Goal: Information Seeking & Learning: Find specific fact

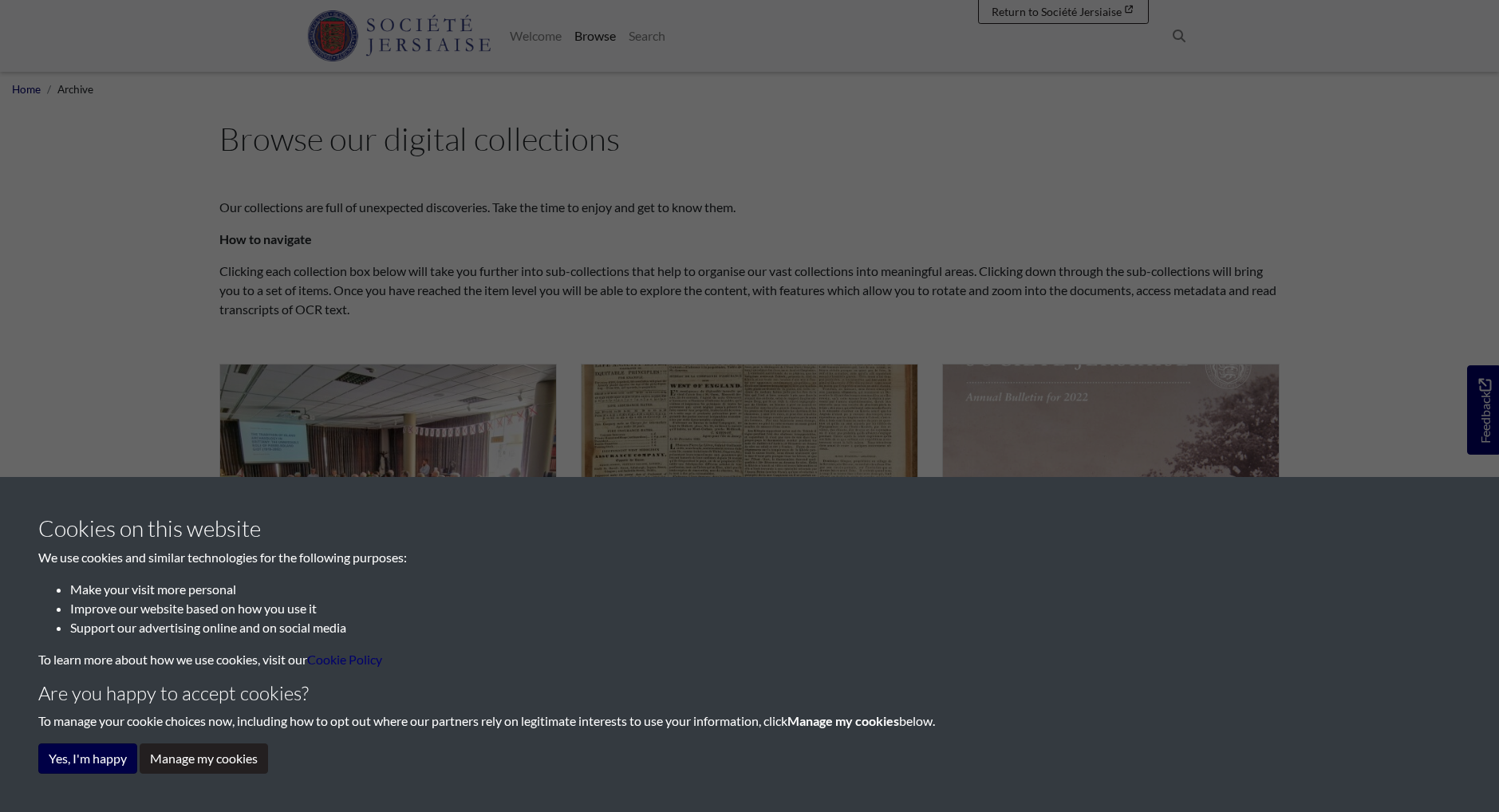
click at [103, 760] on button "Yes, I'm happy" at bounding box center [88, 758] width 99 height 30
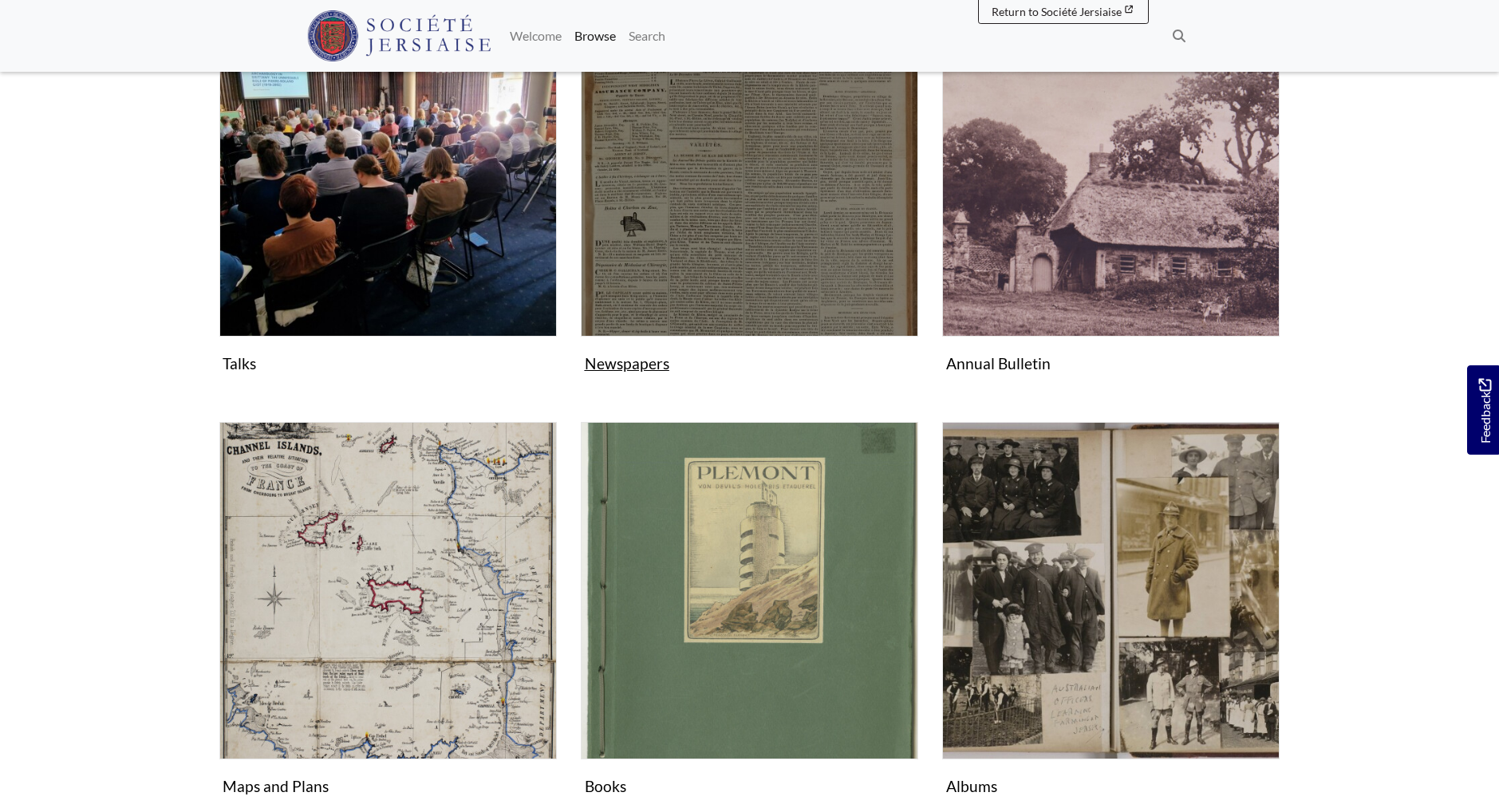
scroll to position [372, 0]
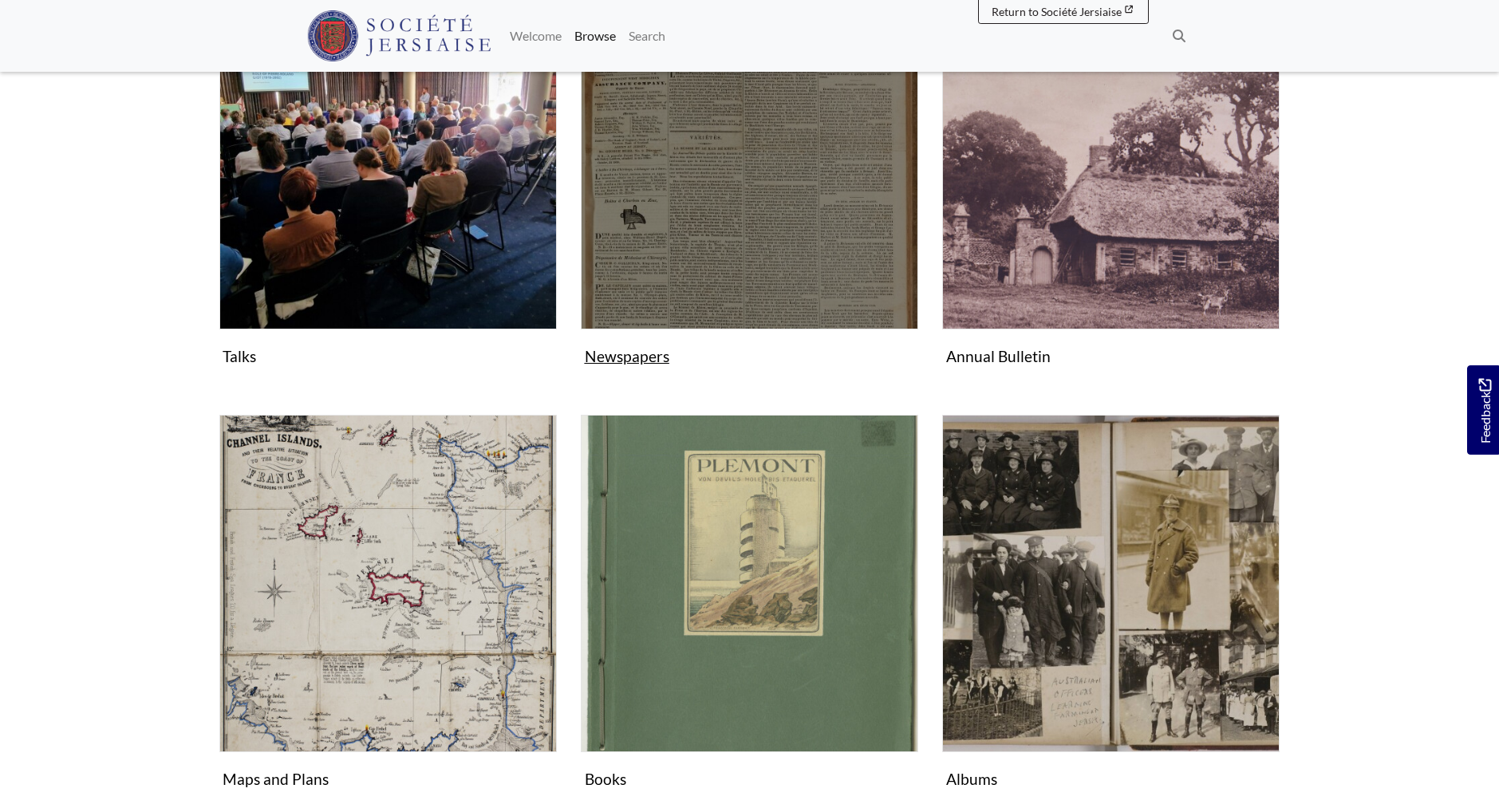
click at [650, 239] on img "Subcollection" at bounding box center [749, 160] width 337 height 337
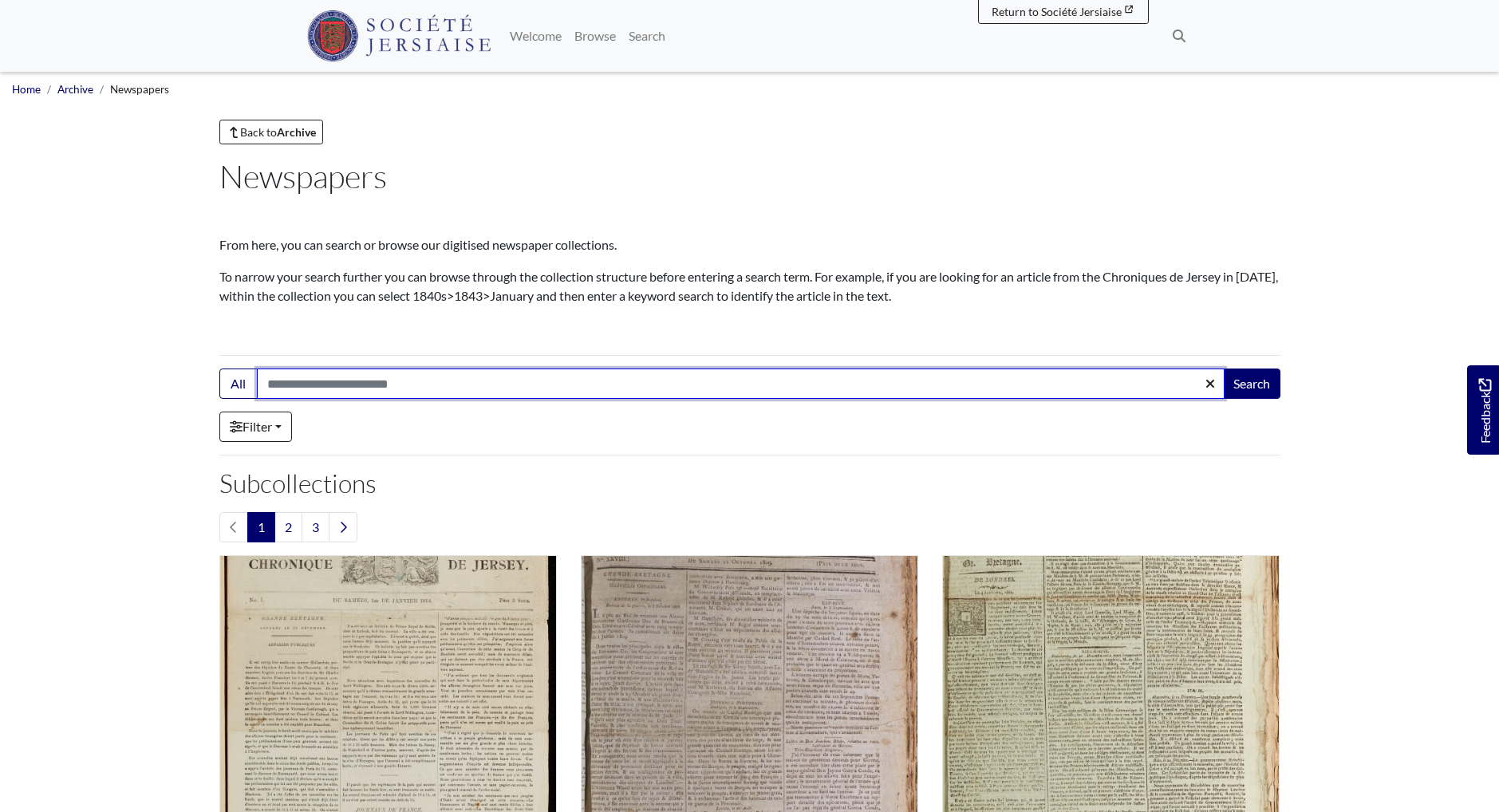
click at [359, 385] on input "Search:" at bounding box center [741, 383] width 968 height 30
type input "*********"
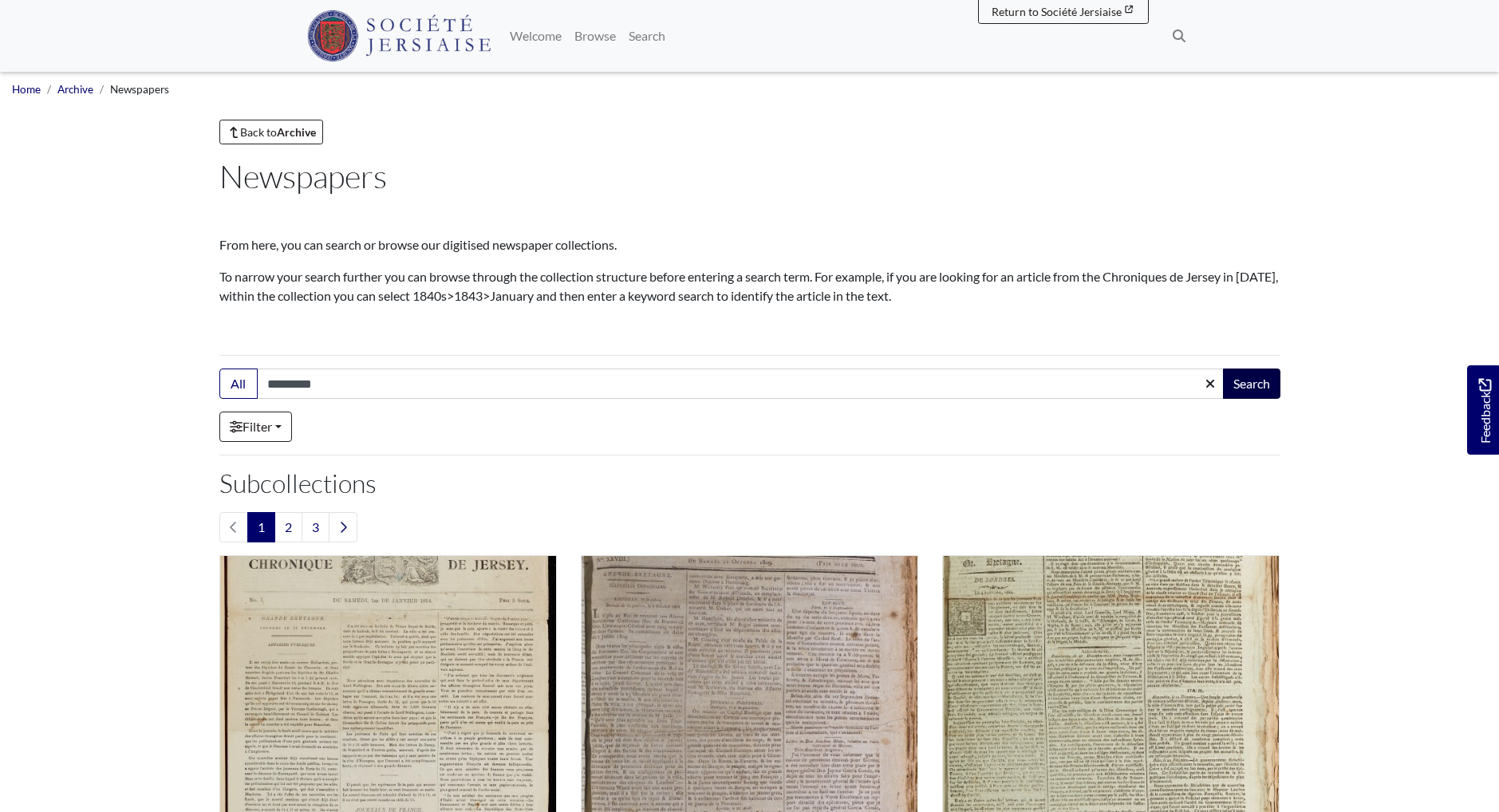
click at [1243, 379] on button "Search" at bounding box center [1251, 383] width 58 height 30
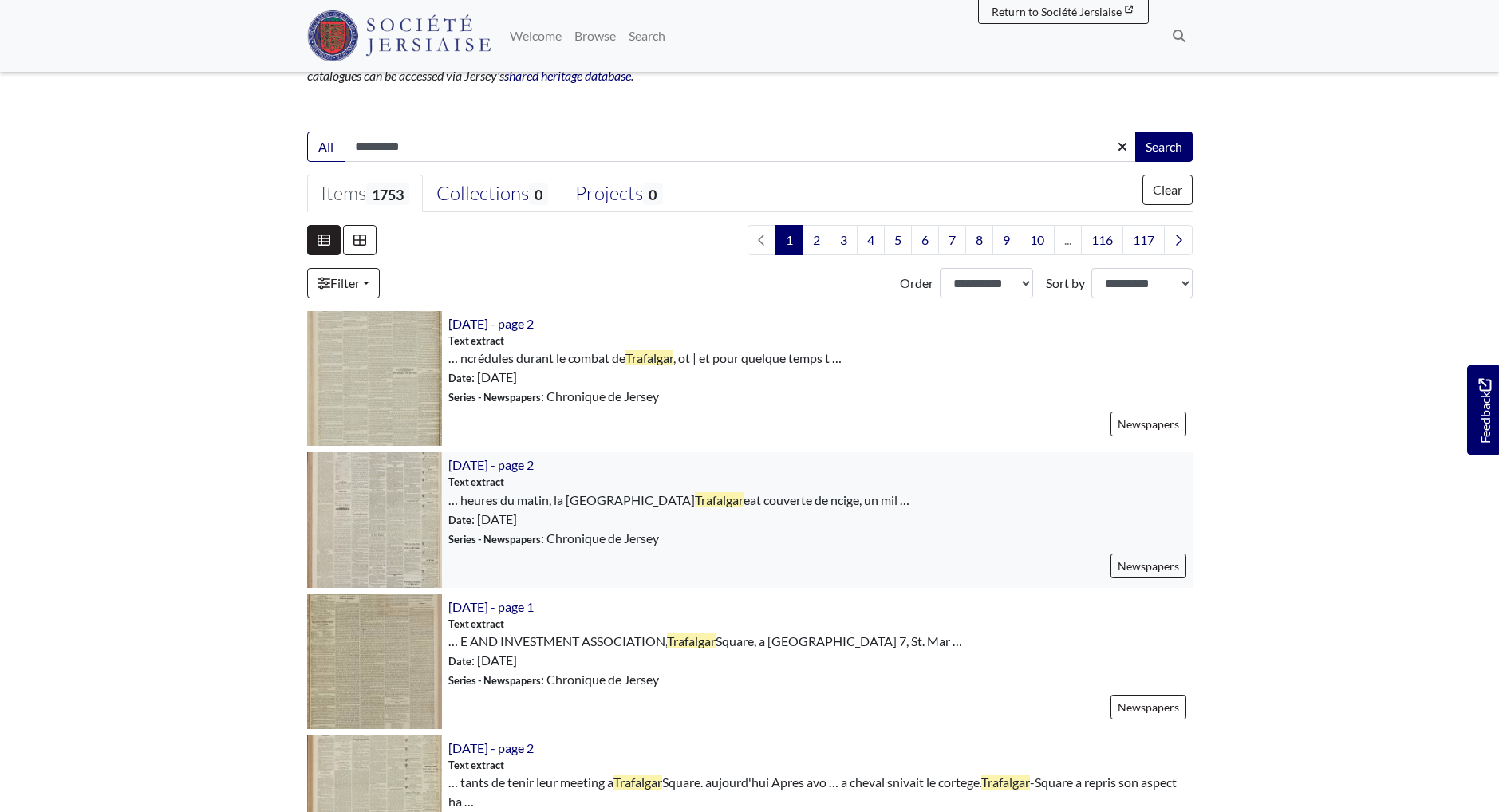
scroll to position [298, 0]
select select "*****"
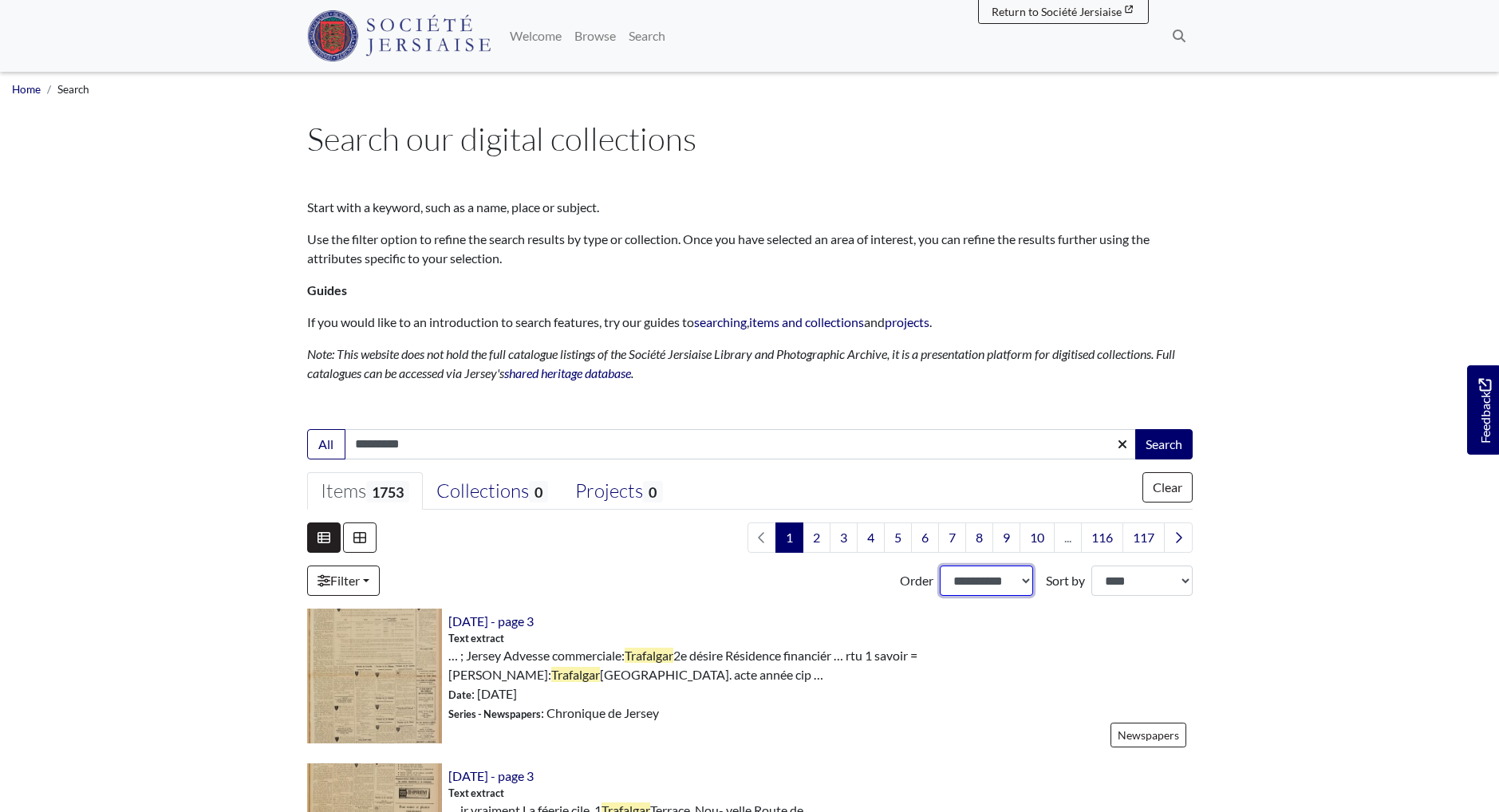
select select "***"
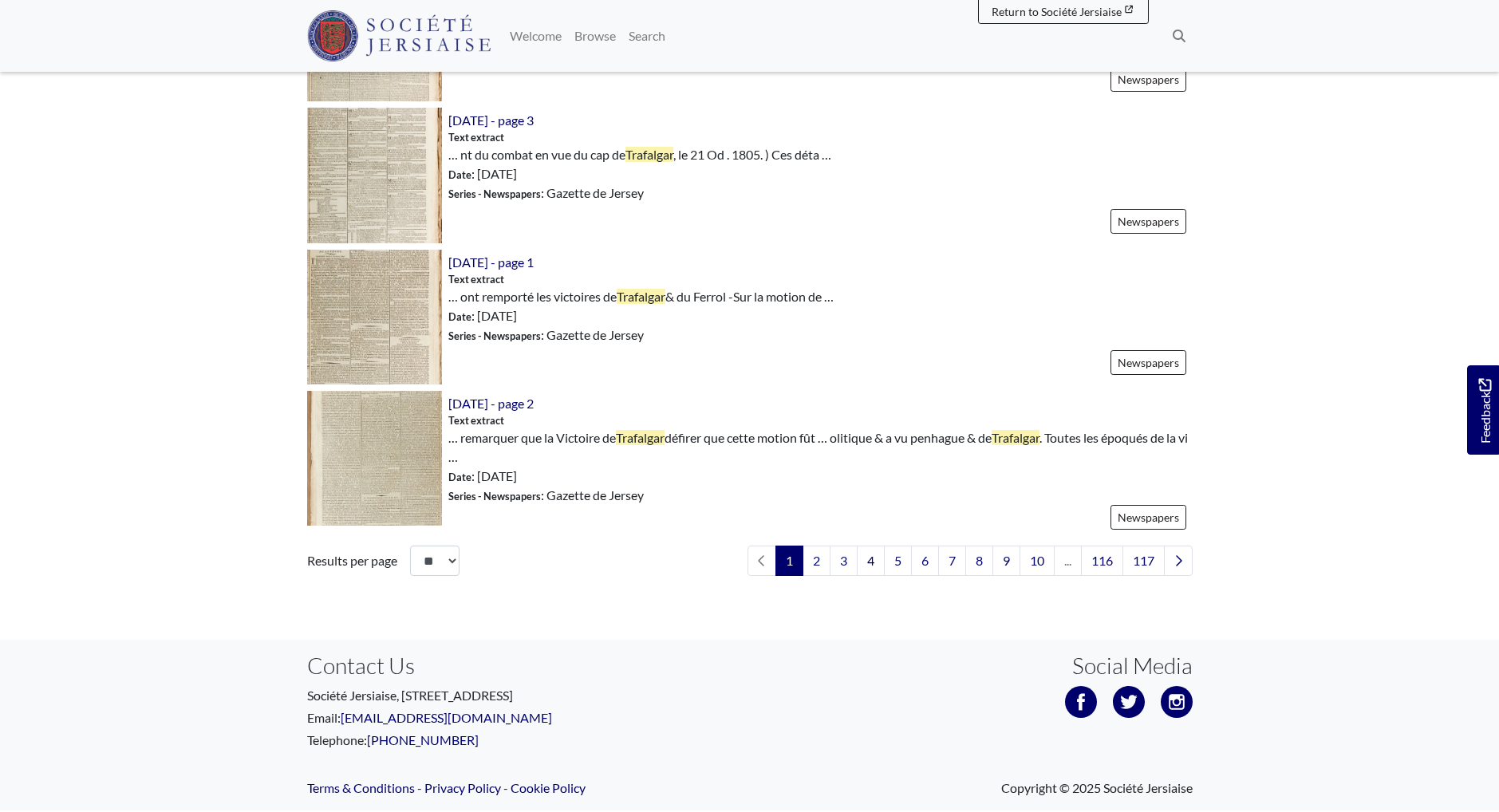
scroll to position [2229, 0]
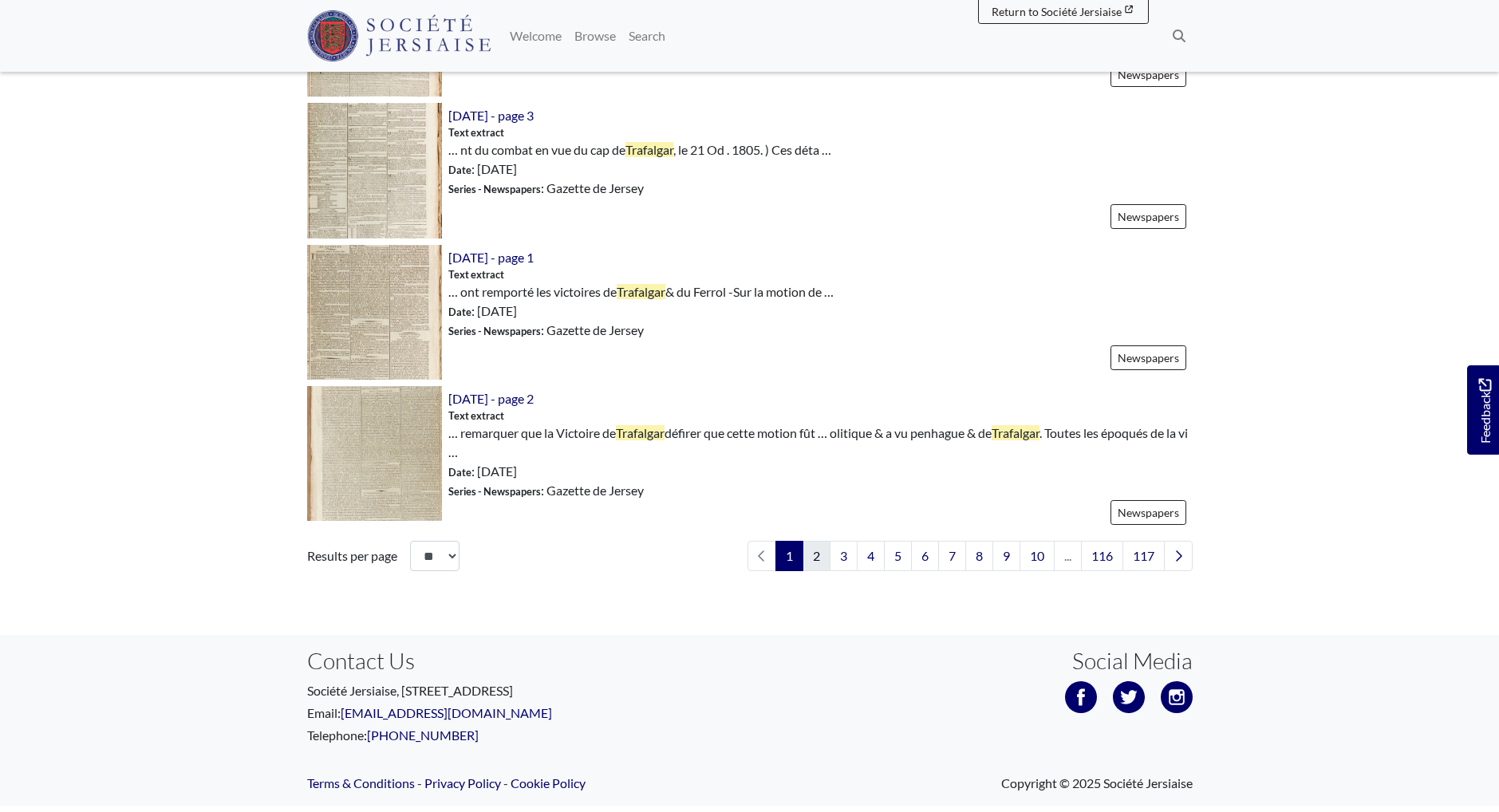
click at [814, 572] on link "2" at bounding box center [817, 555] width 28 height 30
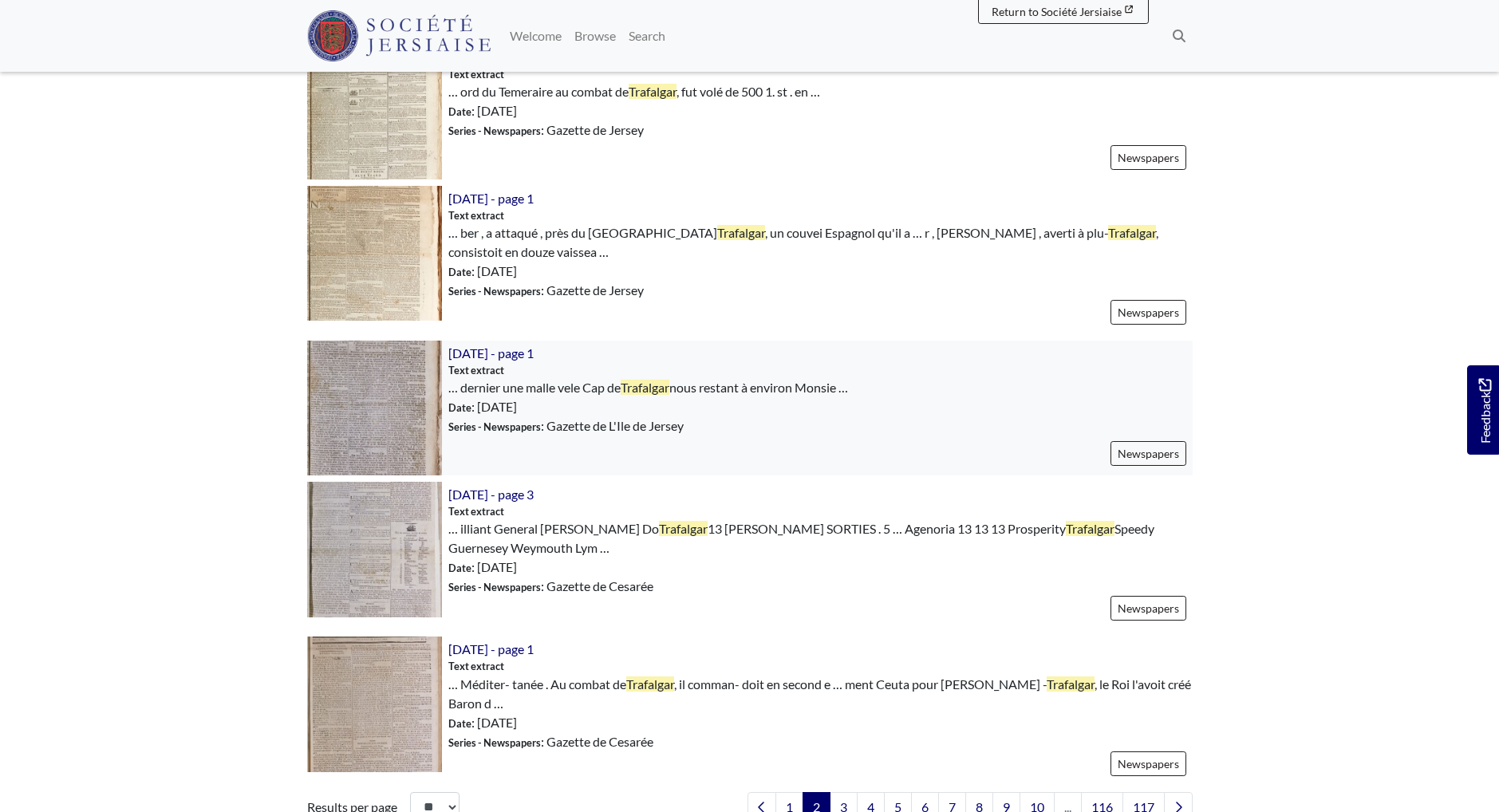
scroll to position [2142, 0]
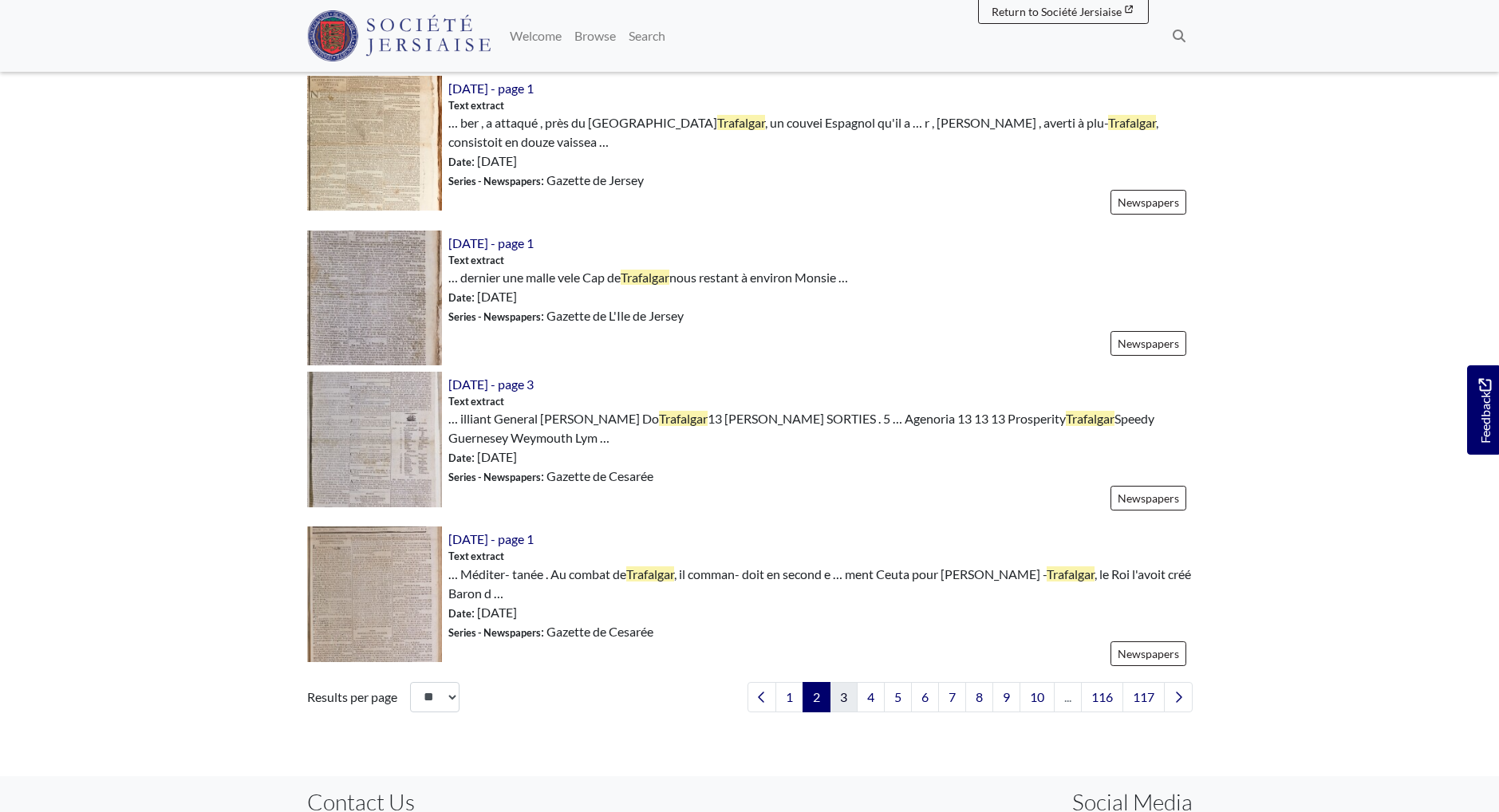
click at [841, 710] on link "3" at bounding box center [843, 697] width 28 height 30
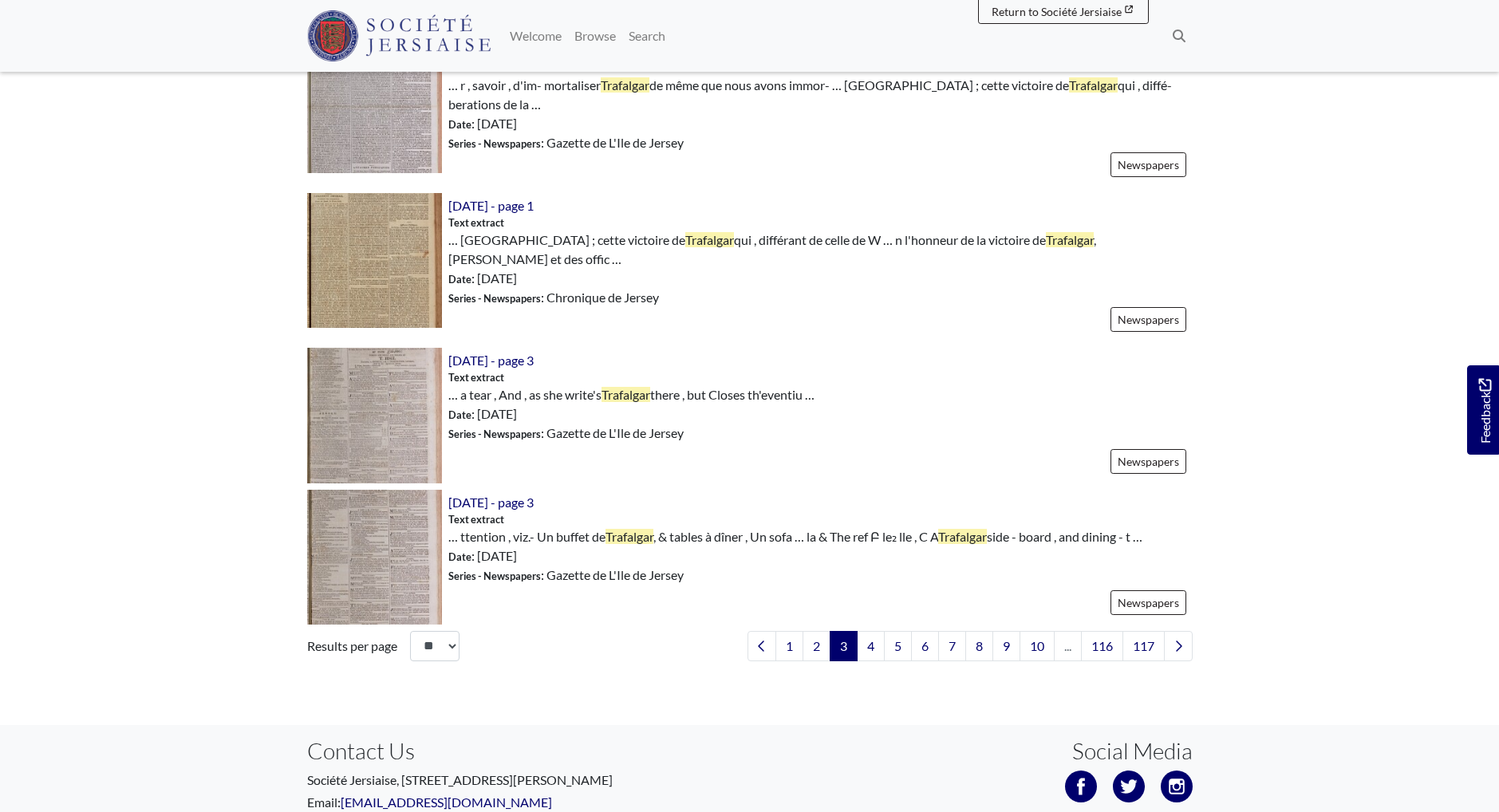
scroll to position [2167, 0]
click at [868, 633] on link "4" at bounding box center [871, 645] width 28 height 30
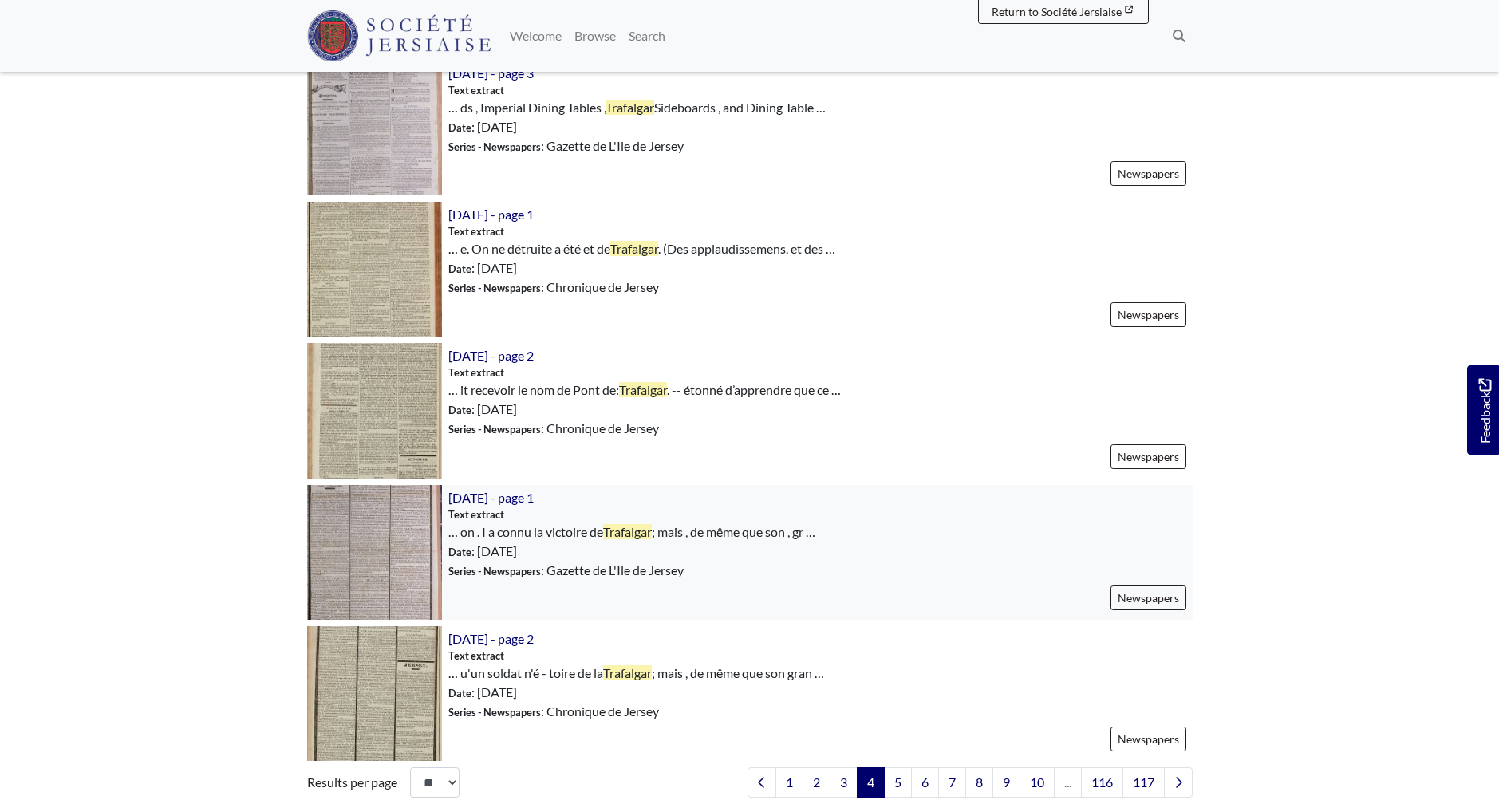
scroll to position [1991, 0]
click at [884, 786] on link "5" at bounding box center [898, 781] width 28 height 30
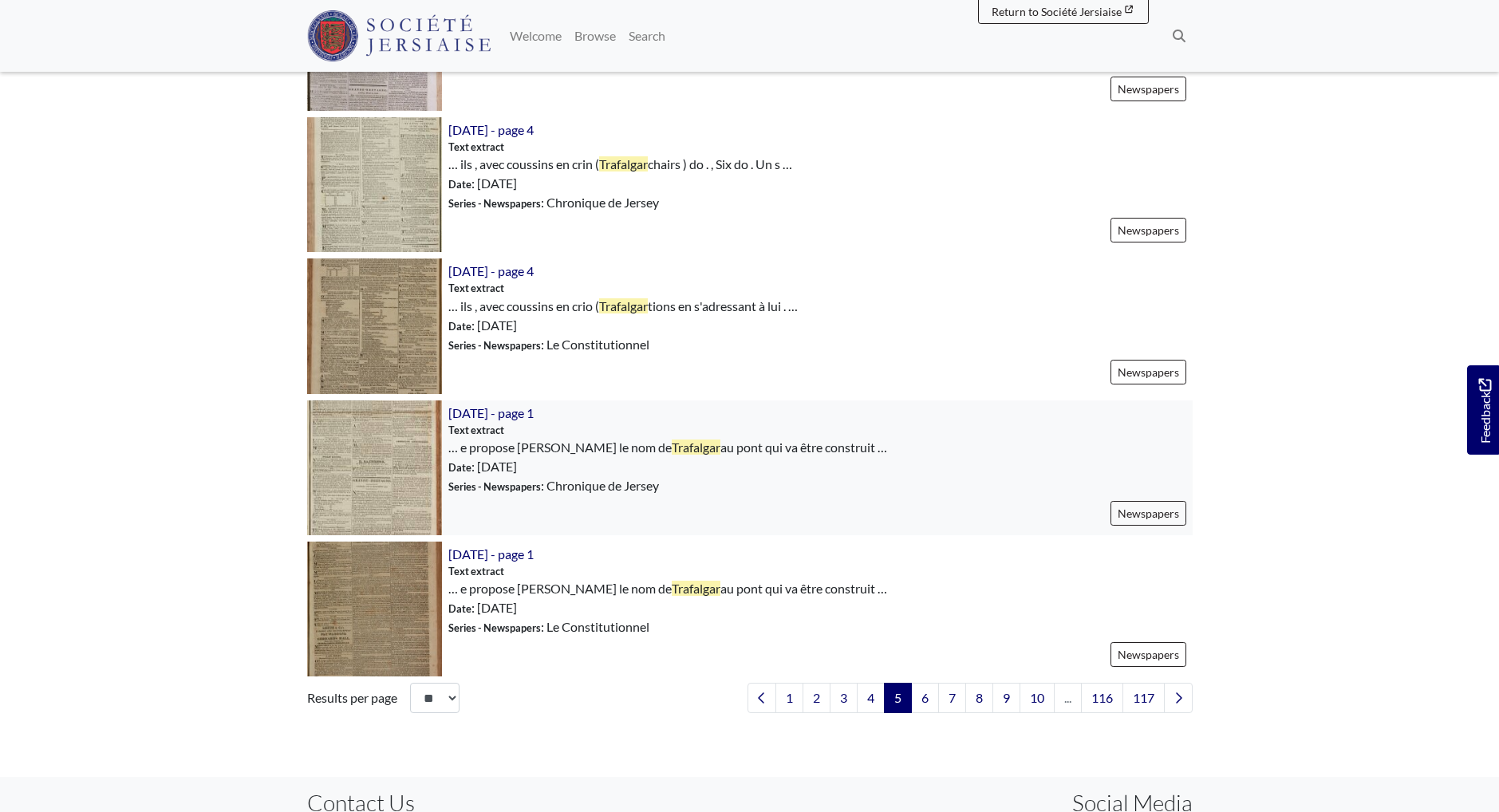
scroll to position [2053, 0]
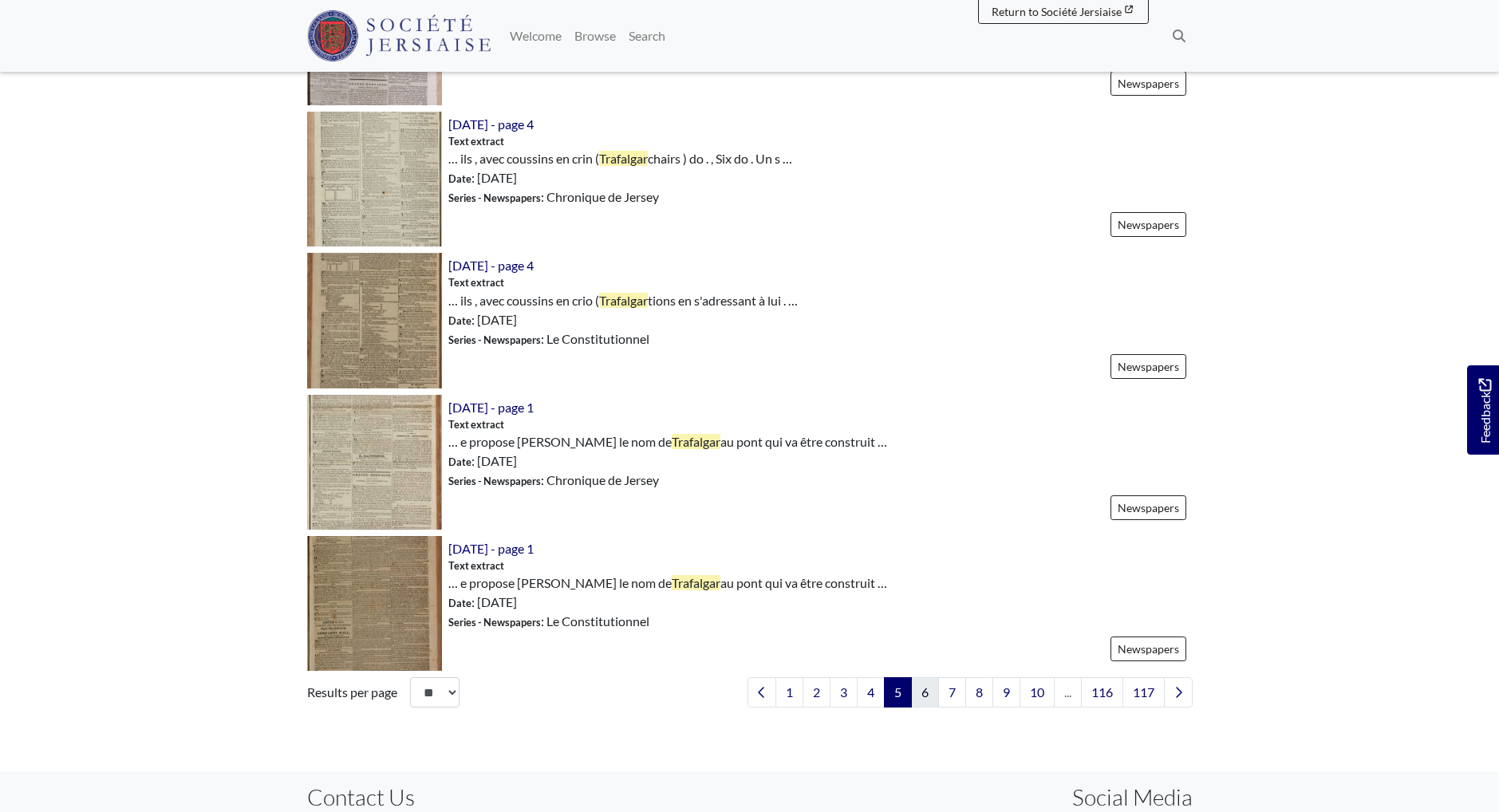
click at [922, 691] on link "6" at bounding box center [925, 692] width 28 height 30
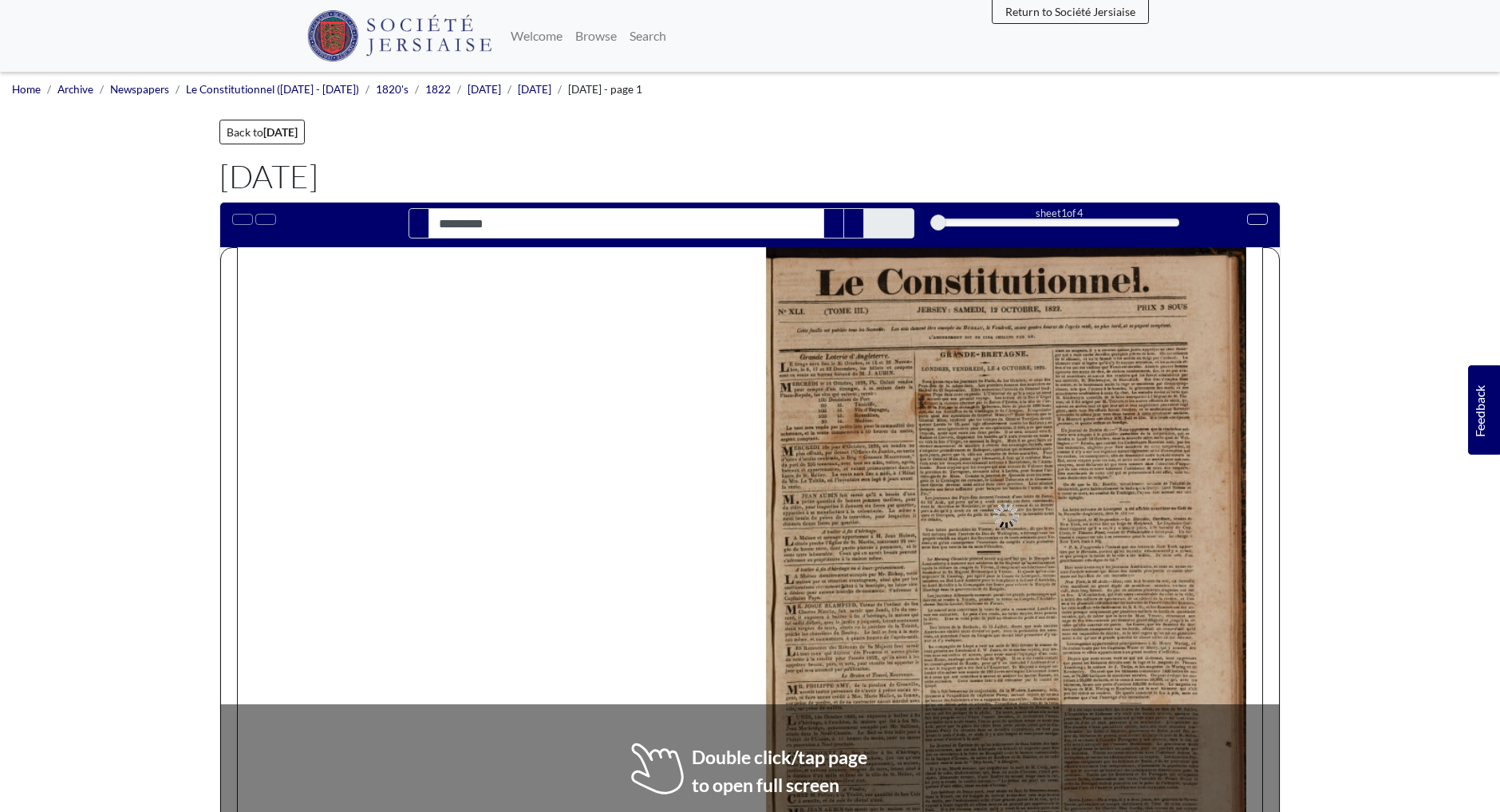
type input "*********"
click at [1157, 516] on div "La lettre suivante de Liverpool a été affichée avant - hier au Café de la Nouve…" at bounding box center [1125, 525] width 134 height 37
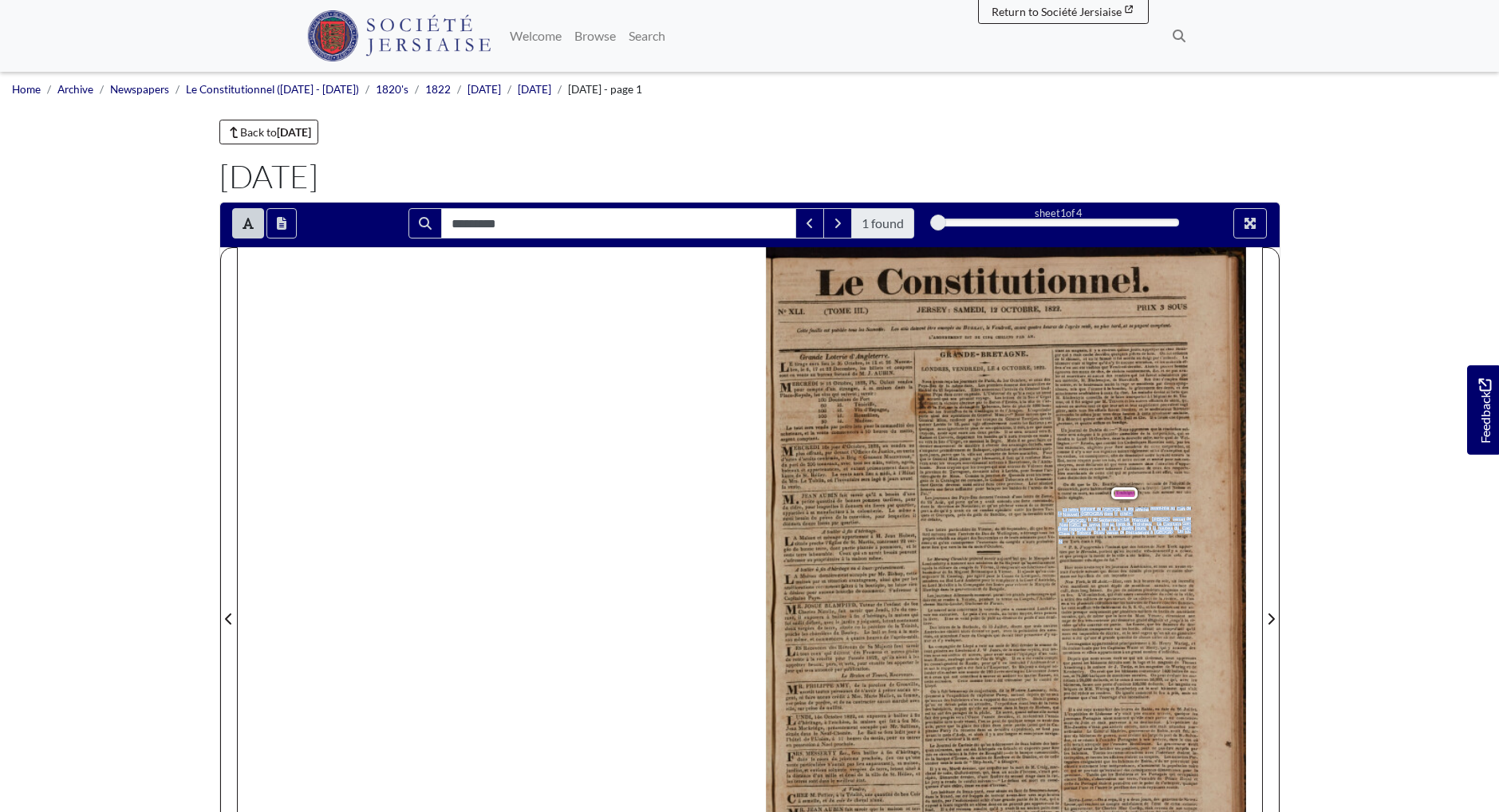
click at [1065, 542] on div "La lettre suivante de Liverpool a été affichée avant - hier au Café de la Nouve…" at bounding box center [1125, 525] width 134 height 37
click at [1167, 491] on span "monter" at bounding box center [1168, 493] width 15 height 5
click at [1165, 489] on span "Lord" at bounding box center [1165, 488] width 9 height 5
click at [1163, 497] on div "Un journal de Dublin dit : - " Nous apprenons que la résolution sui- vante sera…" at bounding box center [1123, 464] width 134 height 73
click at [1252, 228] on icon "Full screen mode" at bounding box center [1250, 223] width 13 height 13
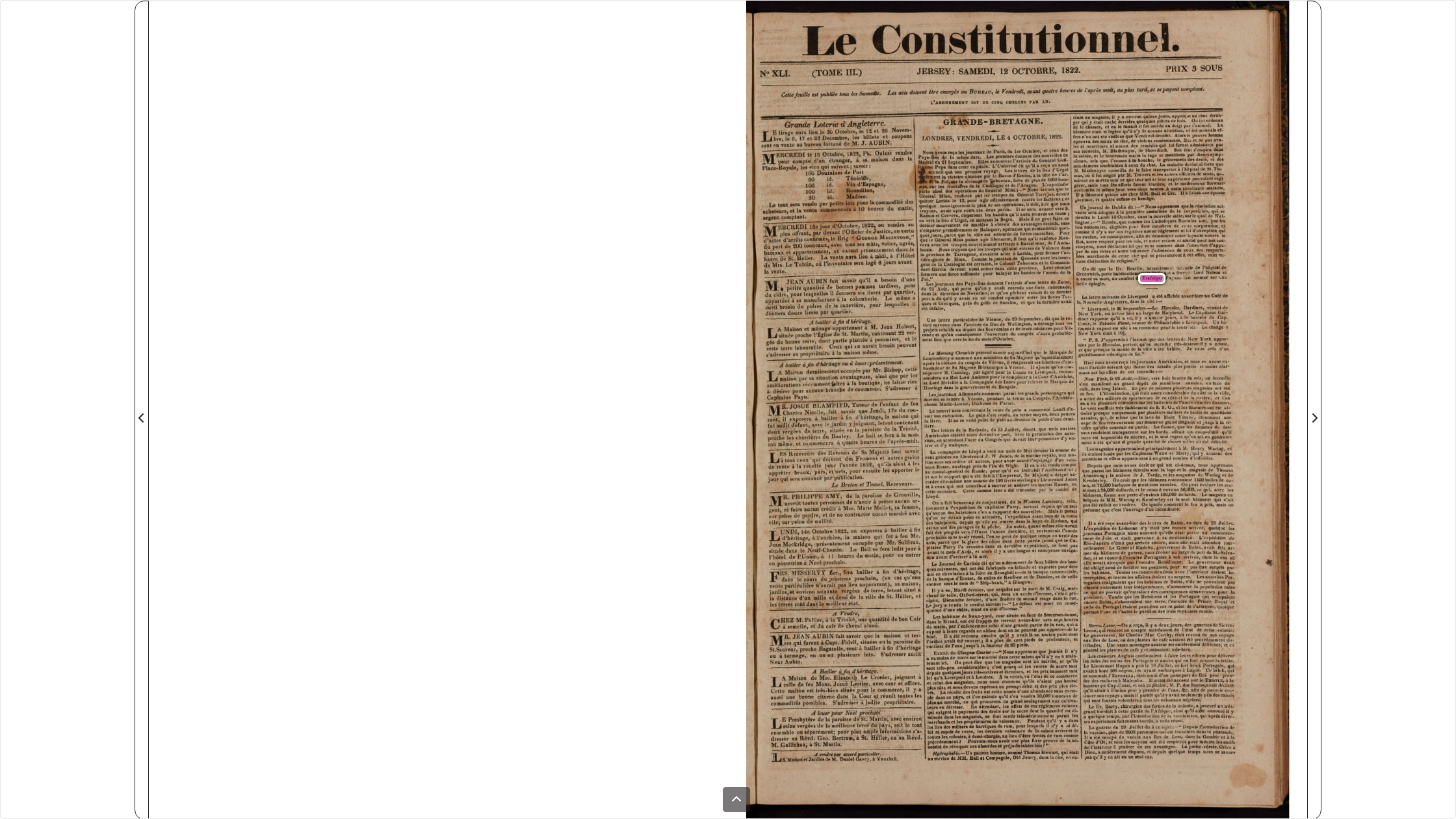
click at [1189, 296] on span "avant" at bounding box center [1186, 295] width 9 height 4
drag, startPoint x: 1186, startPoint y: 282, endPoint x: 1176, endPoint y: 301, distance: 21.5
click at [1176, 301] on div "No XLI . Le Constitutionnel . ( TOME III . ) JERSEY : SAMEDI , 12 OCTOBRE , 182…" at bounding box center [1027, 410] width 561 height 819
click at [1182, 288] on div "No XLI . Le Constitutionnel . ( TOME III . ) JERSEY : SAMEDI , 12 OCTOBRE , 182…" at bounding box center [1027, 410] width 561 height 819
click at [1185, 284] on div "Un journal de Dublin dit : - " Nous apprenons que la résolution sui- vante sera…" at bounding box center [1150, 245] width 152 height 83
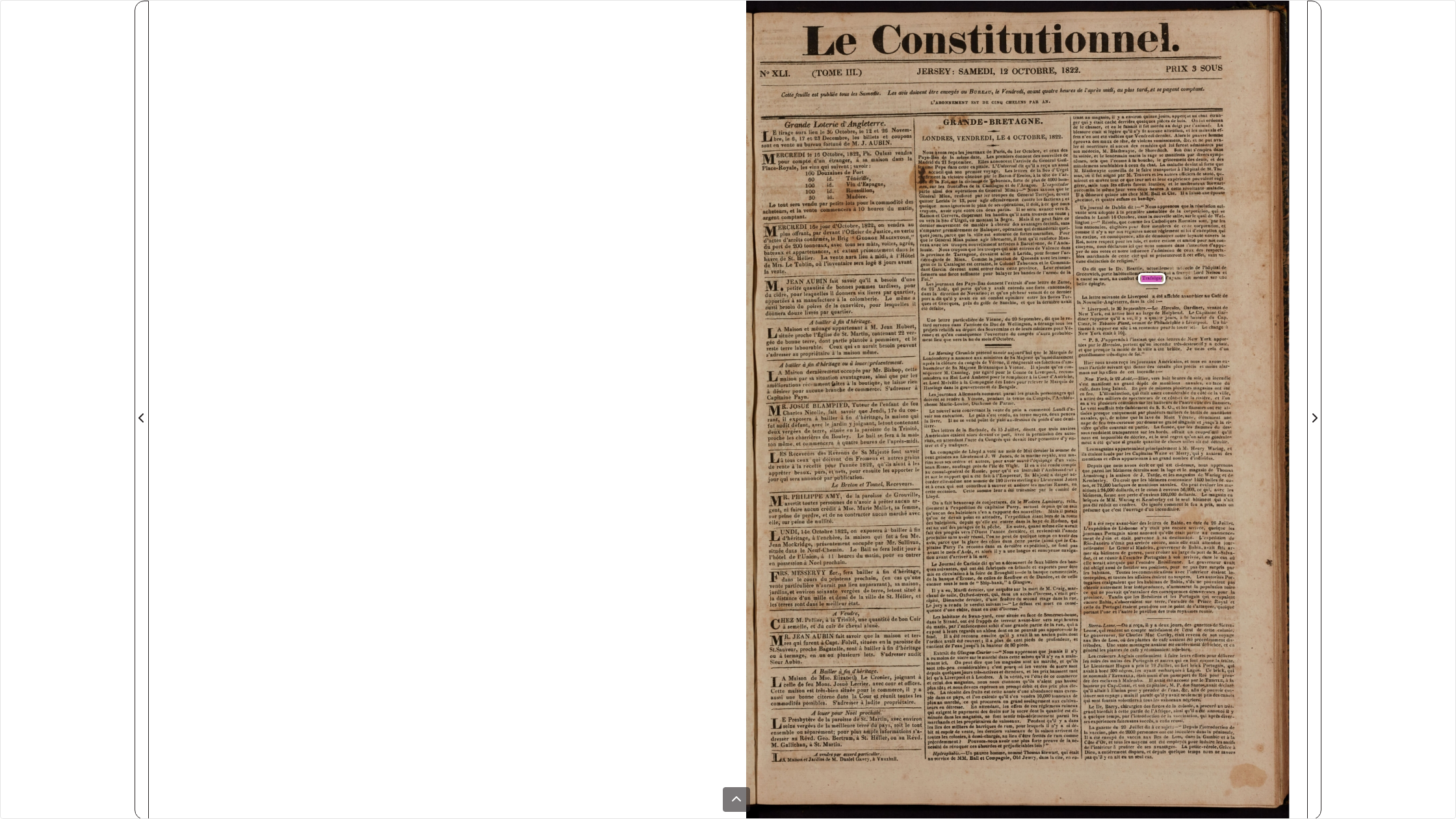
click at [1185, 284] on div "Un journal de Dublin dit : - " Nous apprenons que la résolution sui- vante sera…" at bounding box center [1150, 245] width 152 height 83
click at [1178, 276] on span "l'ayant" at bounding box center [1173, 277] width 15 height 5
click at [1077, 257] on span "bles" at bounding box center [1080, 256] width 7 height 4
click at [16, 9] on div "********* 1 found sheet 1 of 4 1 * The metadata has moved. You can now access t…" at bounding box center [728, 409] width 1456 height 819
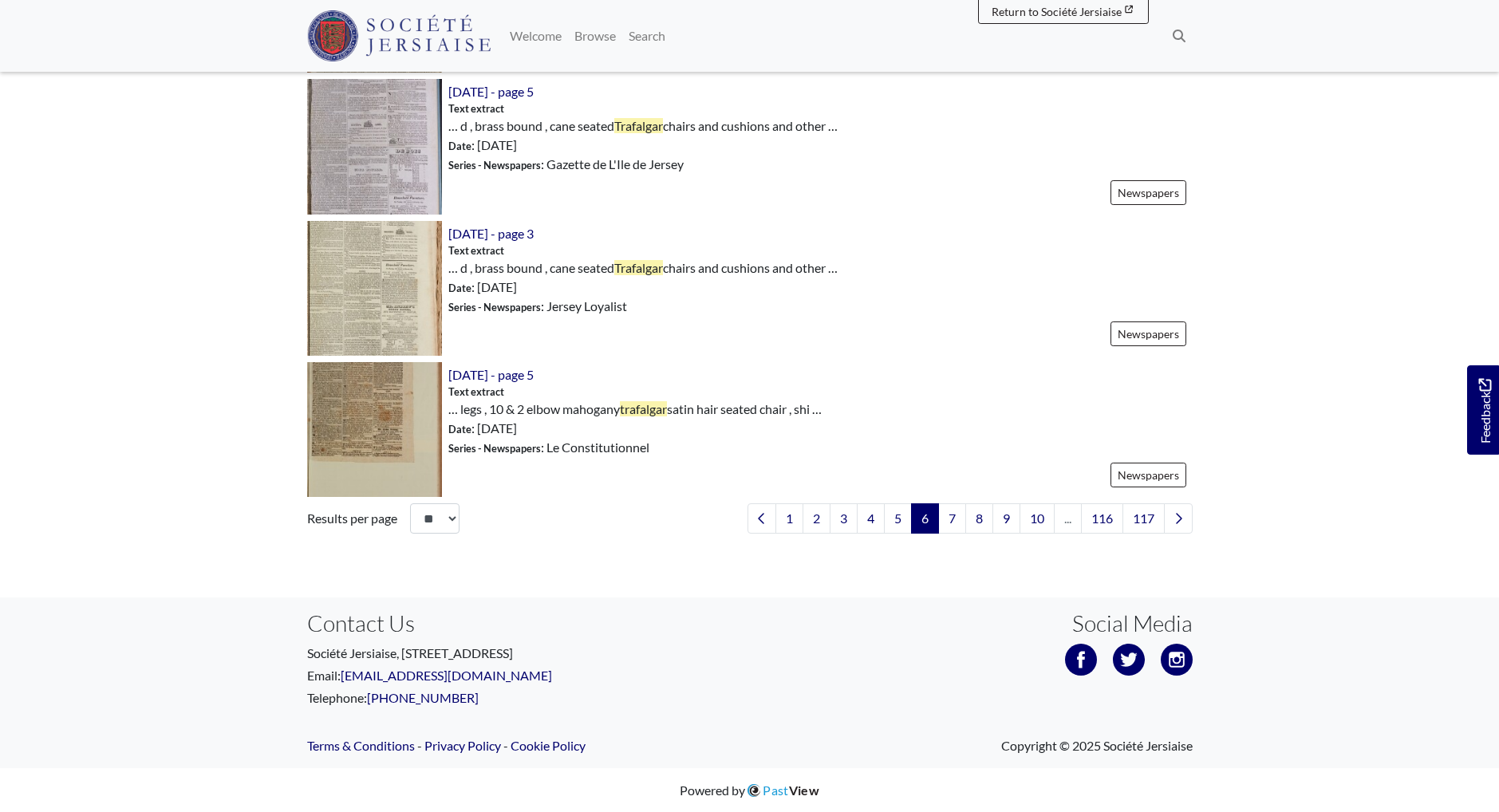
scroll to position [2253, 0]
click at [943, 518] on link "7" at bounding box center [952, 518] width 28 height 30
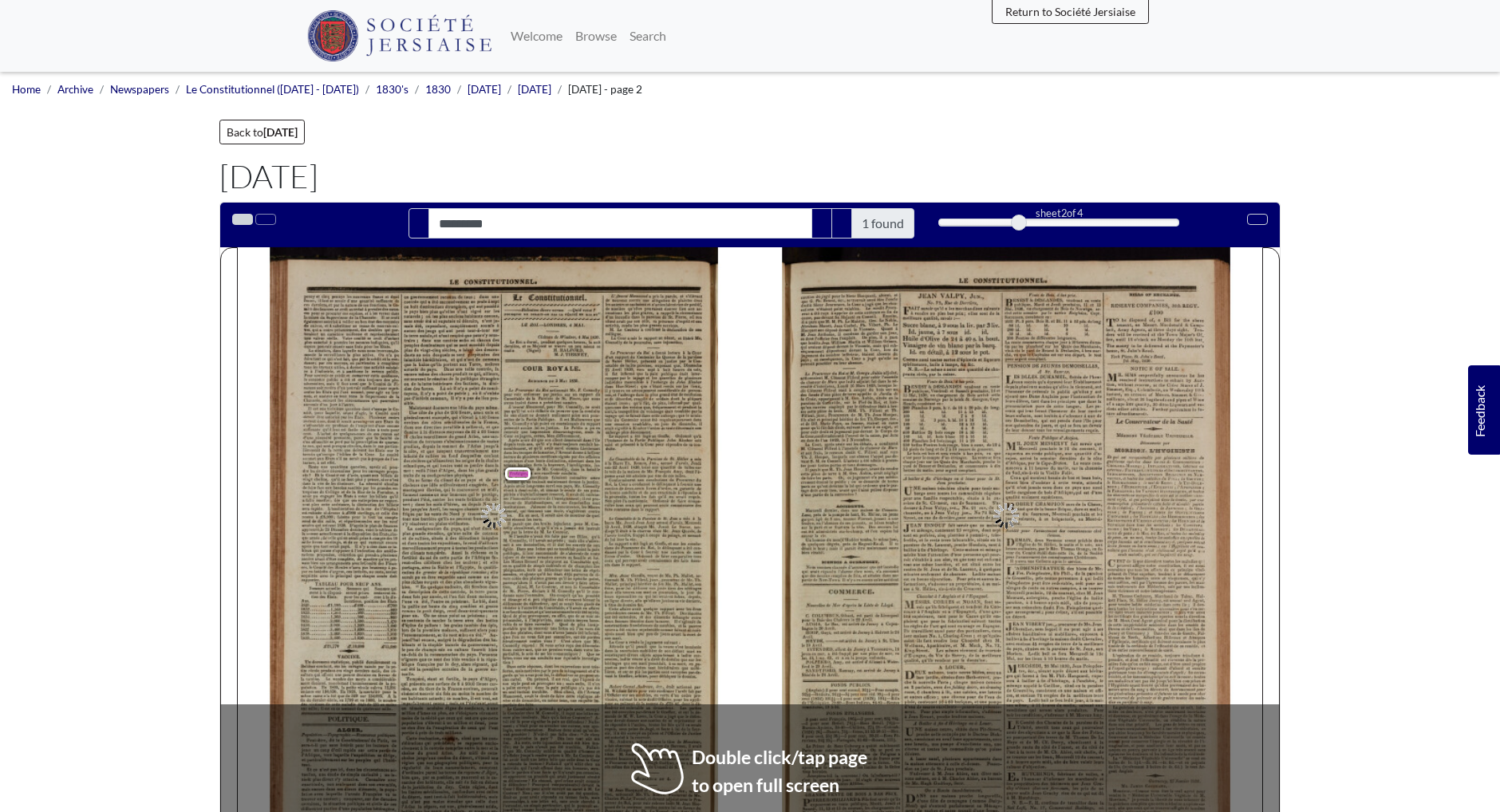
type input "*********"
click at [550, 486] on span "servi" at bounding box center [551, 487] width 10 height 5
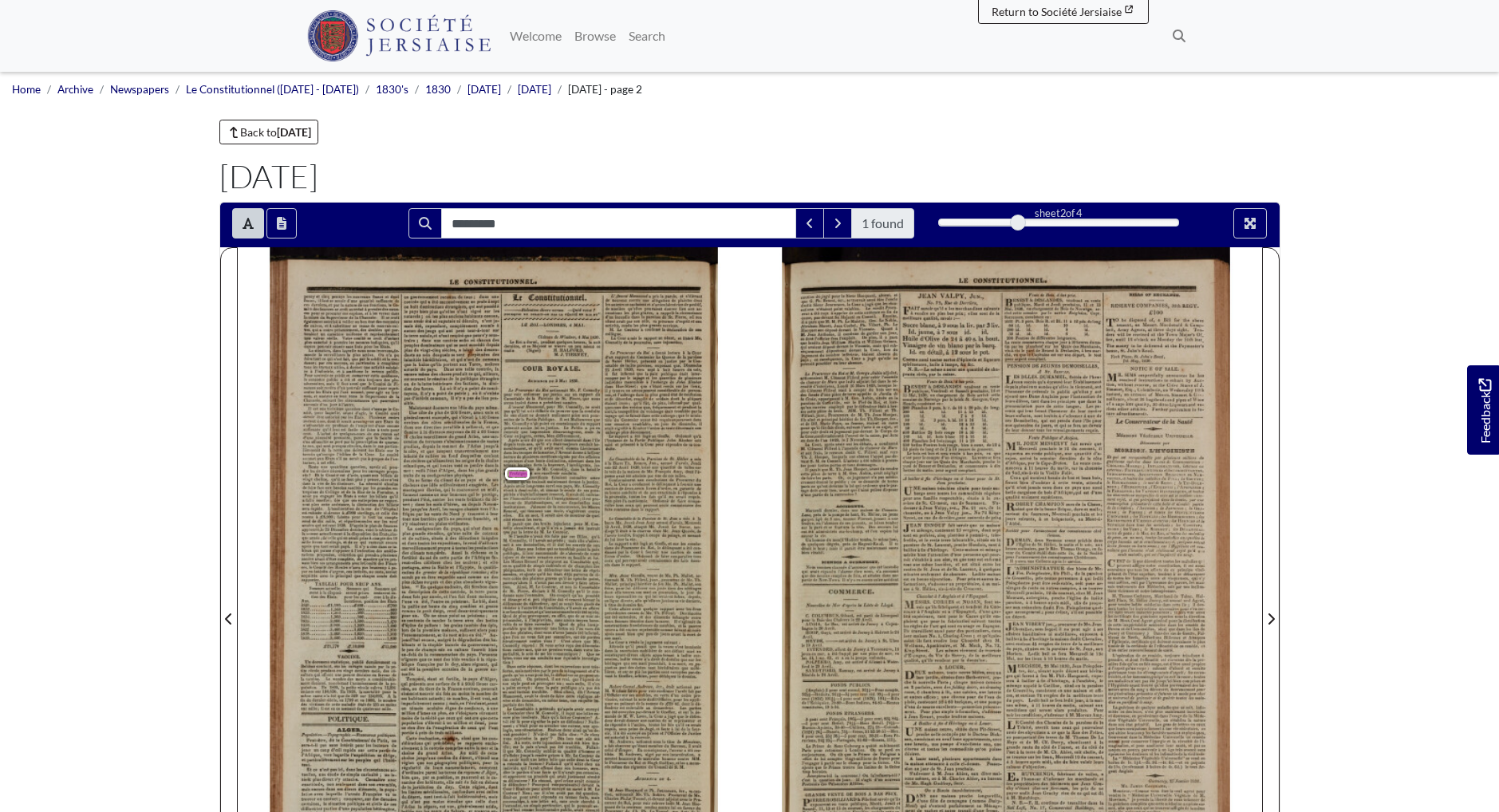
click at [533, 463] on span "forts" at bounding box center [538, 465] width 9 height 5
click at [533, 465] on span "forts" at bounding box center [538, 465] width 9 height 5
click at [522, 473] on span "Trafalgar" at bounding box center [519, 475] width 19 height 5
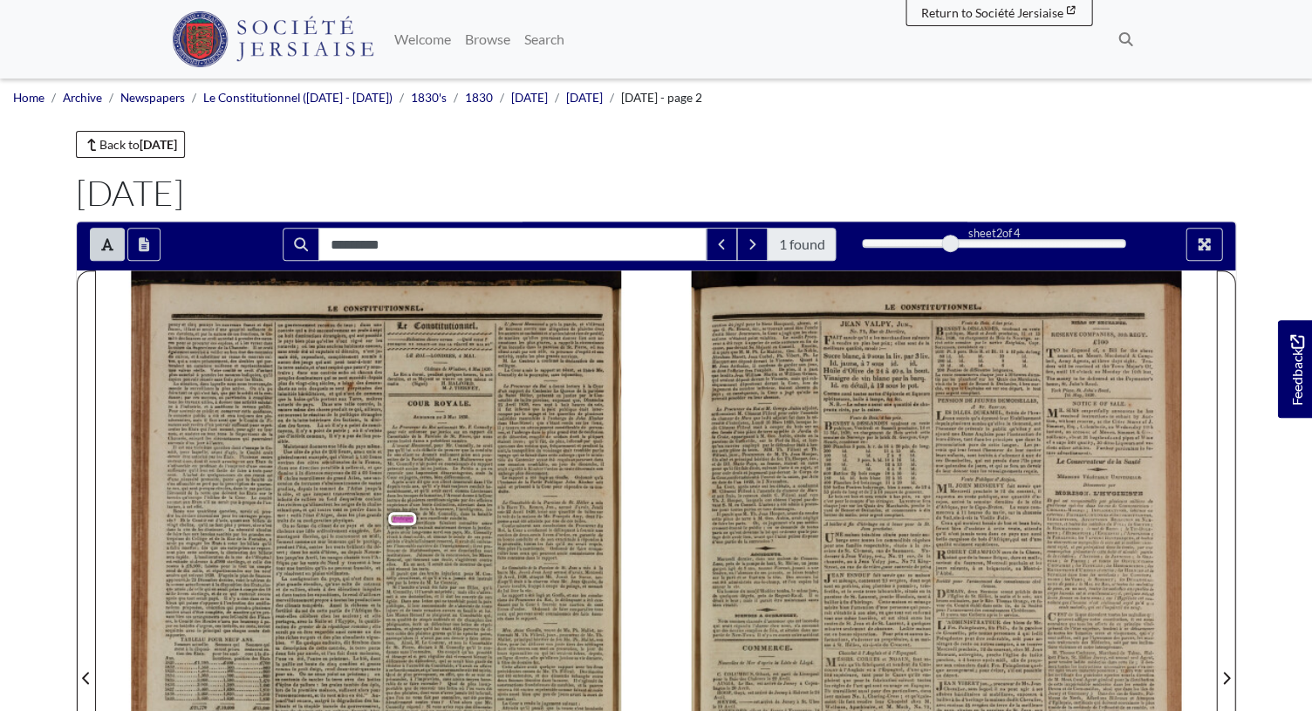
click at [469, 523] on span "connaître" at bounding box center [469, 523] width 21 height 6
click at [475, 516] on div "Le Procureur du Roi actionnait Mr. P. Connolly pour voir ordonner par justice s…" at bounding box center [439, 540] width 106 height 230
click at [430, 515] on span "excellente" at bounding box center [439, 518] width 24 height 6
click at [404, 516] on span "Trafalgar" at bounding box center [403, 519] width 21 height 6
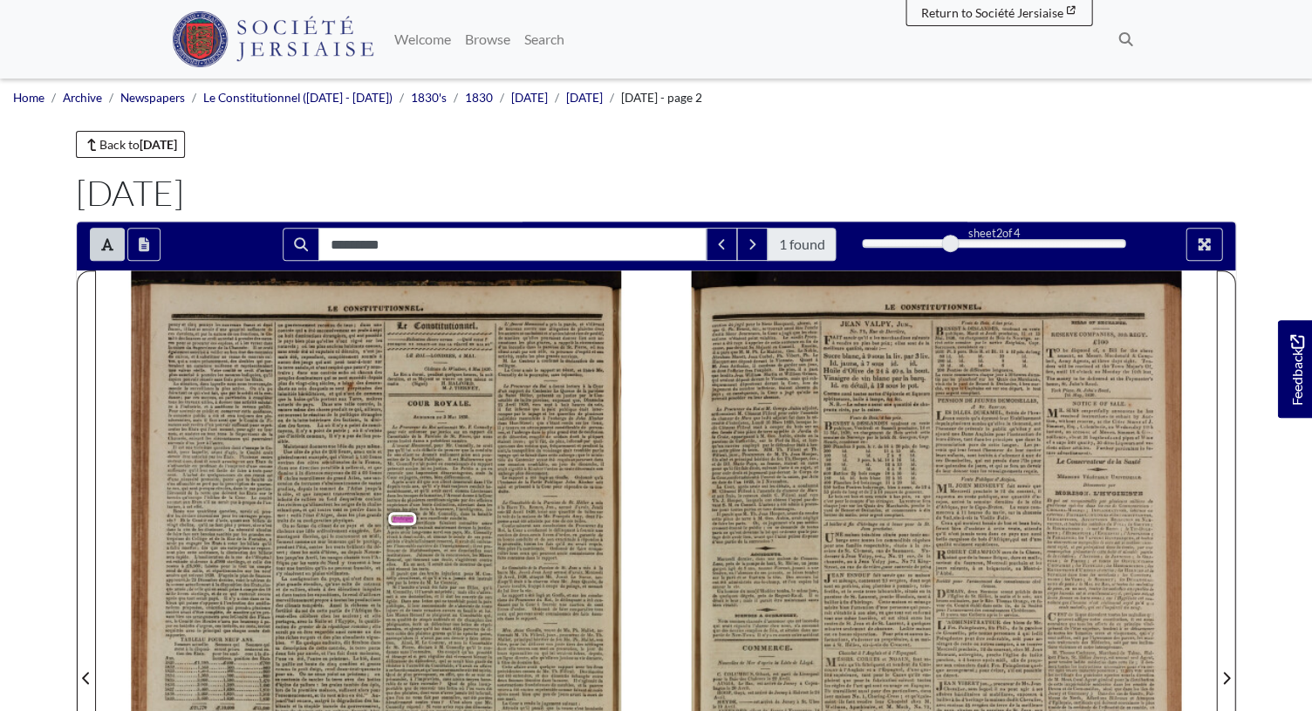
click at [418, 516] on div "Le Procureur du Roi actionnait Mr. P. Connolly pour voir ordonner par justice s…" at bounding box center [439, 540] width 106 height 230
click at [1213, 244] on button "Full screen mode" at bounding box center [1204, 244] width 37 height 33
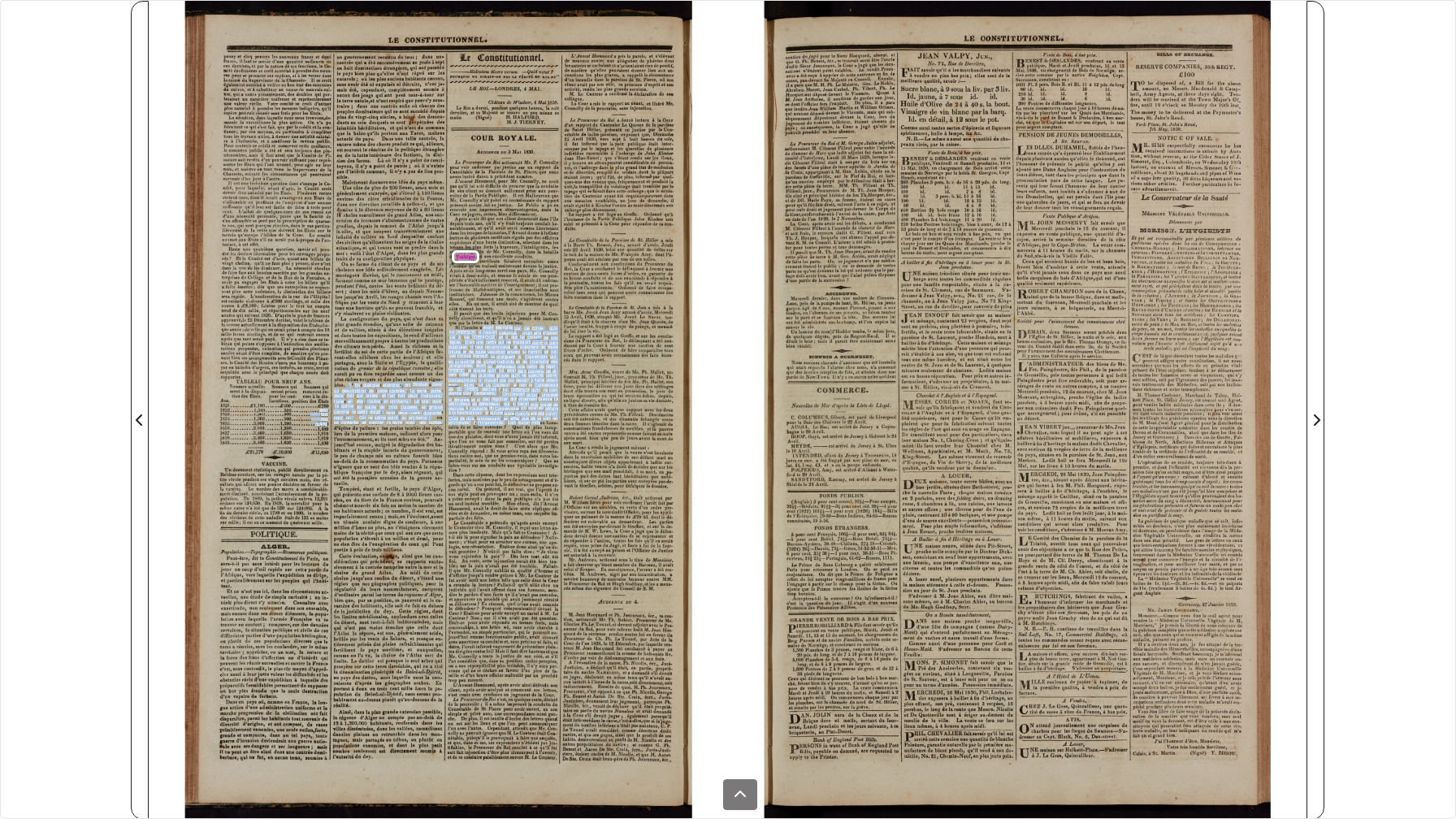
drag, startPoint x: 483, startPoint y: 328, endPoint x: 544, endPoint y: 410, distance: 102.2
click at [539, 423] on div "penny et cinq pennys les nouveaux francs et demi francs , il faut se munir d'un…" at bounding box center [456, 410] width 543 height 819
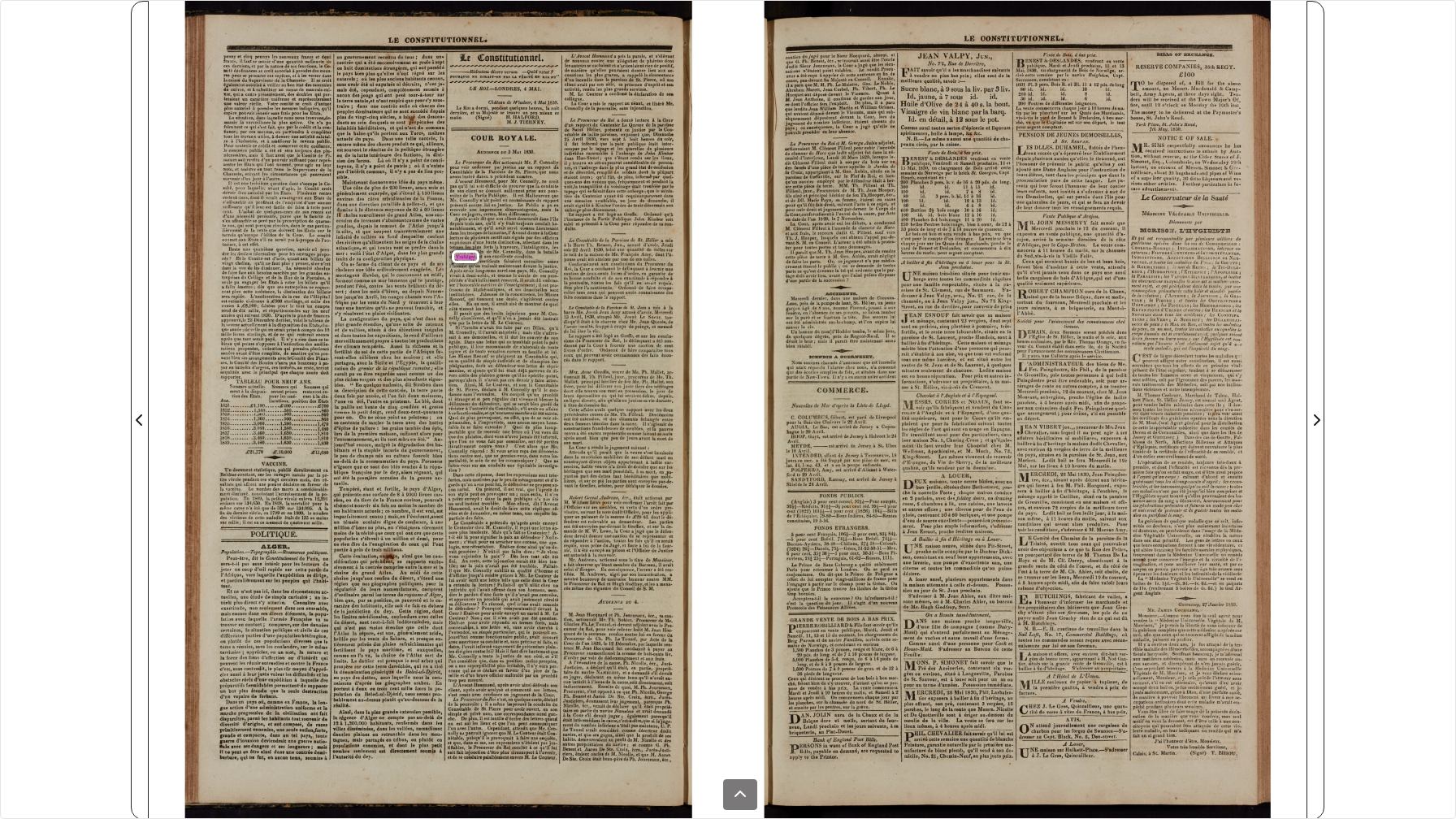
click at [544, 385] on span "Connétable" at bounding box center [546, 385] width 23 height 6
click at [26, 1] on div "********* 1 found sheet 2 of 4 2 * The metadata has moved. You can now access t…" at bounding box center [728, 409] width 1456 height 819
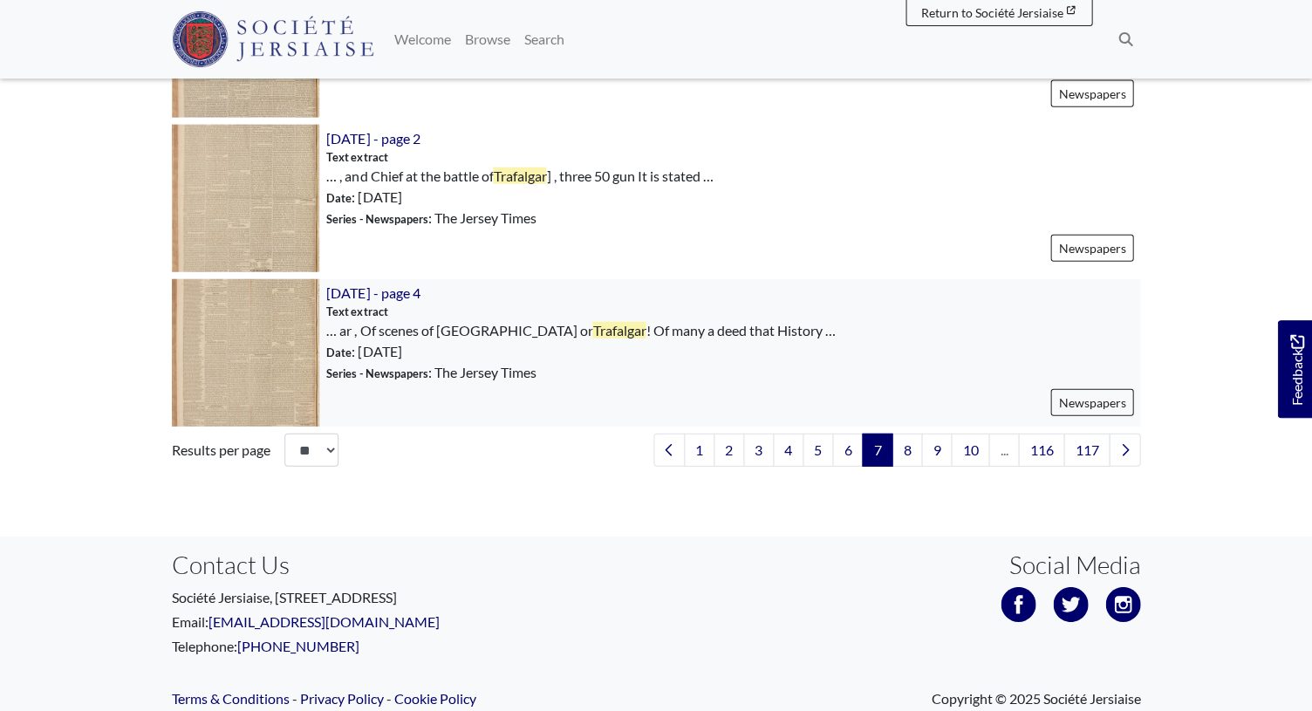
scroll to position [2612, 0]
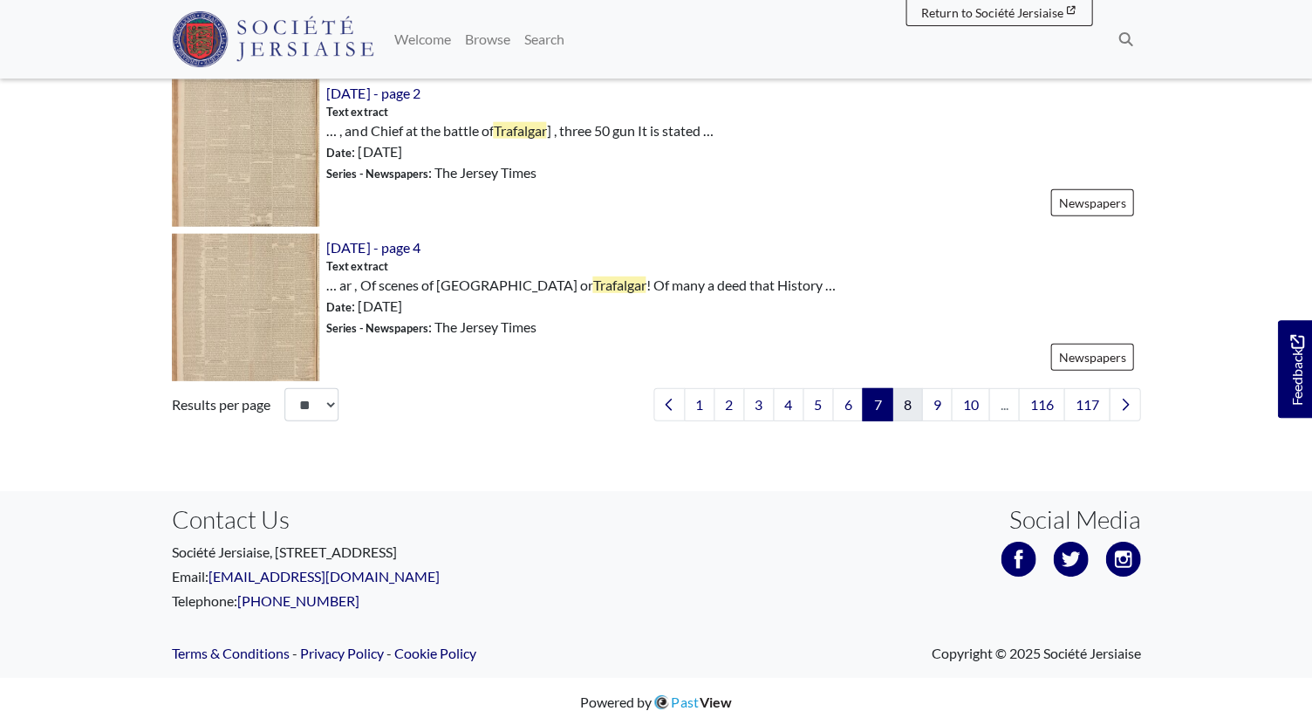
click at [908, 407] on link "8" at bounding box center [907, 404] width 31 height 33
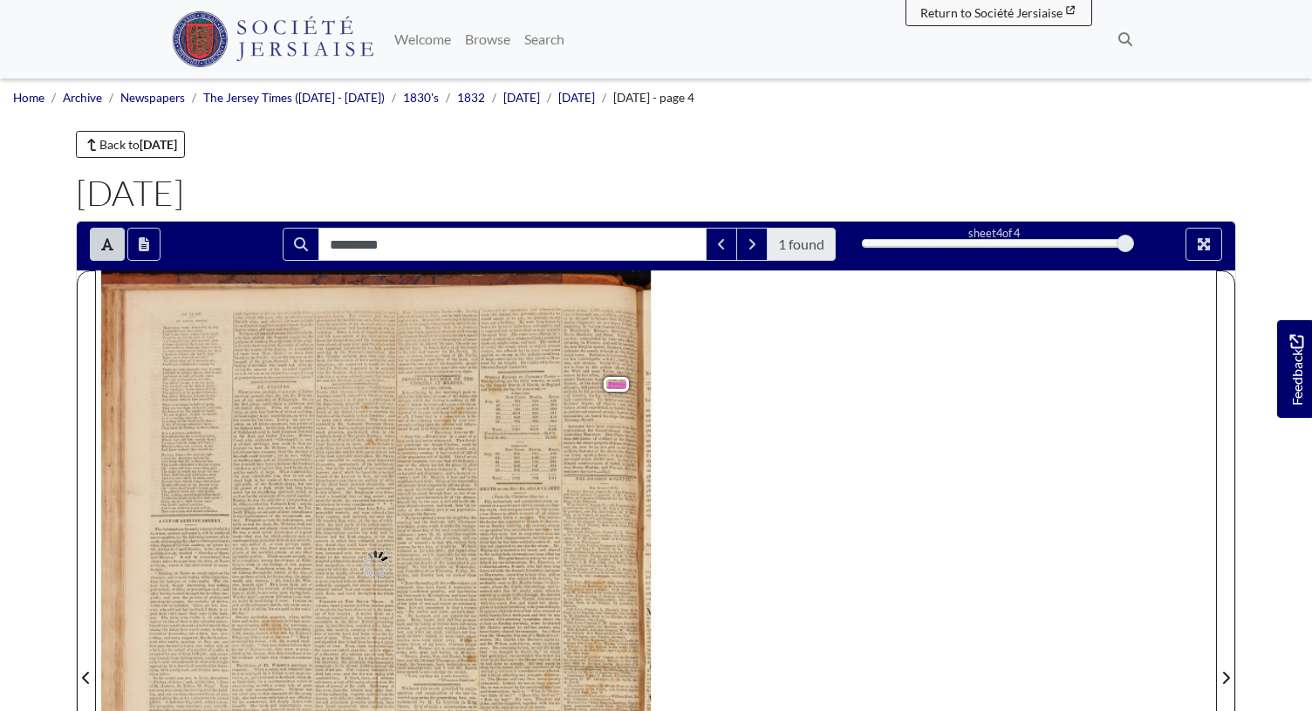
type input "*********"
click at [615, 458] on div "There never , perhaps , was a man of higher convivial powers than the late Dr. …" at bounding box center [392, 712] width 491 height 644
click at [598, 406] on span "expedition" at bounding box center [601, 408] width 24 height 6
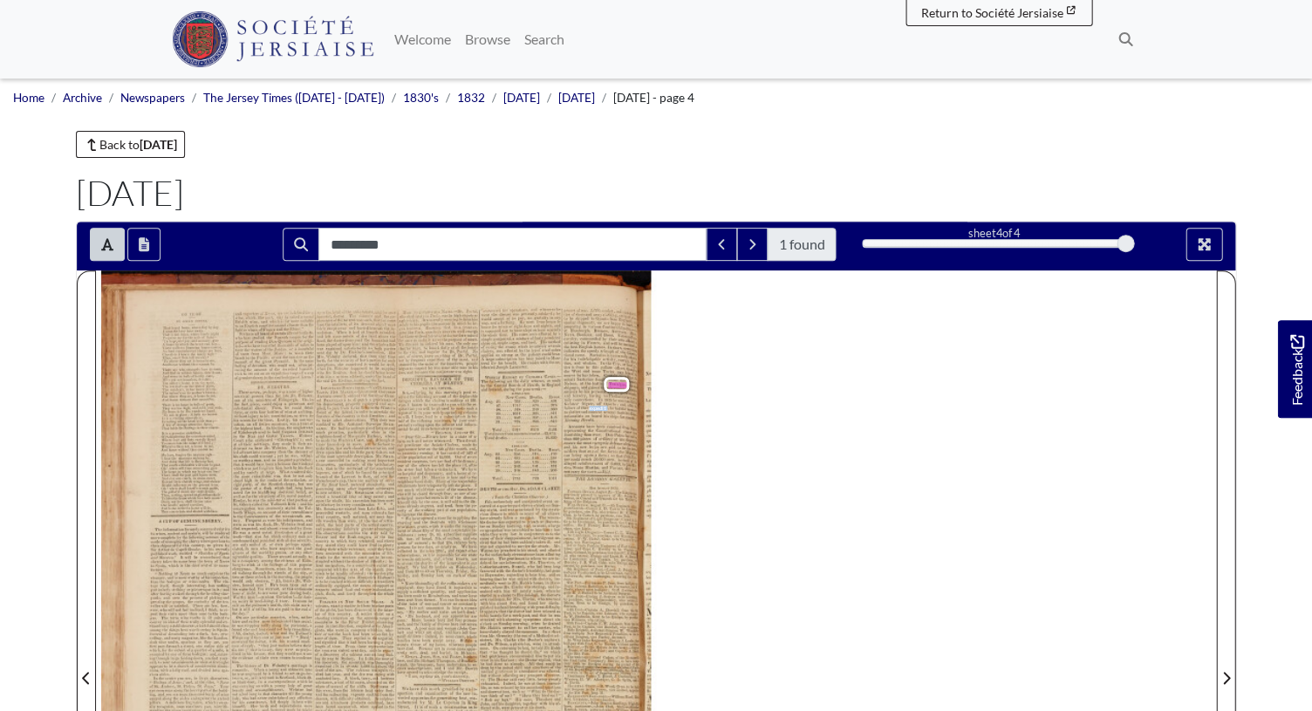
click at [598, 406] on span "expedition" at bounding box center [601, 408] width 24 height 6
click at [601, 398] on span "In" at bounding box center [600, 400] width 4 height 6
click at [296, 248] on icon "Search" at bounding box center [301, 244] width 14 height 14
click at [614, 407] on span "had" at bounding box center [618, 409] width 8 height 6
drag, startPoint x: 614, startPoint y: 406, endPoint x: 613, endPoint y: 396, distance: 9.6
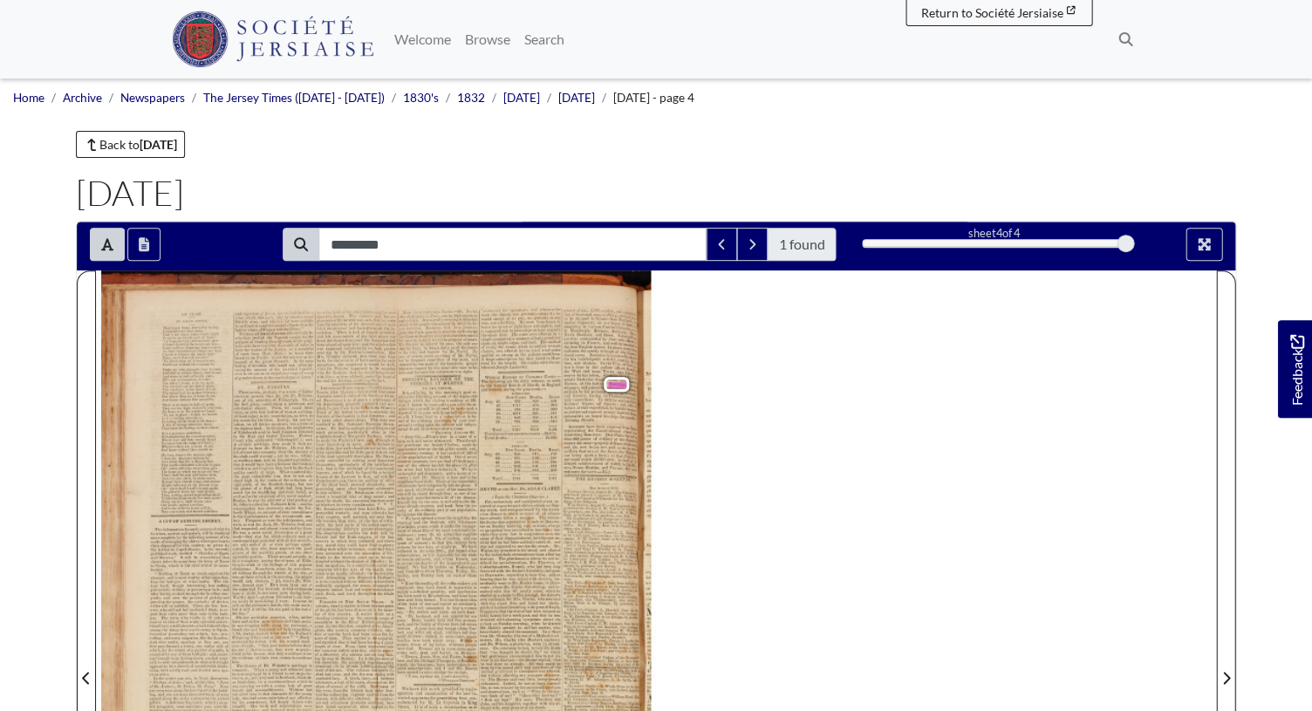
click at [614, 406] on span "had" at bounding box center [618, 409] width 8 height 6
click at [1209, 251] on button "Full screen mode" at bounding box center [1204, 244] width 37 height 33
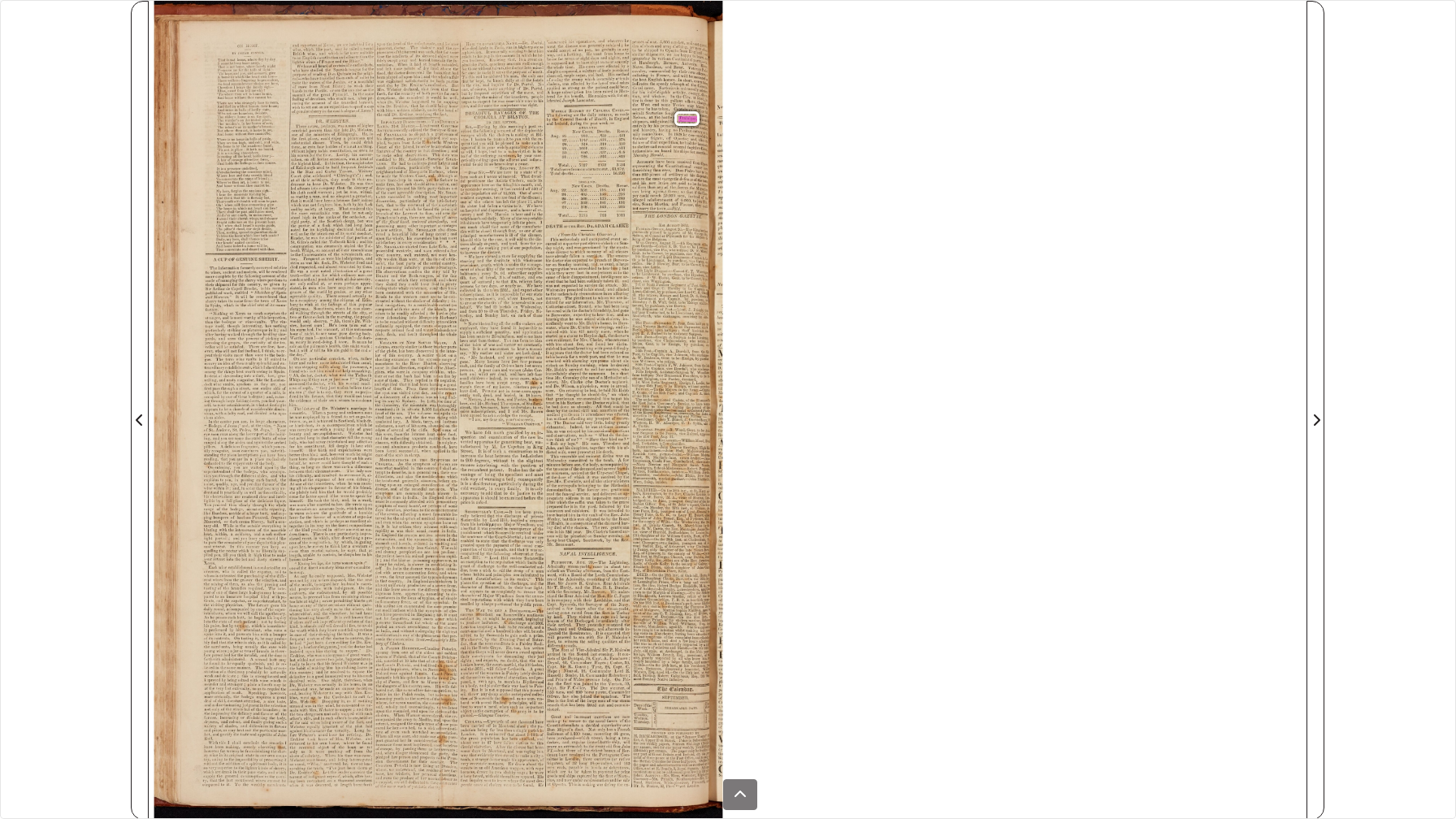
click at [691, 662] on div "ON HOME . BY JOSIAH CONDER . That is not home , where day by day I wear the bus…" at bounding box center [442, 410] width 574 height 819
click at [669, 147] on span "conceal" at bounding box center [666, 146] width 16 height 6
click at [669, 146] on span "conceal" at bounding box center [666, 146] width 16 height 6
drag, startPoint x: 669, startPoint y: 146, endPoint x: 673, endPoint y: 137, distance: 9.8
click at [670, 146] on span "conceal" at bounding box center [666, 146] width 16 height 6
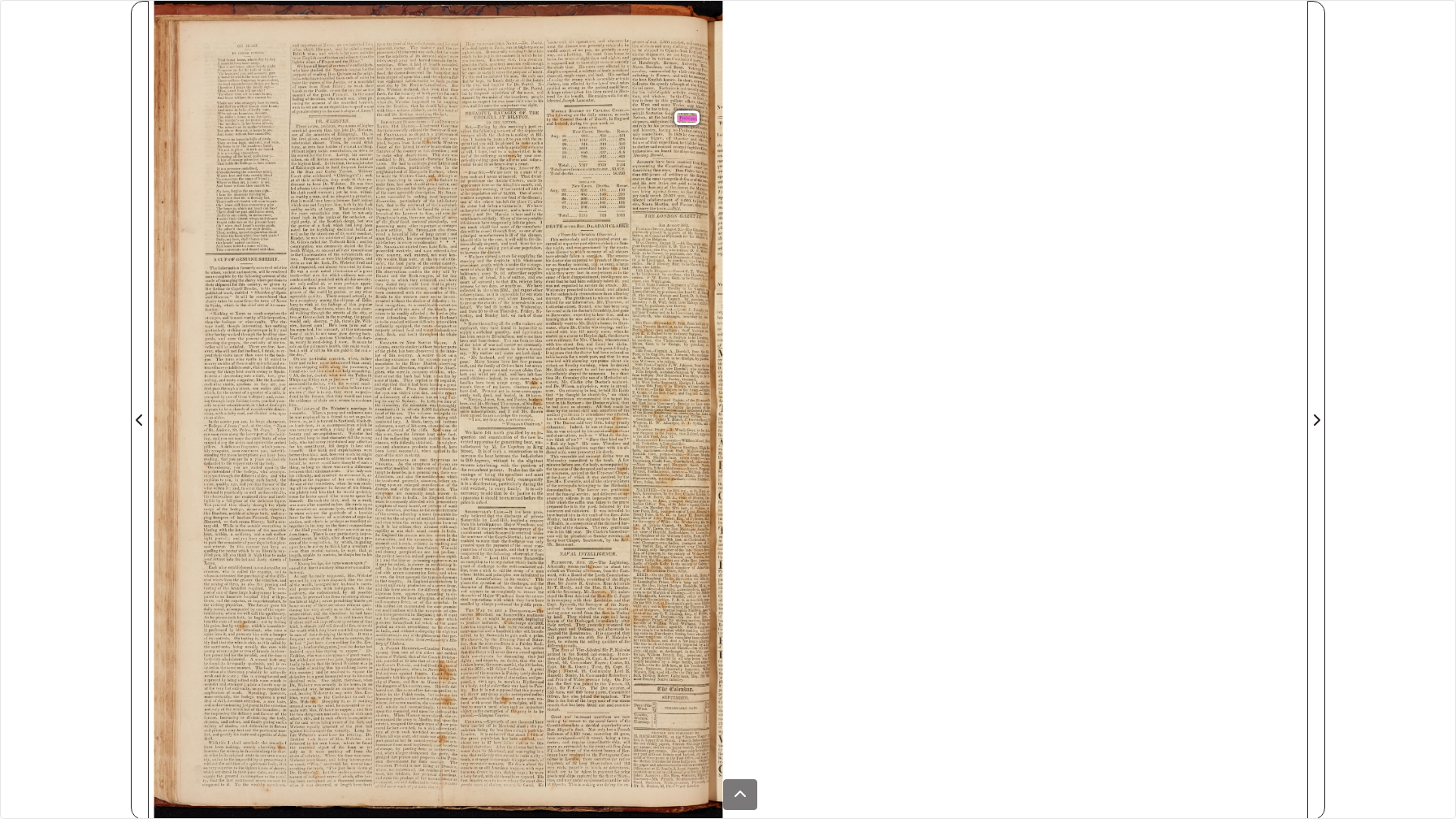
click at [660, 124] on span "gained" at bounding box center [664, 121] width 14 height 6
click at [655, 119] on span "and" at bounding box center [654, 121] width 7 height 6
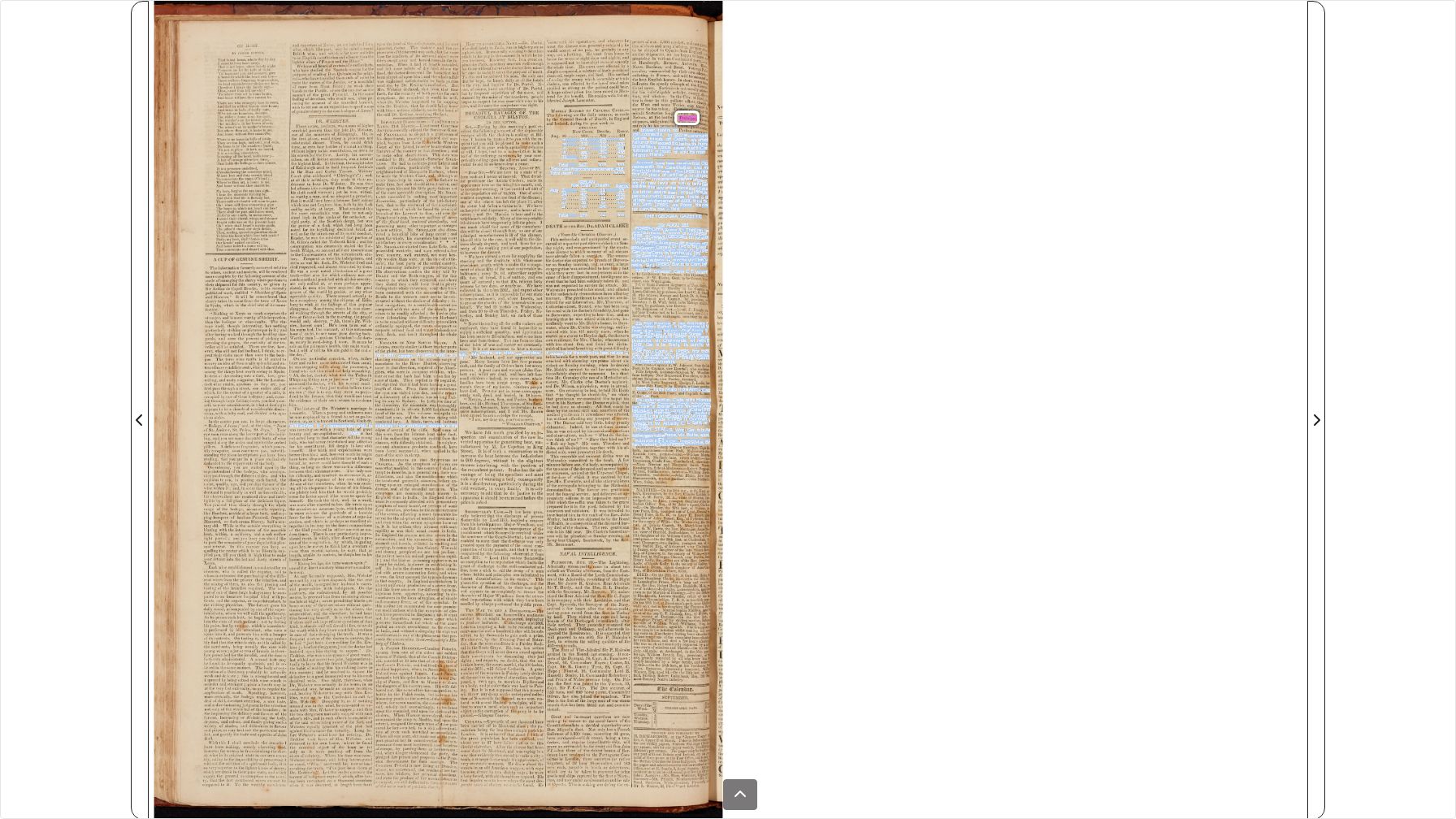
drag, startPoint x: 641, startPoint y: 130, endPoint x: 615, endPoint y: 180, distance: 56.4
click at [615, 180] on div "ON HOME . BY JOSIAH CONDER . That is not home , where day by day I wear the bus…" at bounding box center [442, 410] width 574 height 819
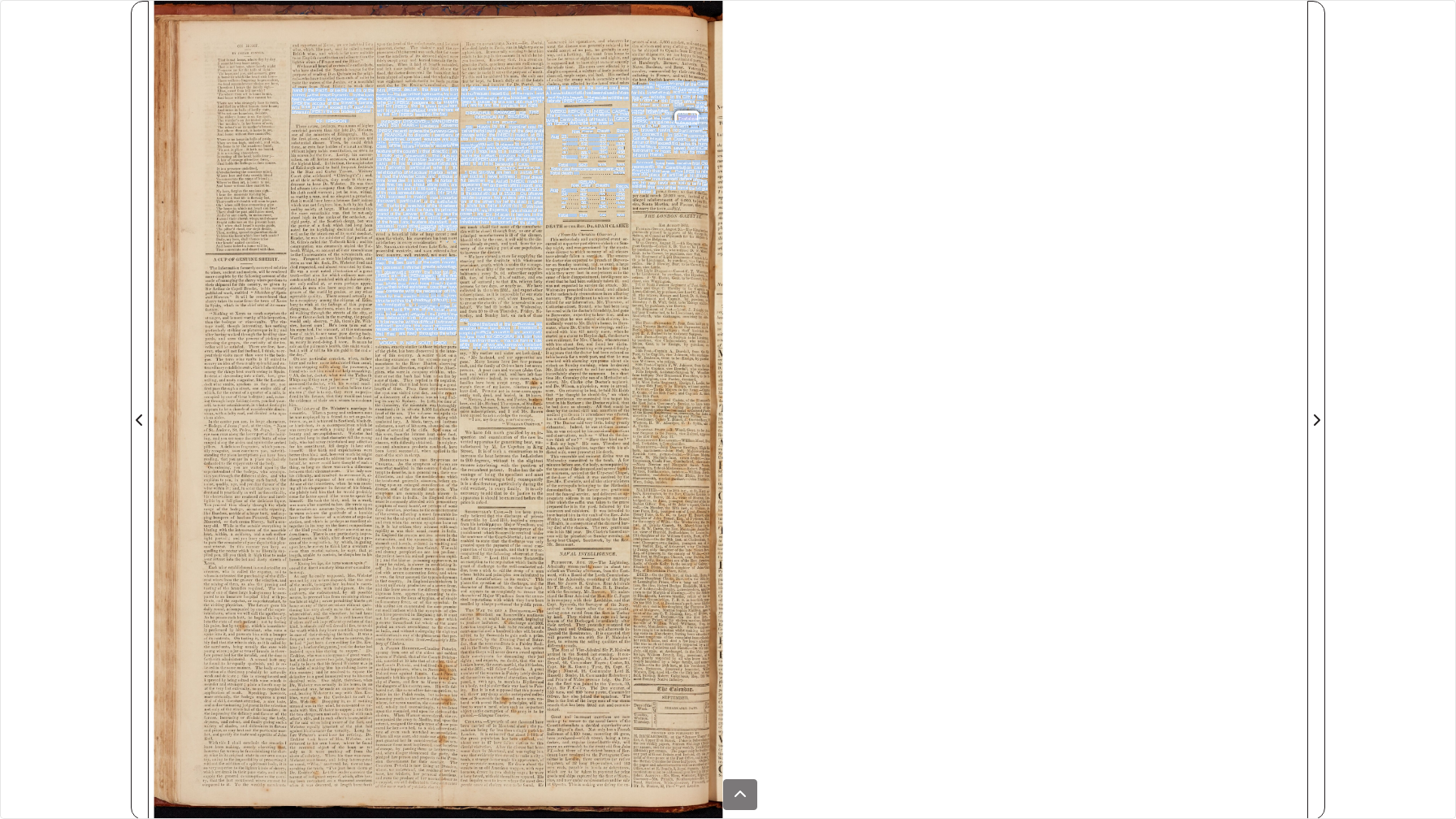
drag, startPoint x: 646, startPoint y: 80, endPoint x: 656, endPoint y: 191, distance: 111.4
click at [656, 191] on div "ON HOME . BY JOSIAH CONDER . That is not home , where day by day I wear the bus…" at bounding box center [442, 410] width 574 height 819
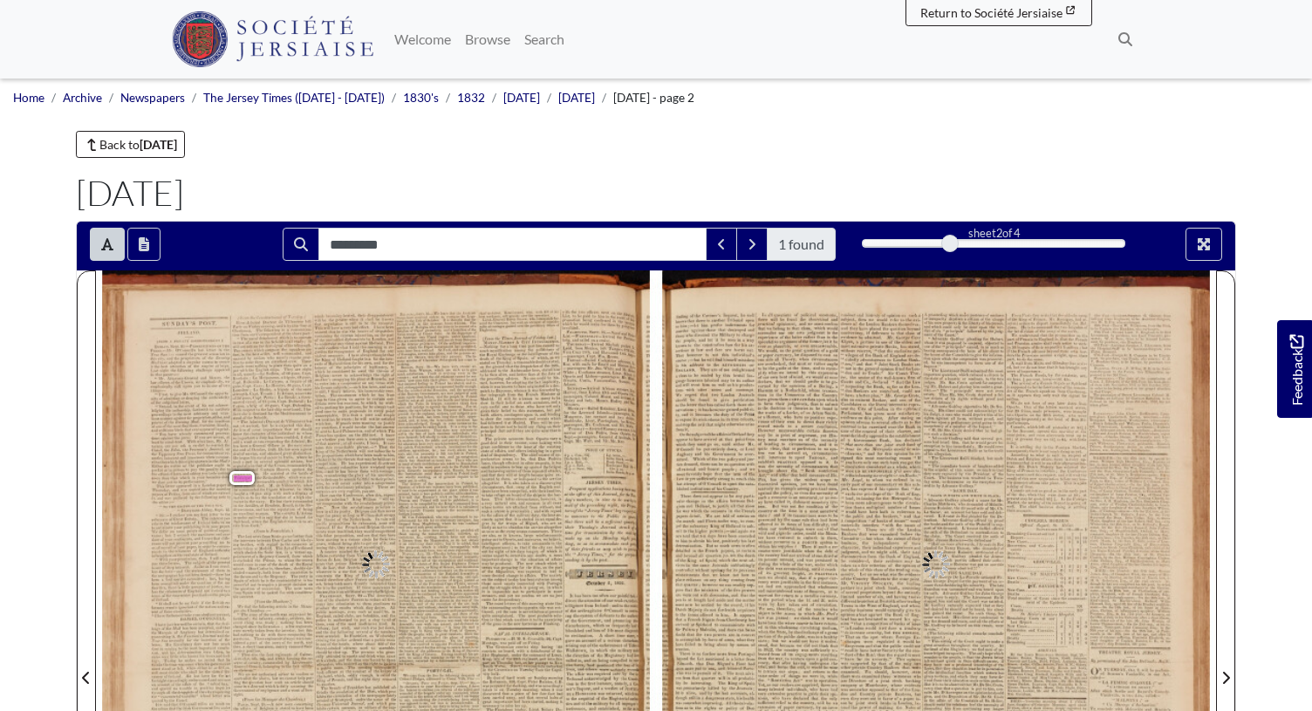
type input "*********"
click at [234, 530] on div "( From the Constitutionnel of Tuesday . ) minds becoming heated , their disappo…" at bounding box center [394, 500] width 489 height 375
click at [261, 502] on span "at" at bounding box center [262, 505] width 4 height 6
click at [259, 475] on span "the" at bounding box center [259, 478] width 7 height 6
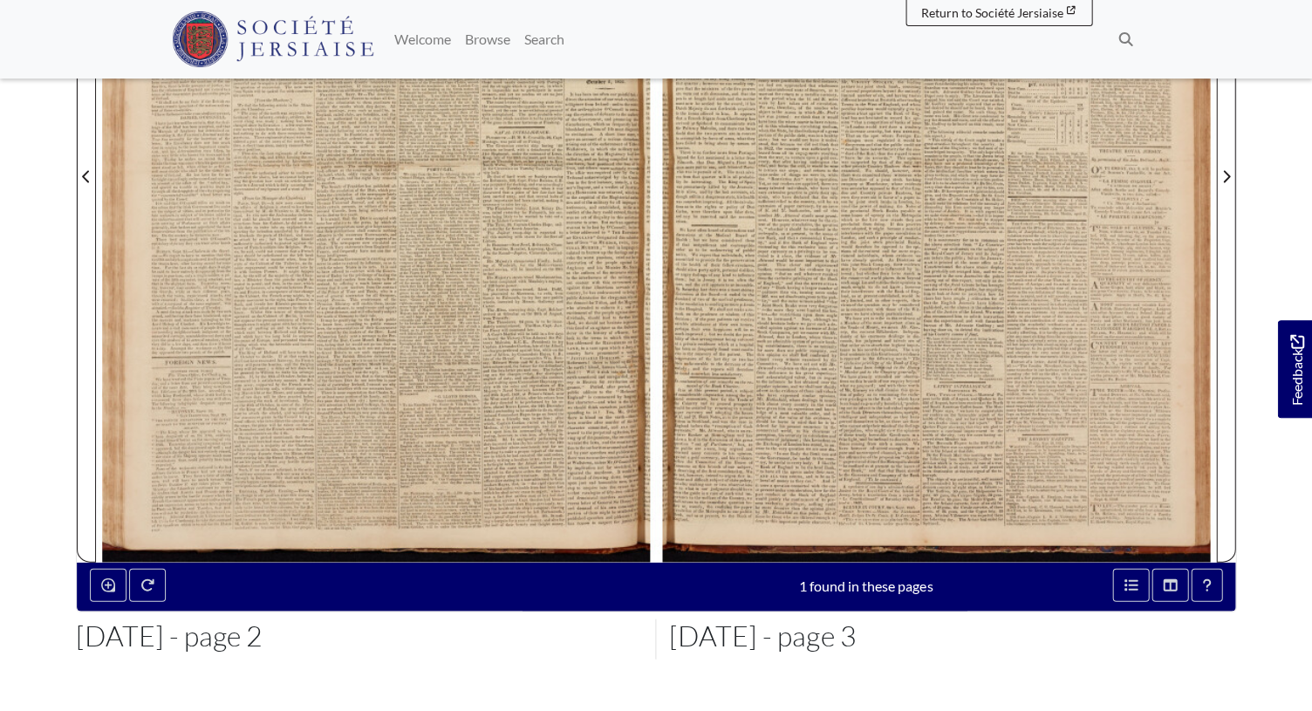
scroll to position [511, 0]
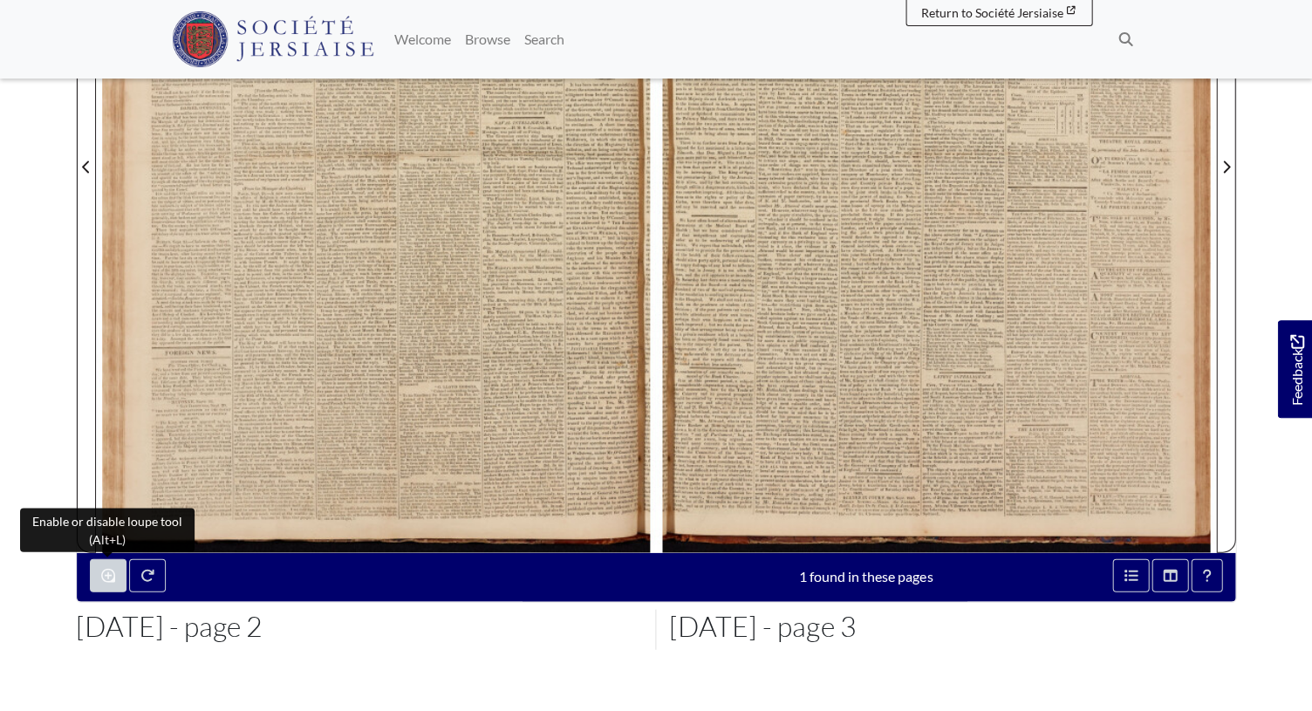
click at [105, 571] on icon "Enable or disable loupe tool (Alt+L)" at bounding box center [108, 575] width 14 height 14
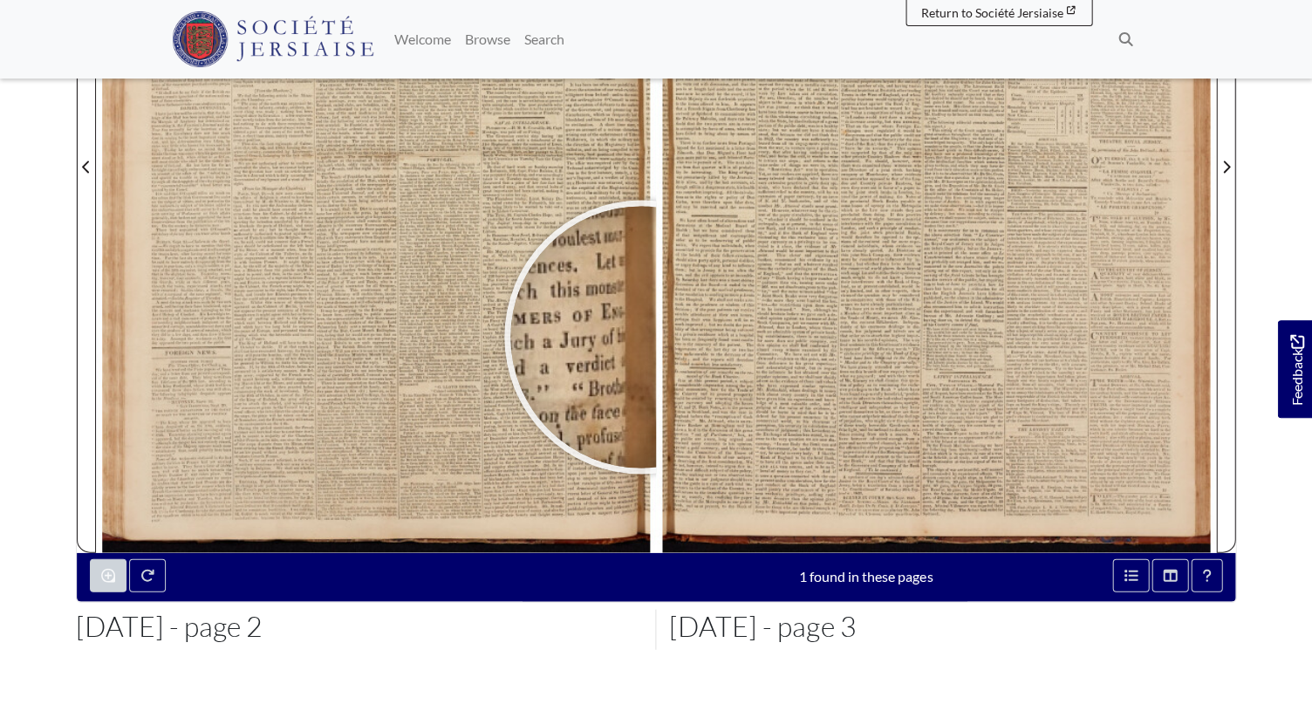
click at [628, 328] on div at bounding box center [641, 337] width 262 height 262
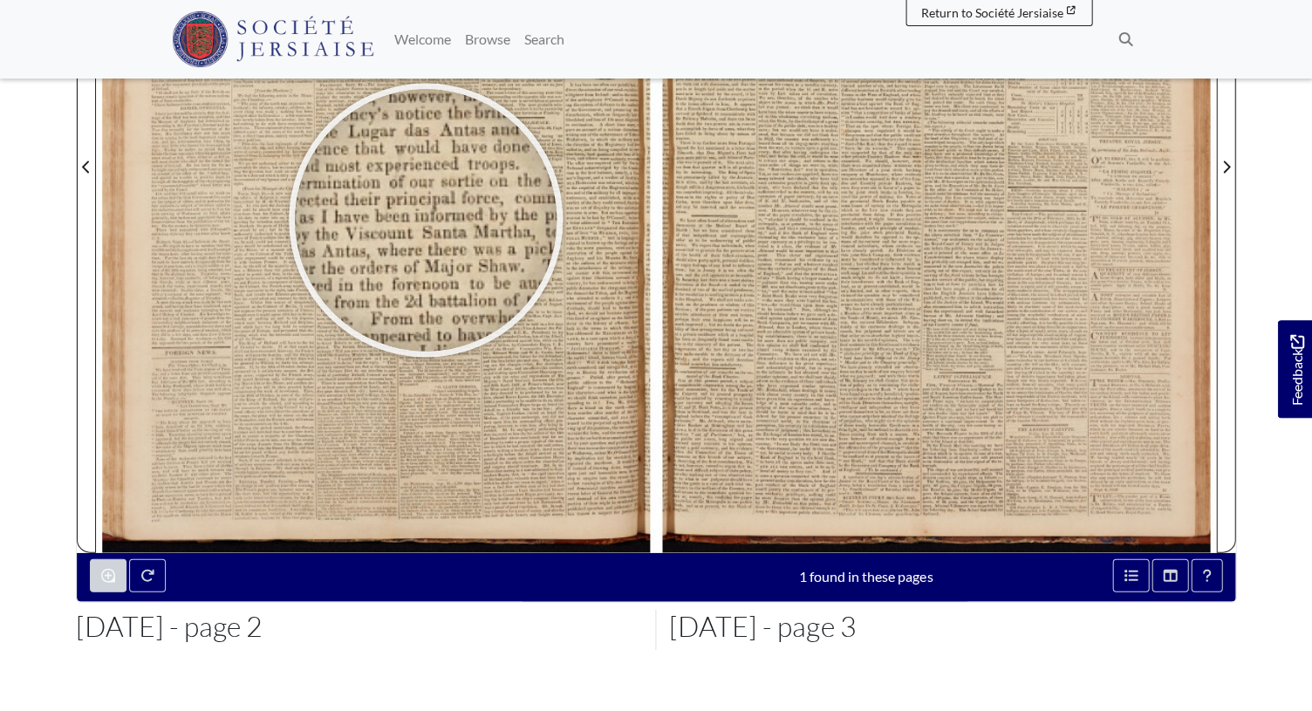
drag, startPoint x: 419, startPoint y: 246, endPoint x: 419, endPoint y: 292, distance: 46.2
click at [419, 263] on div at bounding box center [426, 220] width 262 height 262
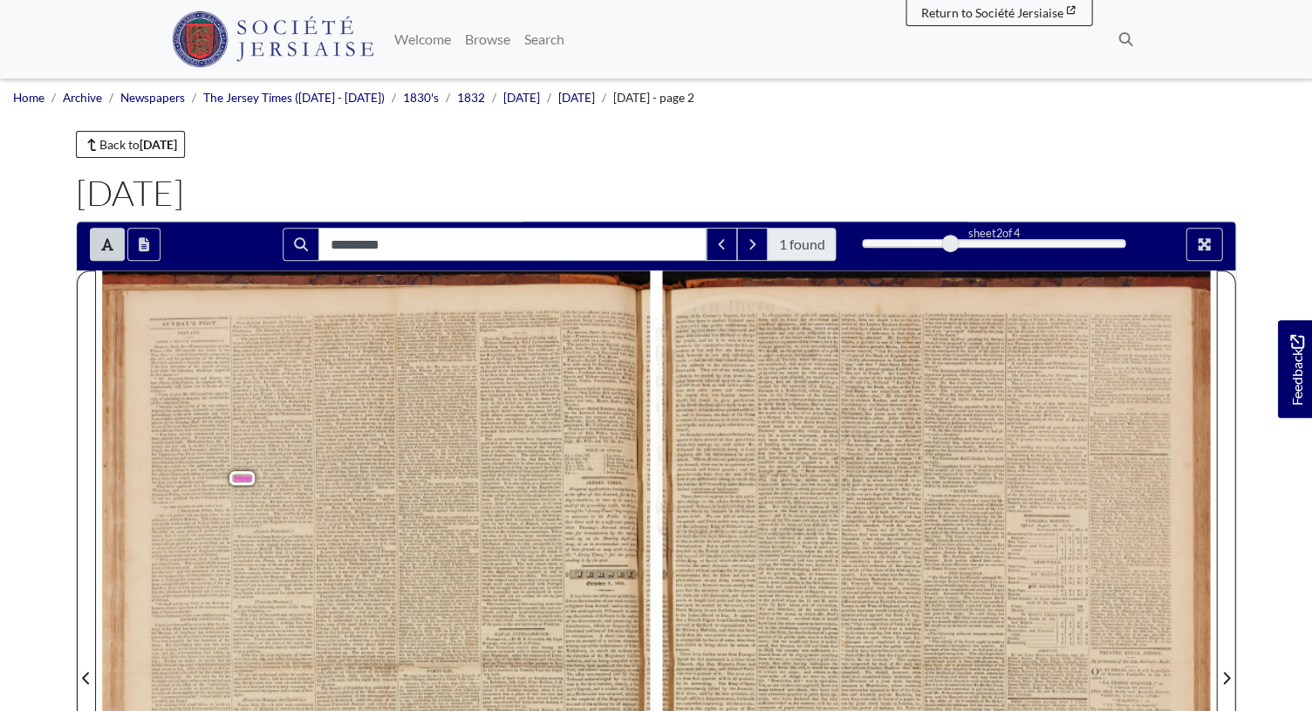
scroll to position [0, 0]
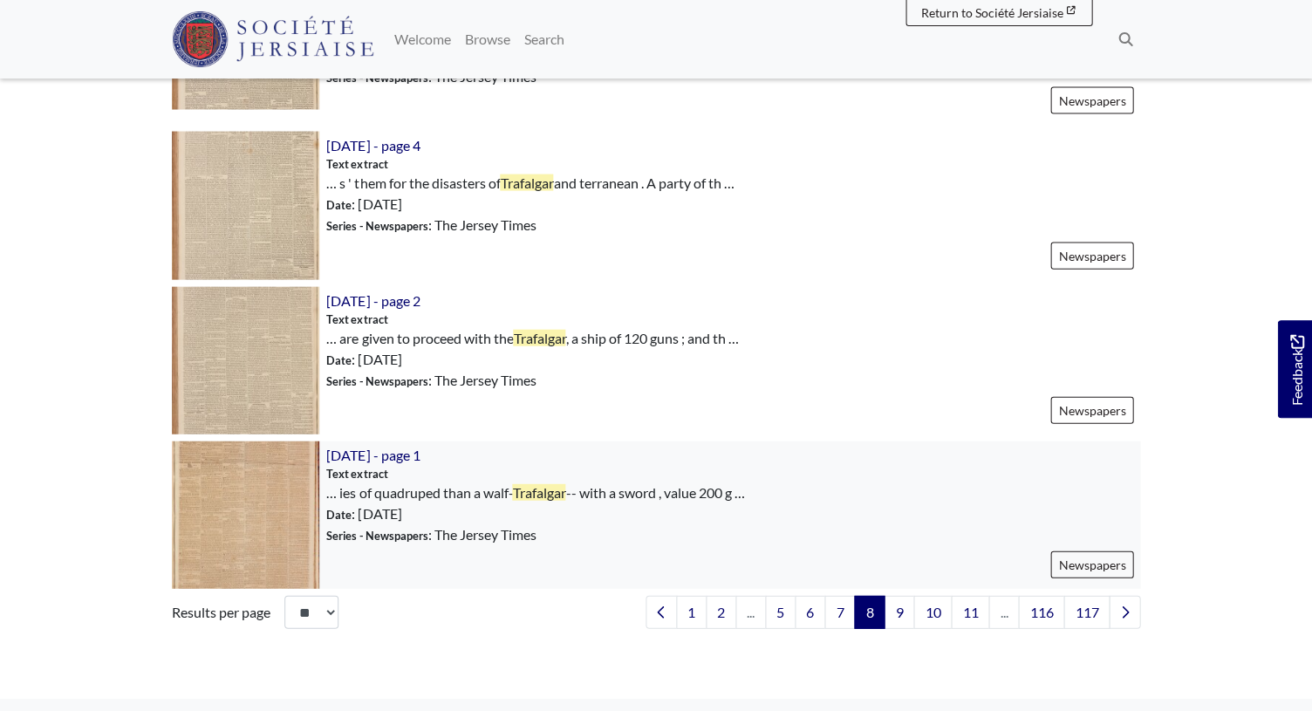
scroll to position [2421, 0]
click at [898, 616] on link "9" at bounding box center [899, 610] width 31 height 33
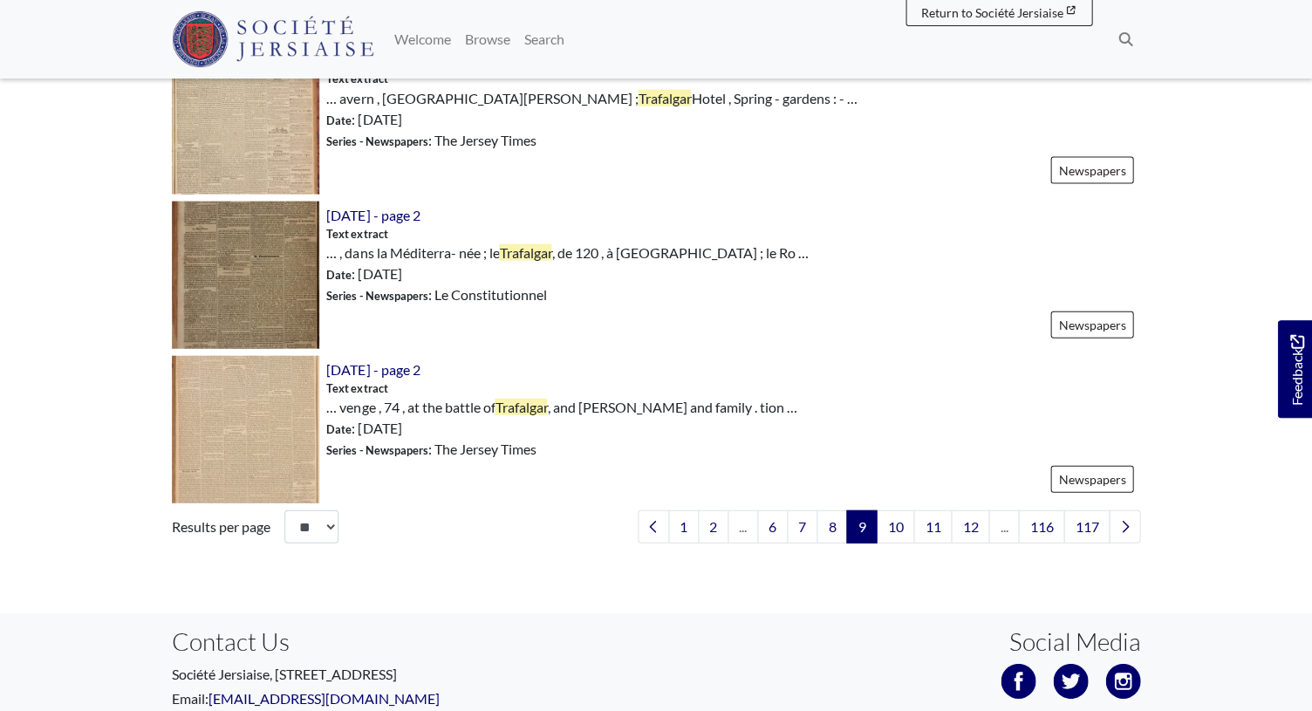
scroll to position [2482, 0]
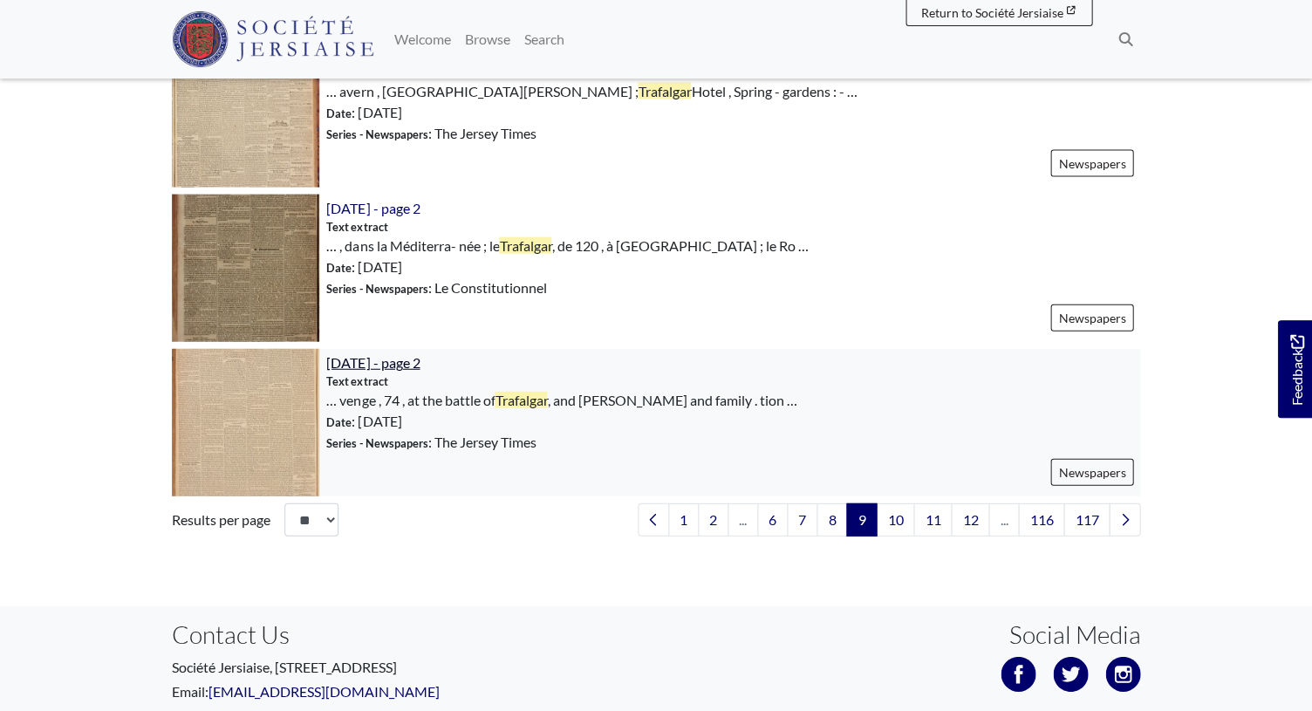
click at [420, 366] on span "[DATE] - page 2" at bounding box center [372, 362] width 93 height 17
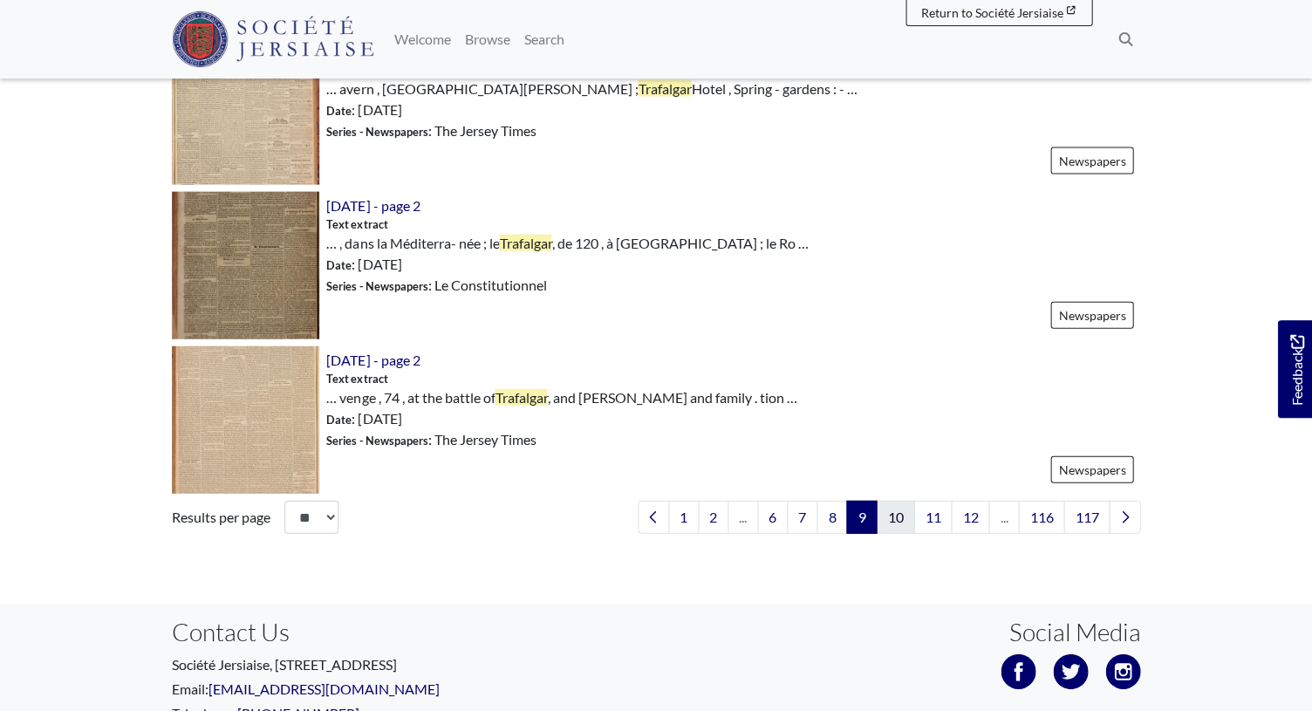
click at [898, 520] on link "10" at bounding box center [895, 517] width 38 height 33
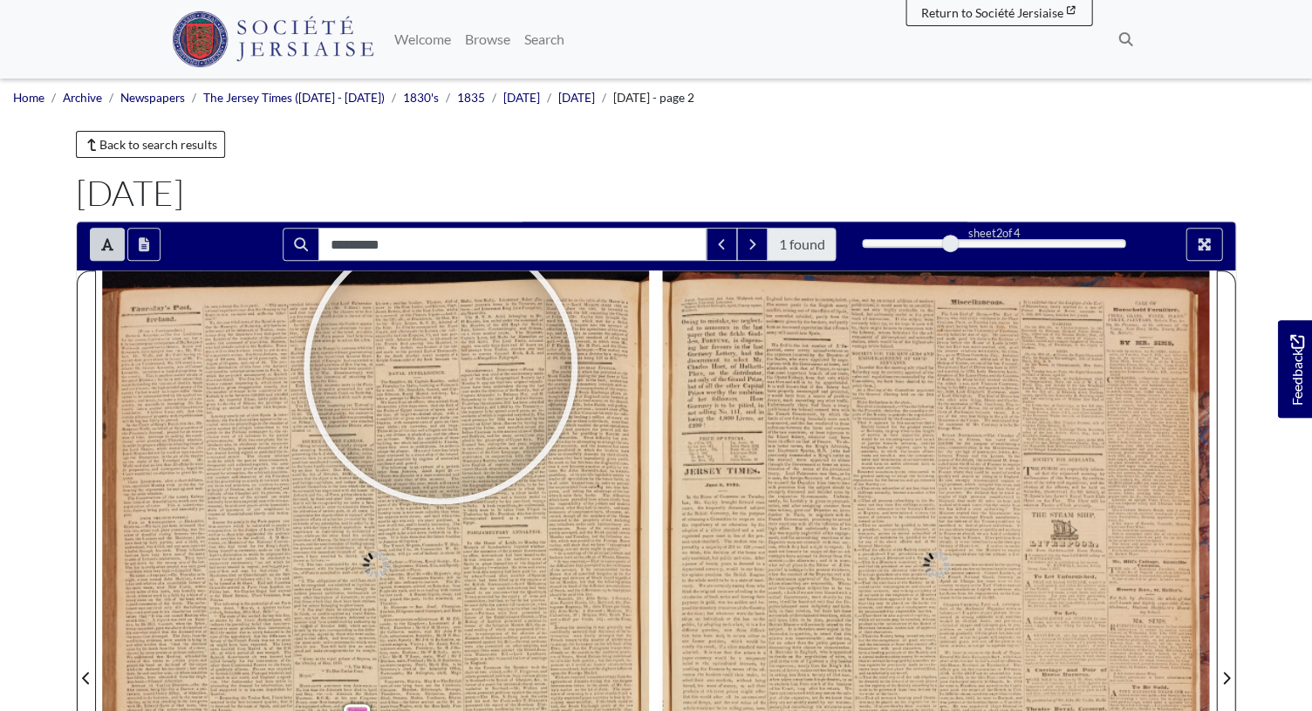
type input "*********"
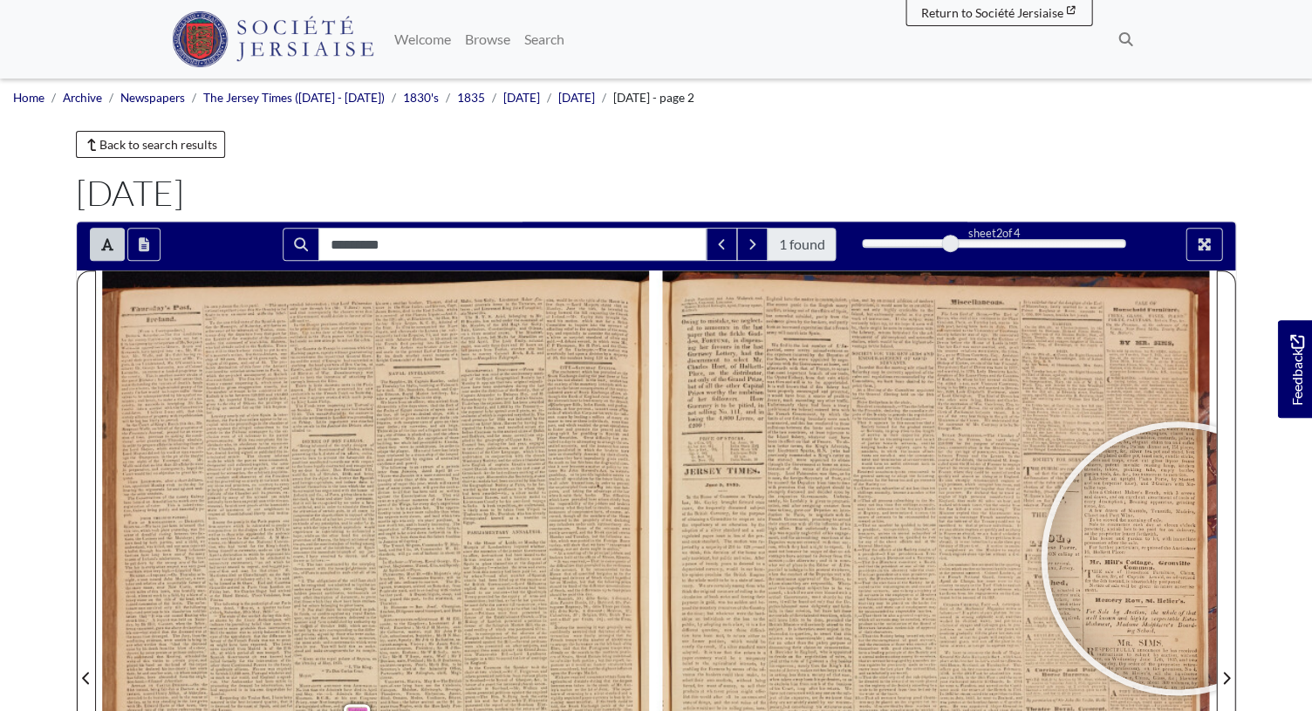
drag, startPoint x: 1185, startPoint y: 591, endPoint x: 1036, endPoint y: 586, distance: 148.4
click at [1166, 561] on div at bounding box center [1178, 558] width 262 height 262
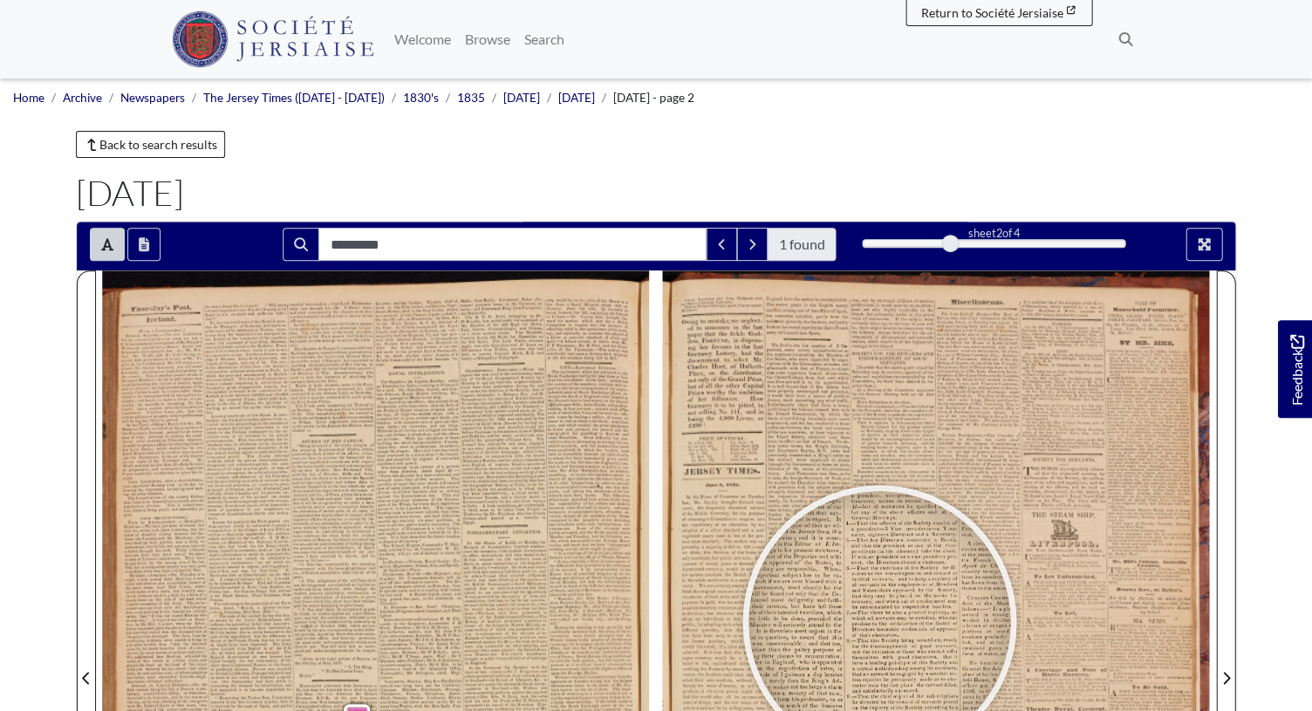
drag, startPoint x: 879, startPoint y: 621, endPoint x: 838, endPoint y: 535, distance: 96.0
click at [855, 525] on div at bounding box center [880, 622] width 262 height 262
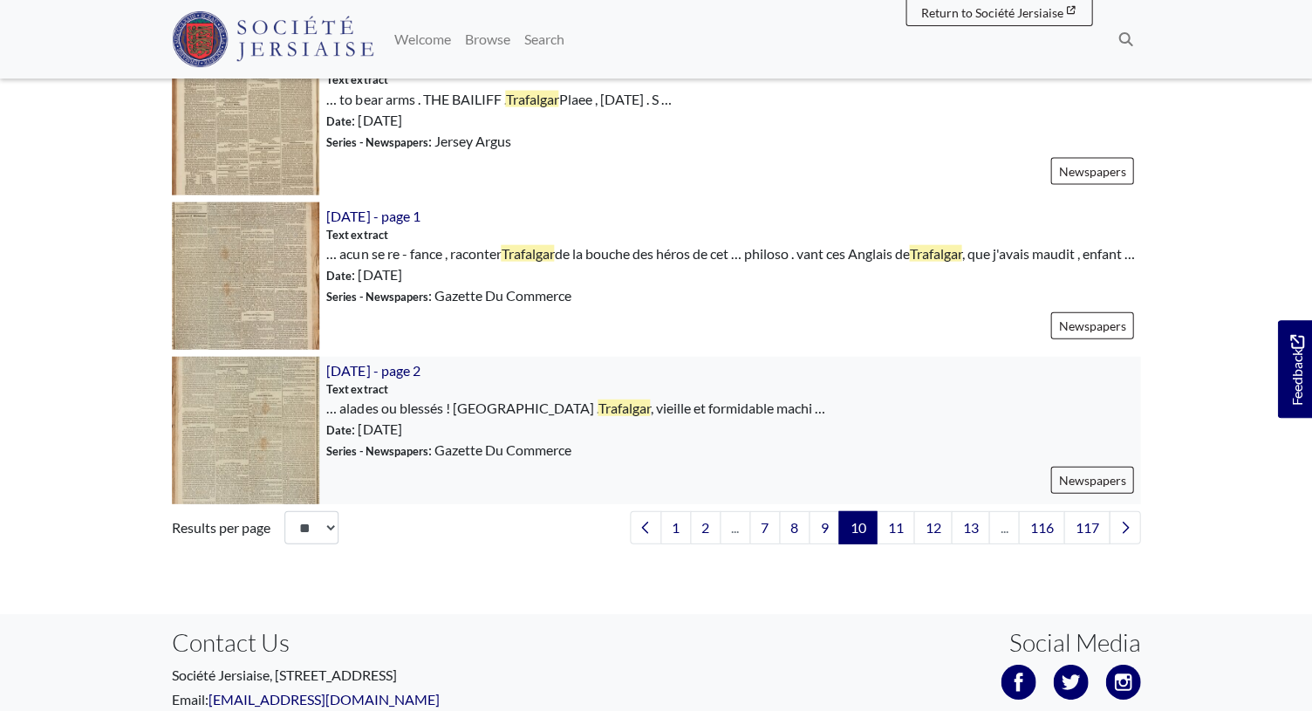
scroll to position [2475, 0]
click at [890, 544] on link "11" at bounding box center [895, 526] width 38 height 33
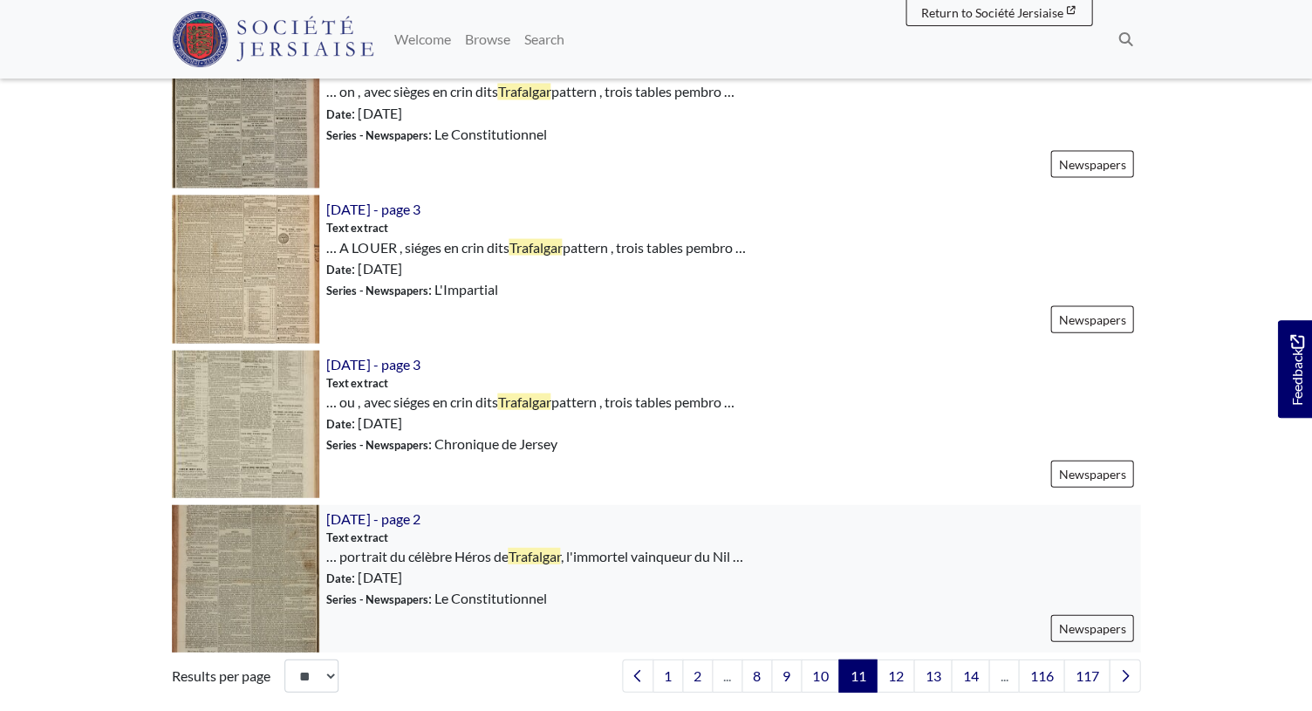
scroll to position [2343, 0]
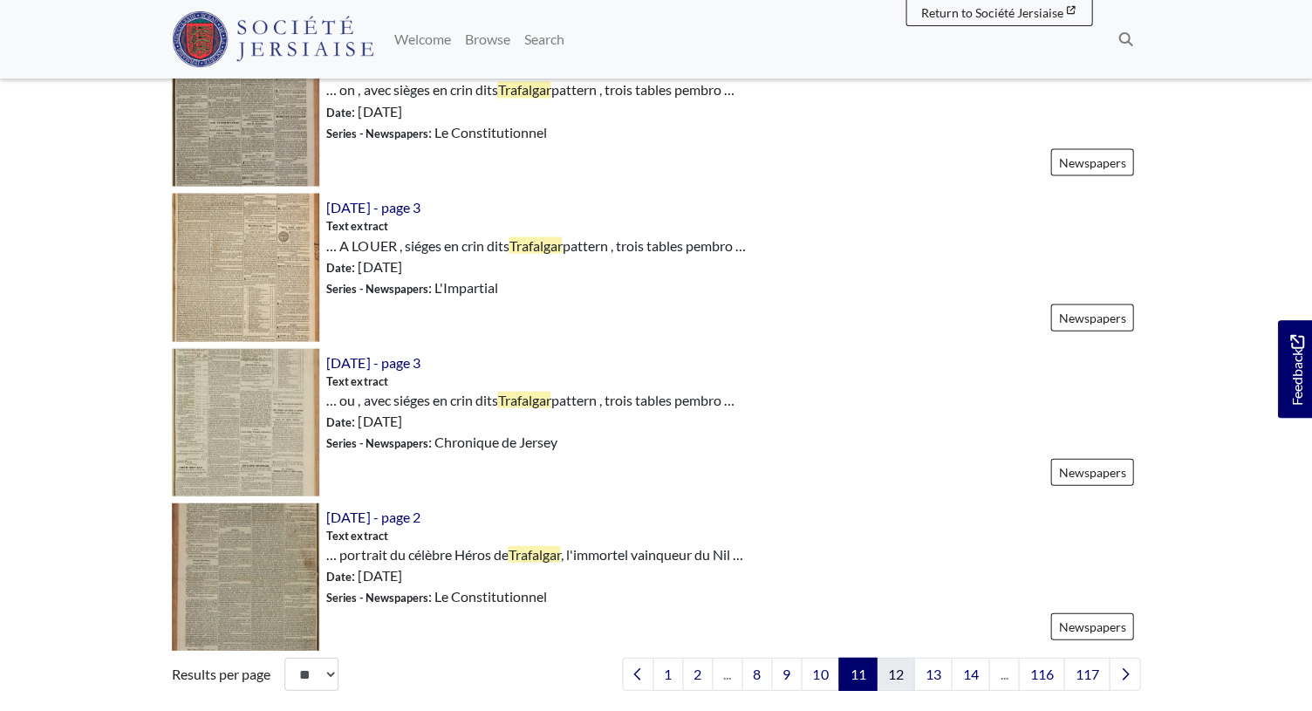
click at [906, 670] on link "12" at bounding box center [895, 673] width 38 height 33
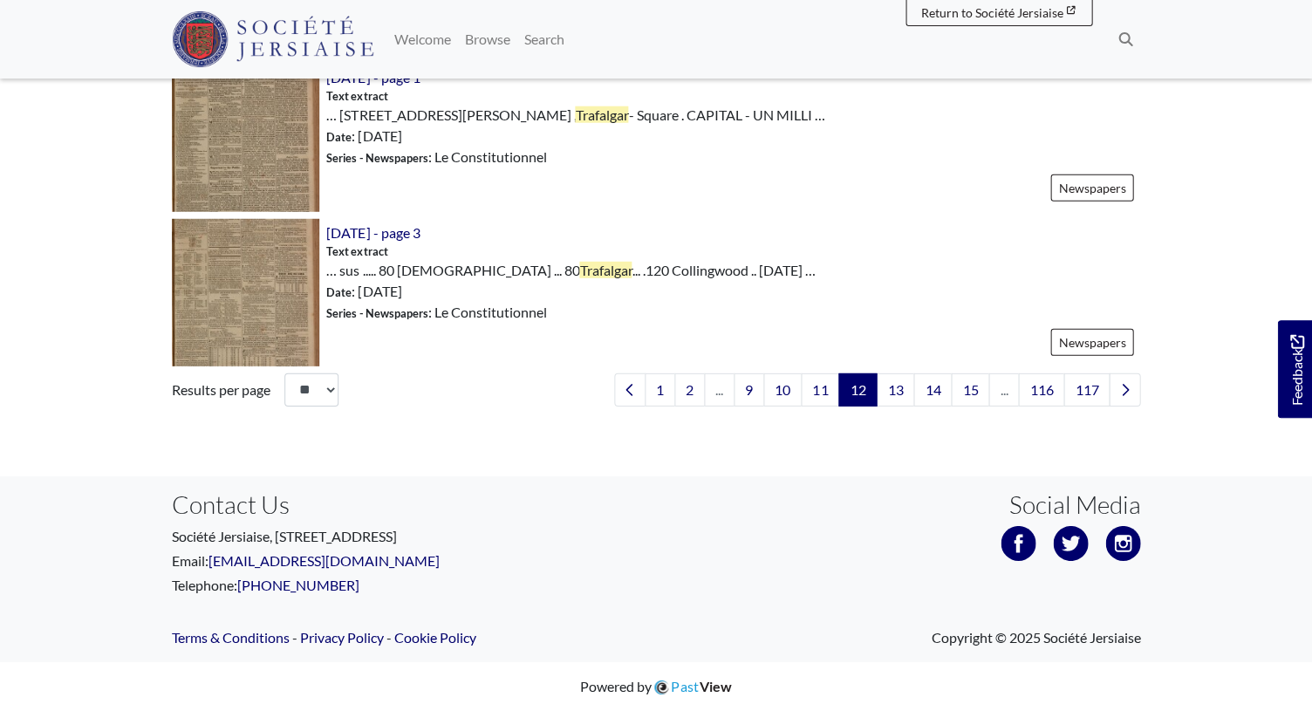
scroll to position [2698, 0]
click at [902, 391] on link "13" at bounding box center [895, 389] width 38 height 33
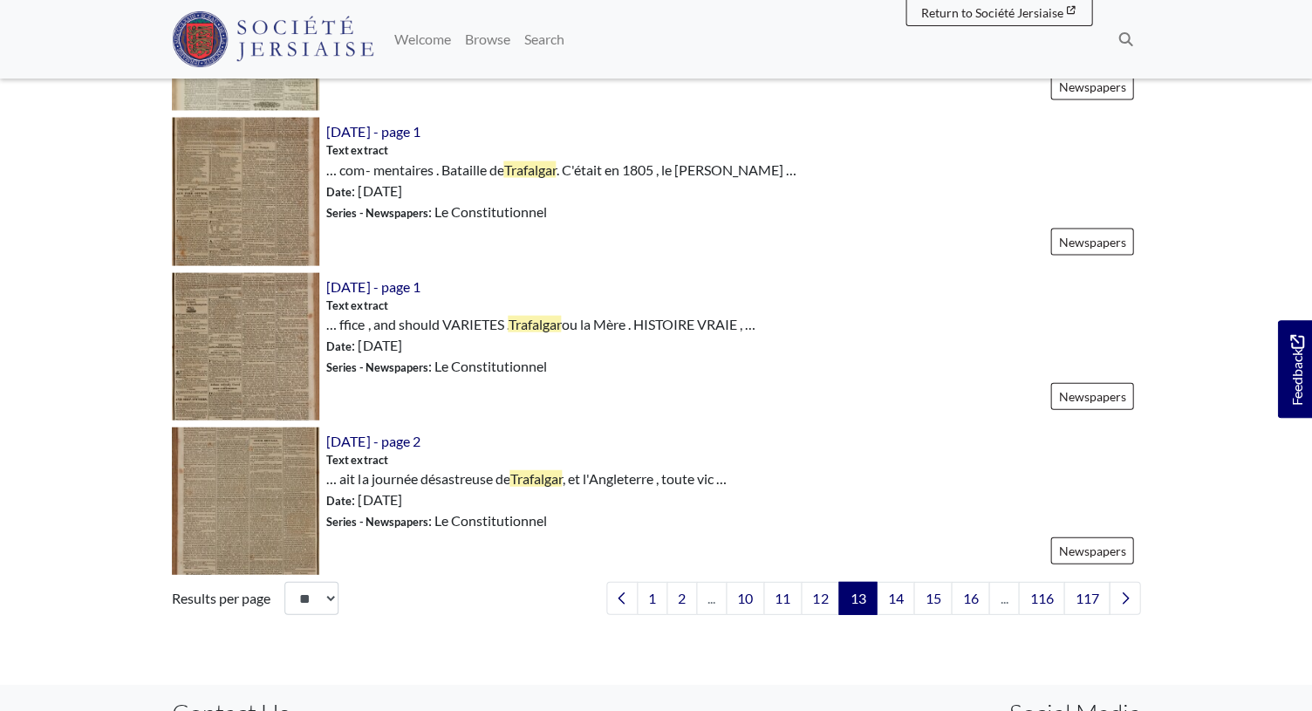
scroll to position [2479, 0]
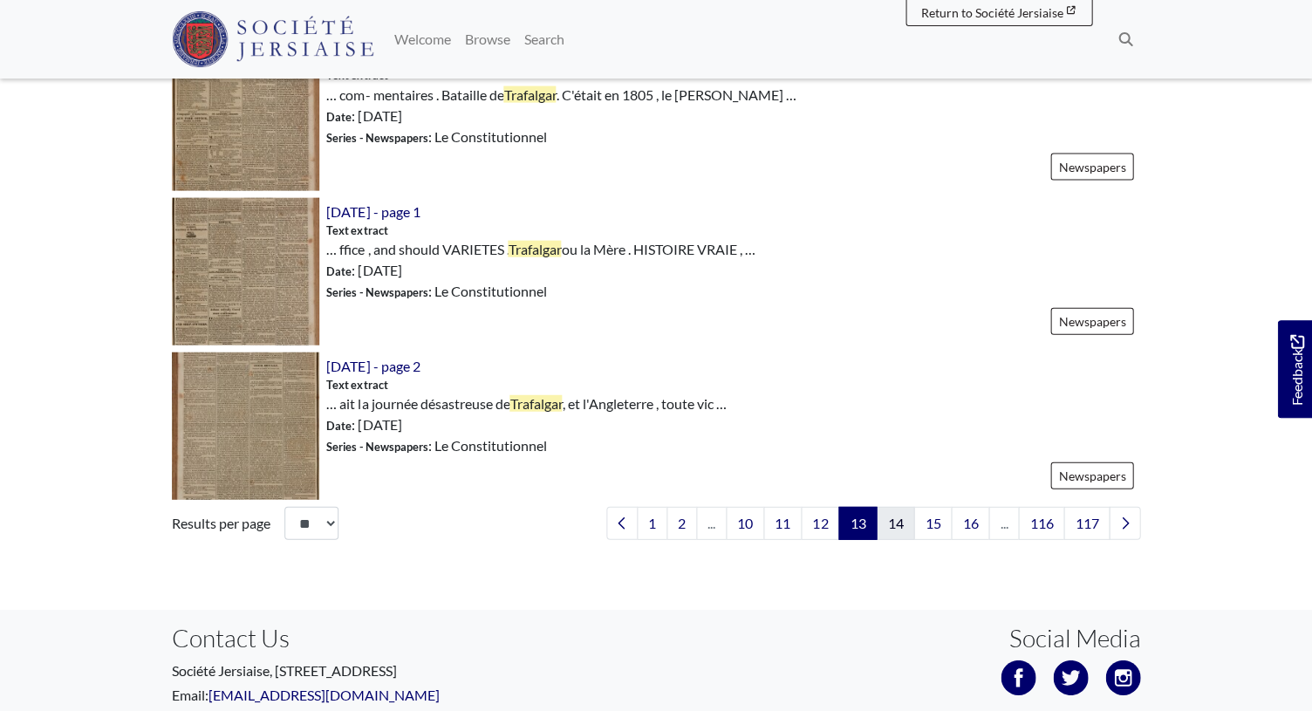
click at [894, 526] on link "14" at bounding box center [895, 523] width 38 height 33
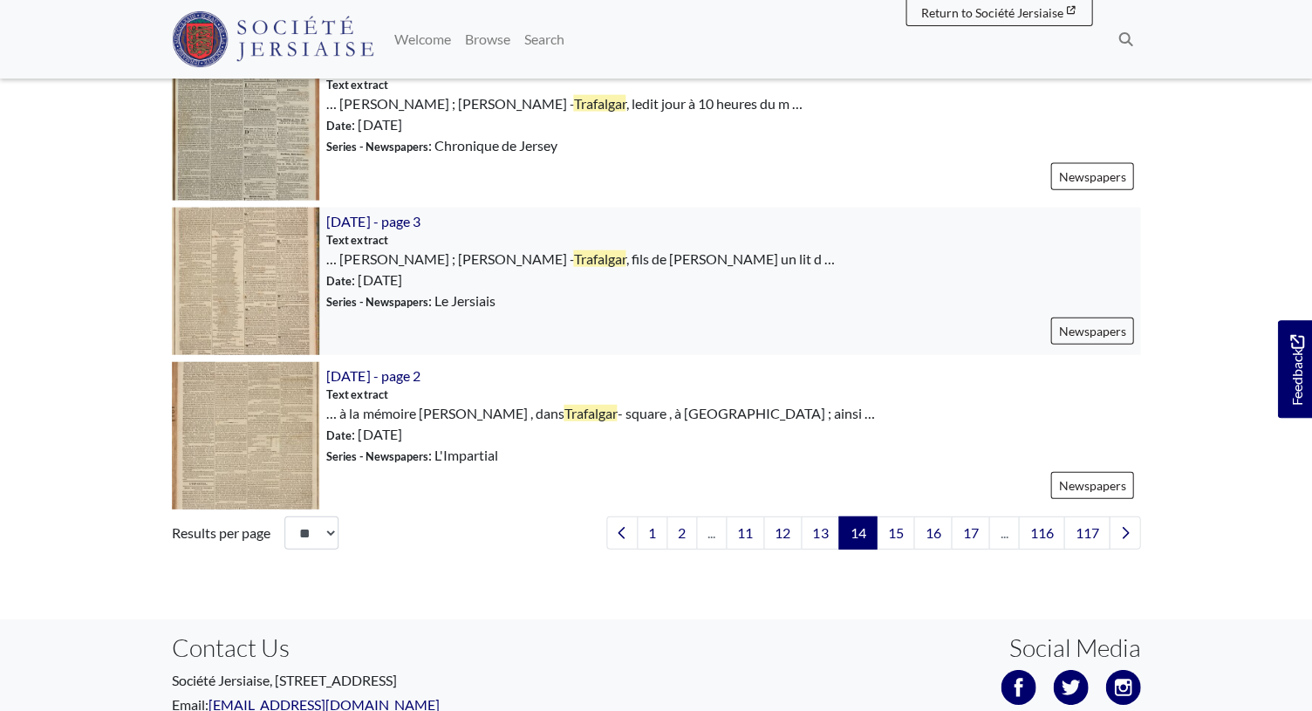
scroll to position [2533, 0]
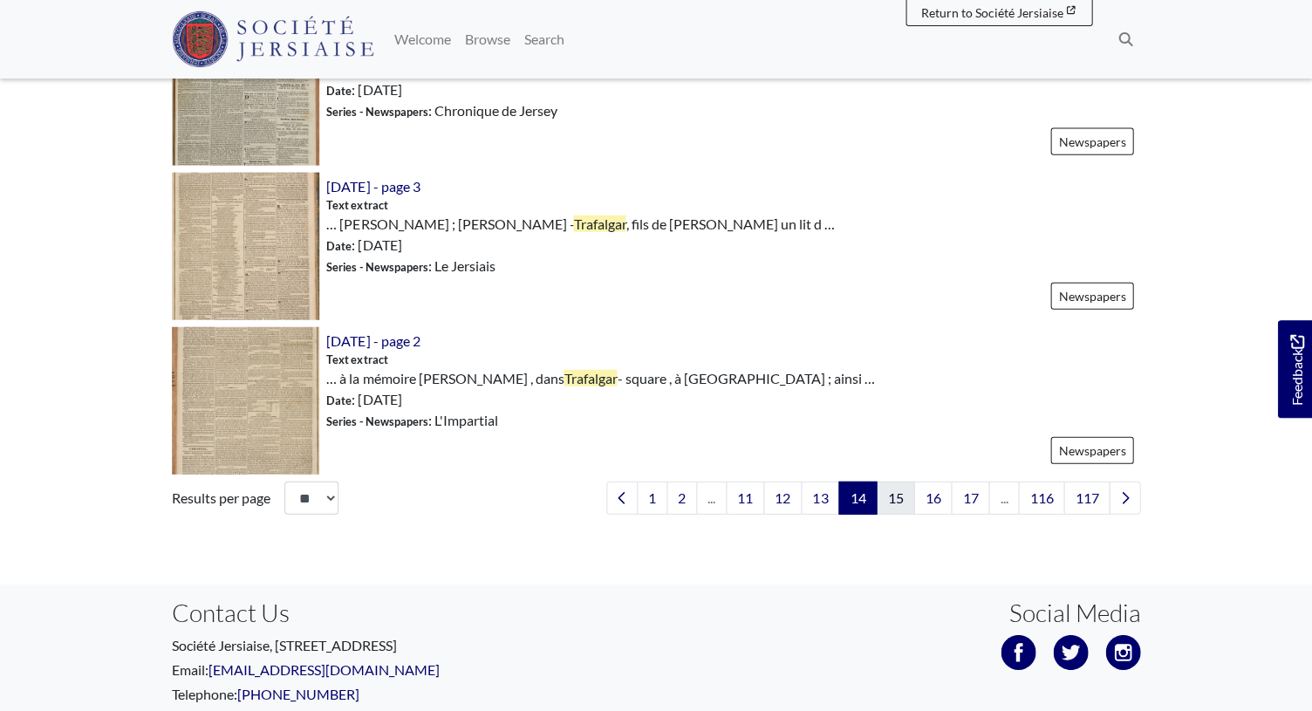
click at [899, 482] on link "15" at bounding box center [895, 498] width 38 height 33
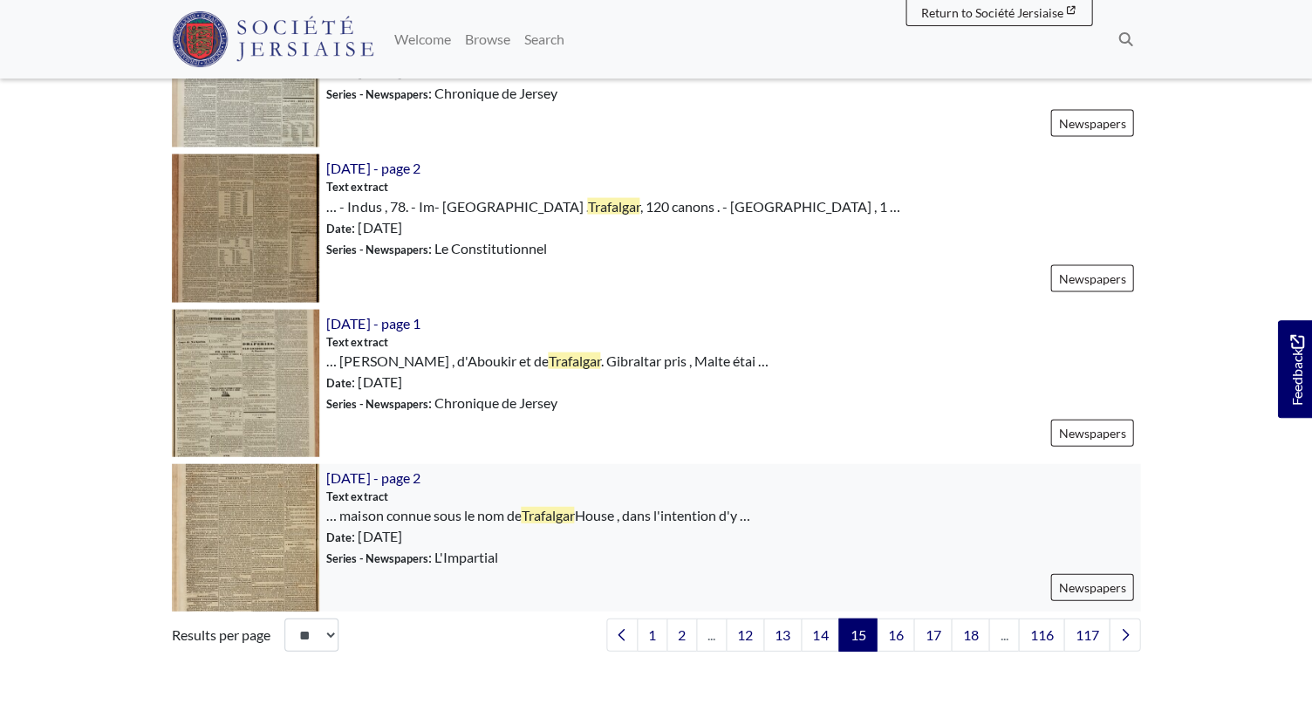
scroll to position [2369, 0]
click at [904, 633] on link "16" at bounding box center [895, 633] width 38 height 33
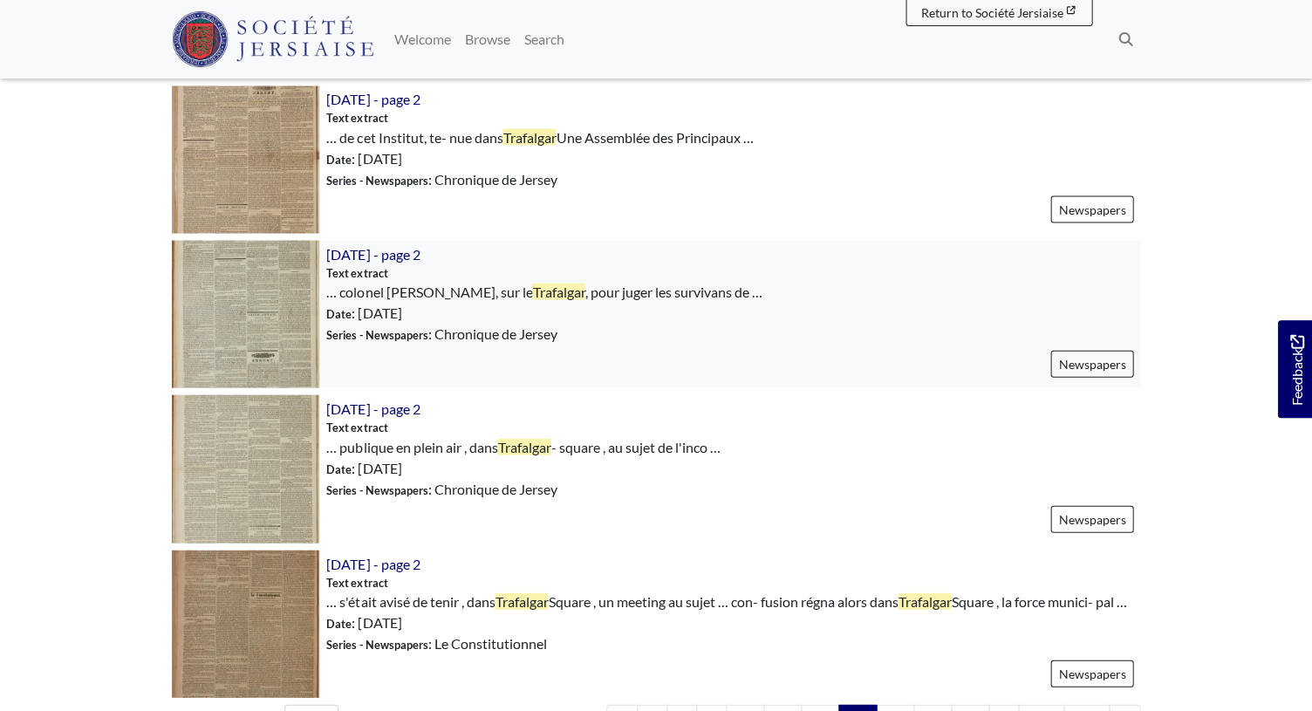
scroll to position [2387, 0]
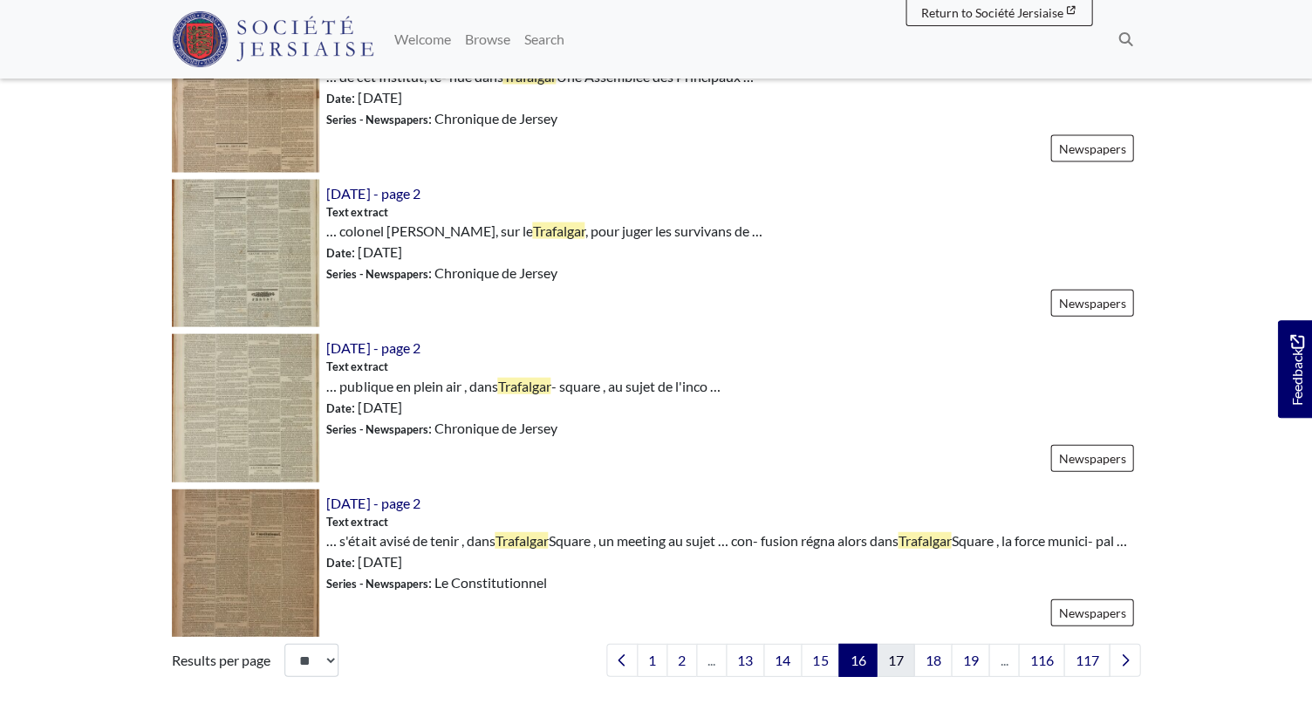
click at [898, 676] on link "17" at bounding box center [895, 659] width 38 height 33
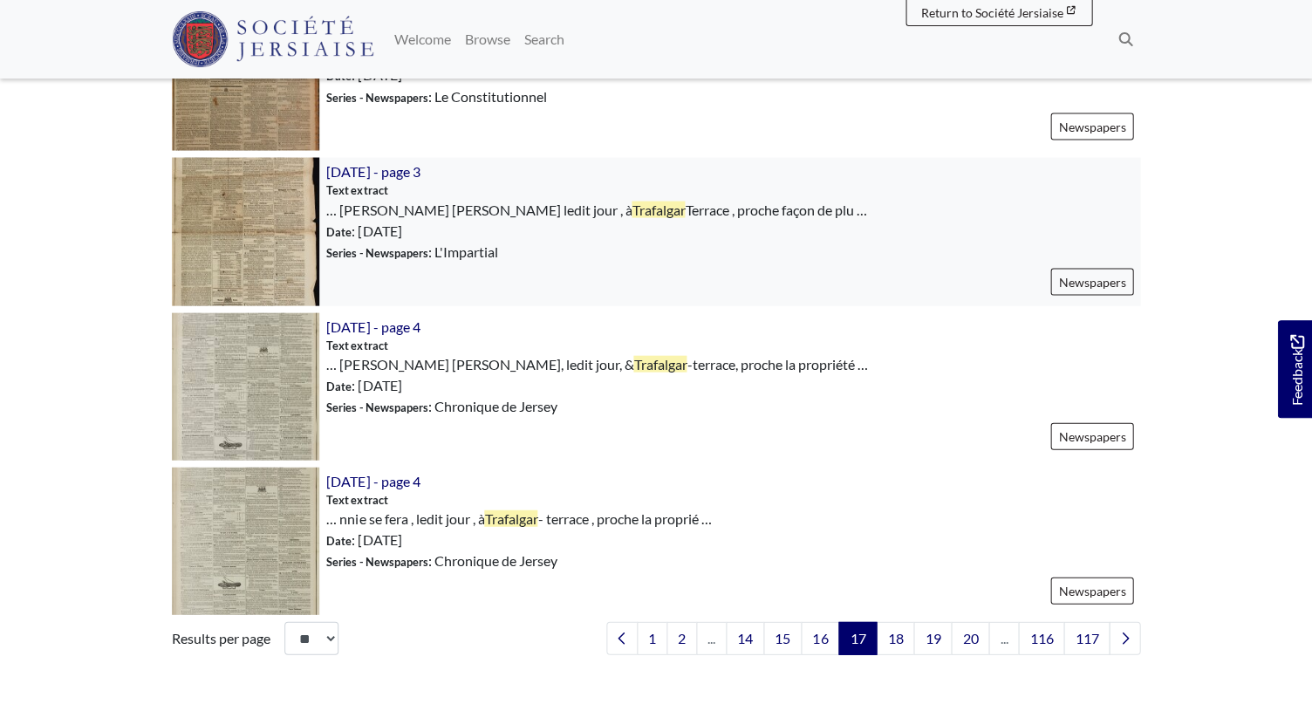
scroll to position [2472, 0]
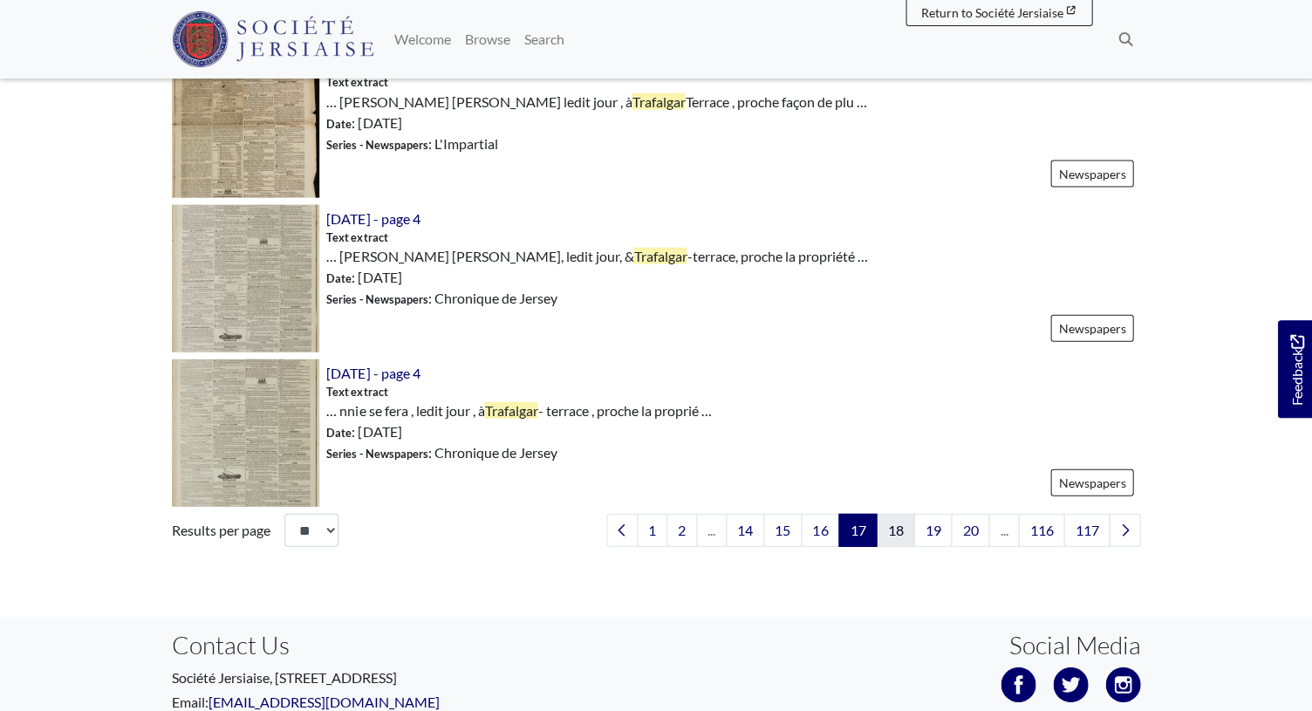
click at [906, 533] on link "18" at bounding box center [895, 530] width 38 height 33
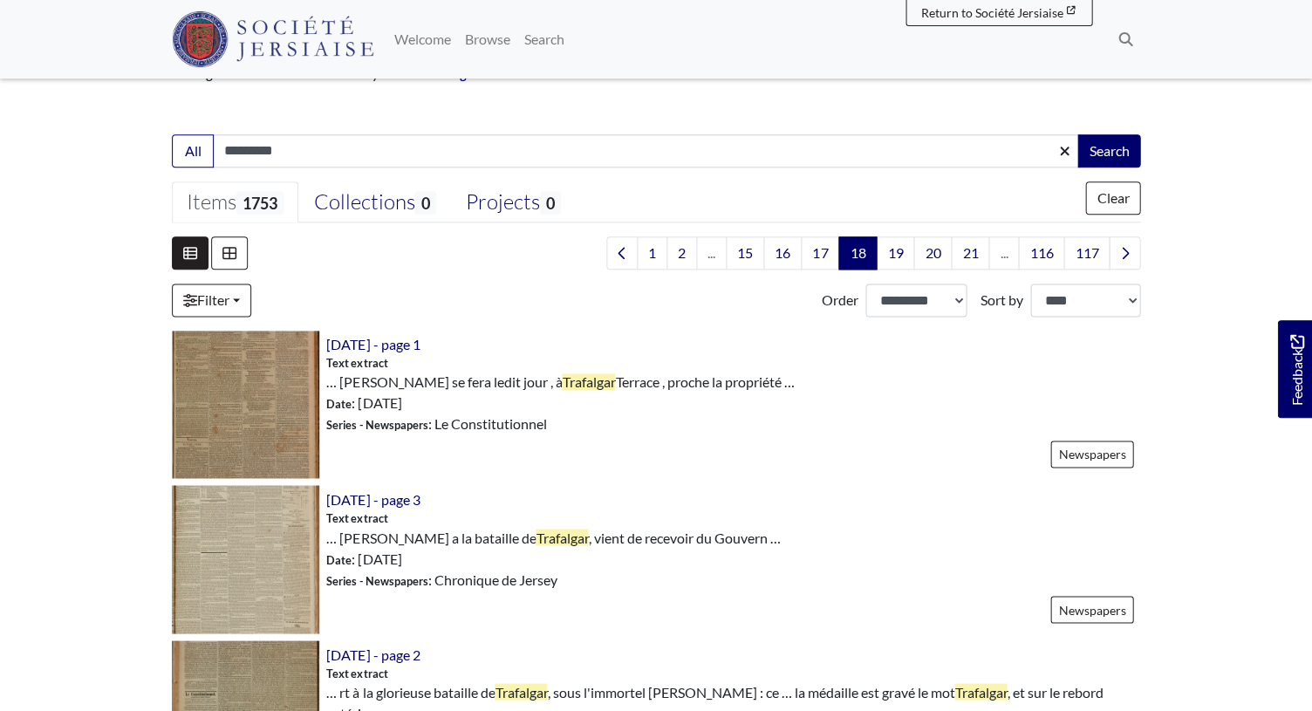
scroll to position [336, 0]
drag, startPoint x: 244, startPoint y: 145, endPoint x: 221, endPoint y: 144, distance: 23.6
click at [221, 144] on input "*********" at bounding box center [646, 149] width 866 height 33
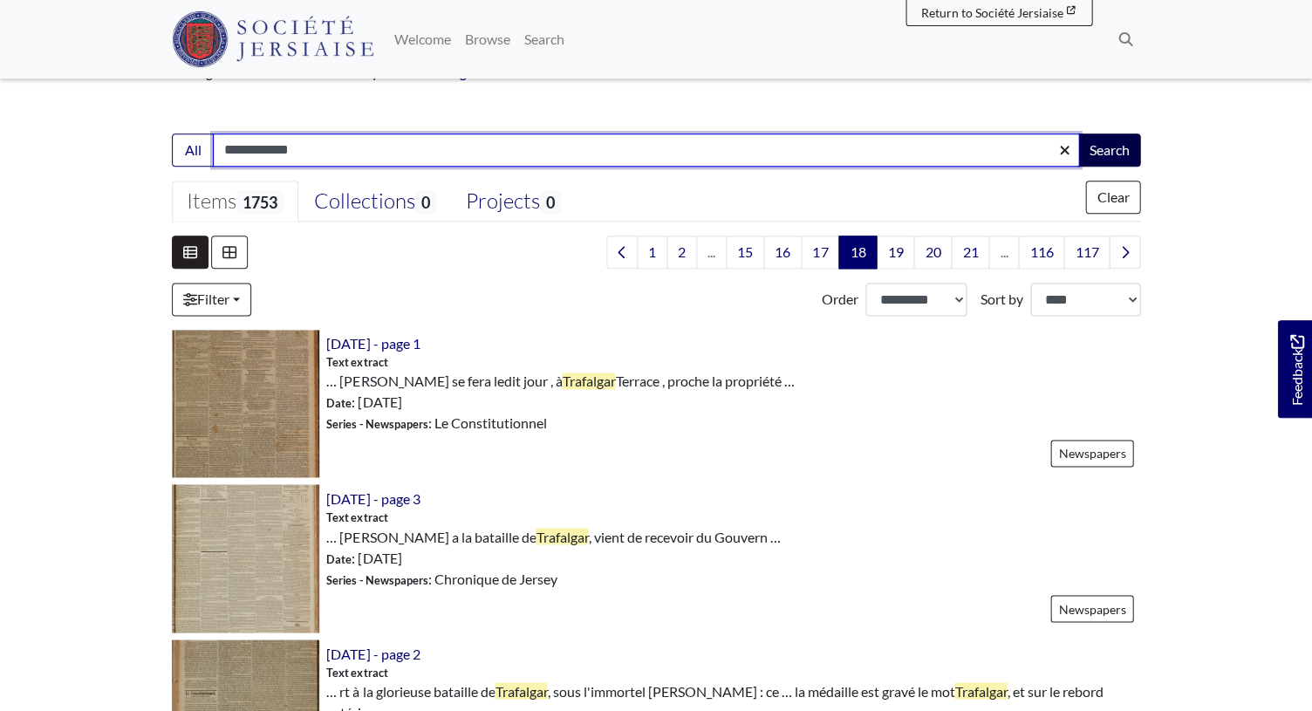
type input "**********"
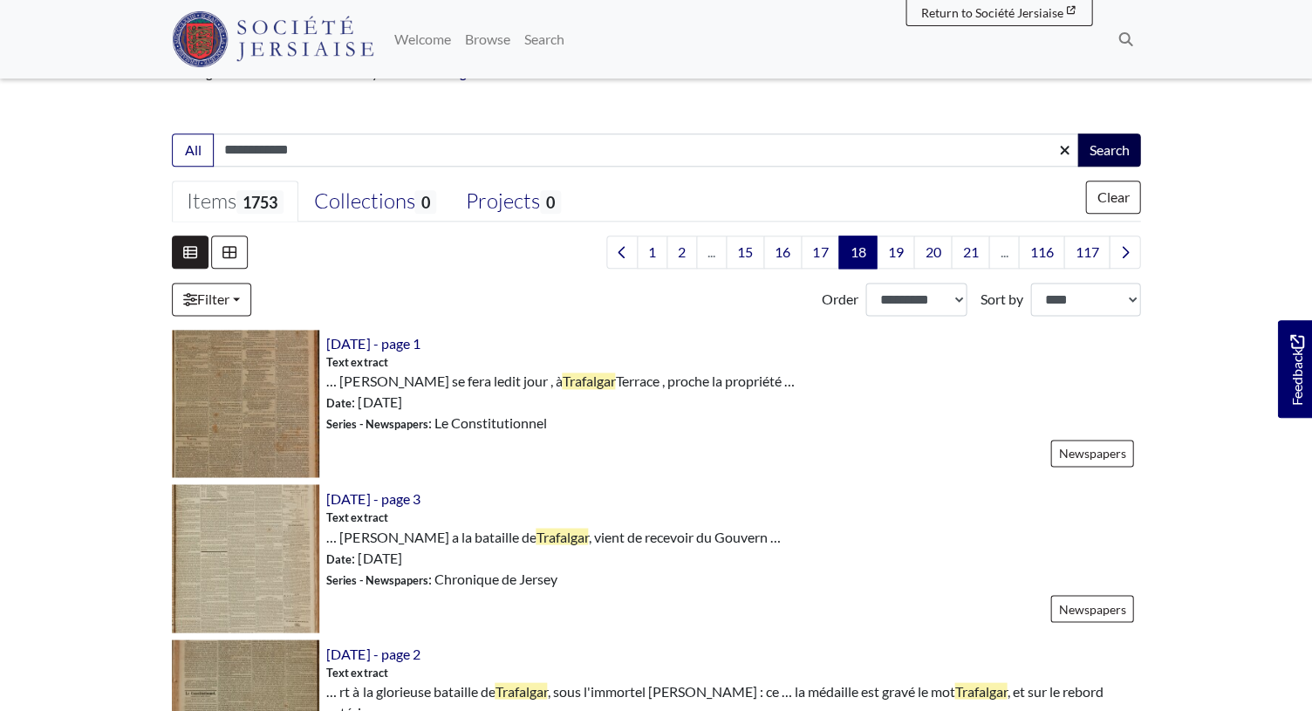
click at [1115, 144] on button "Search" at bounding box center [1108, 149] width 63 height 33
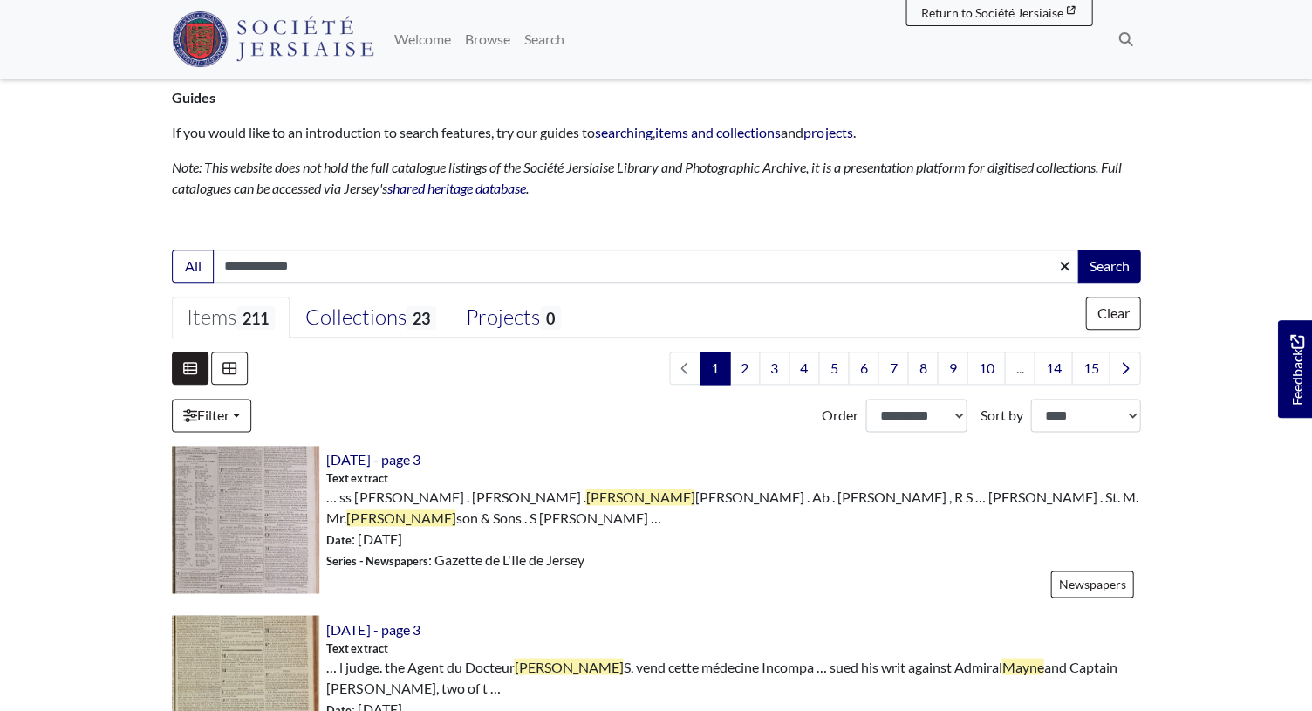
scroll to position [186, 0]
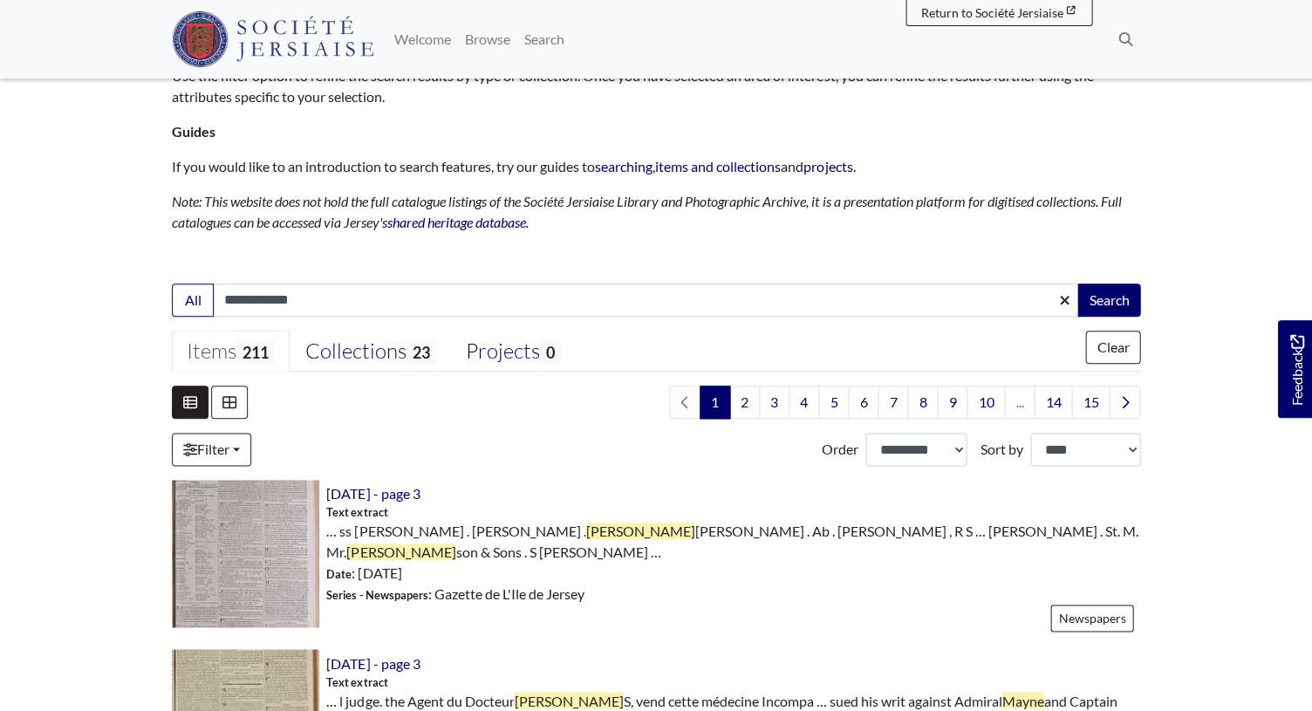
drag, startPoint x: 220, startPoint y: 297, endPoint x: 246, endPoint y: 292, distance: 26.5
click at [220, 297] on input "**********" at bounding box center [646, 300] width 866 height 33
click at [314, 301] on input "**********" at bounding box center [646, 300] width 866 height 33
type input "**********"
click at [1116, 299] on button "Search" at bounding box center [1108, 300] width 63 height 33
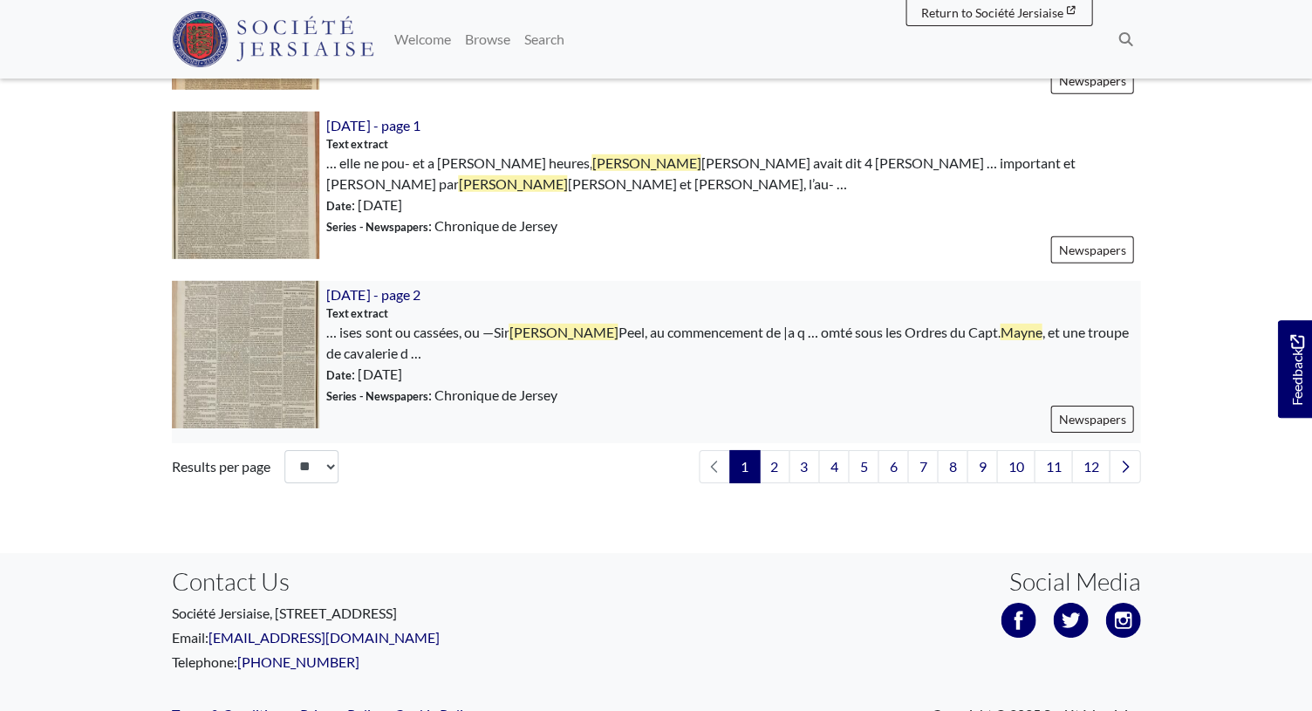
scroll to position [2756, 0]
click at [773, 451] on link "2" at bounding box center [774, 467] width 31 height 33
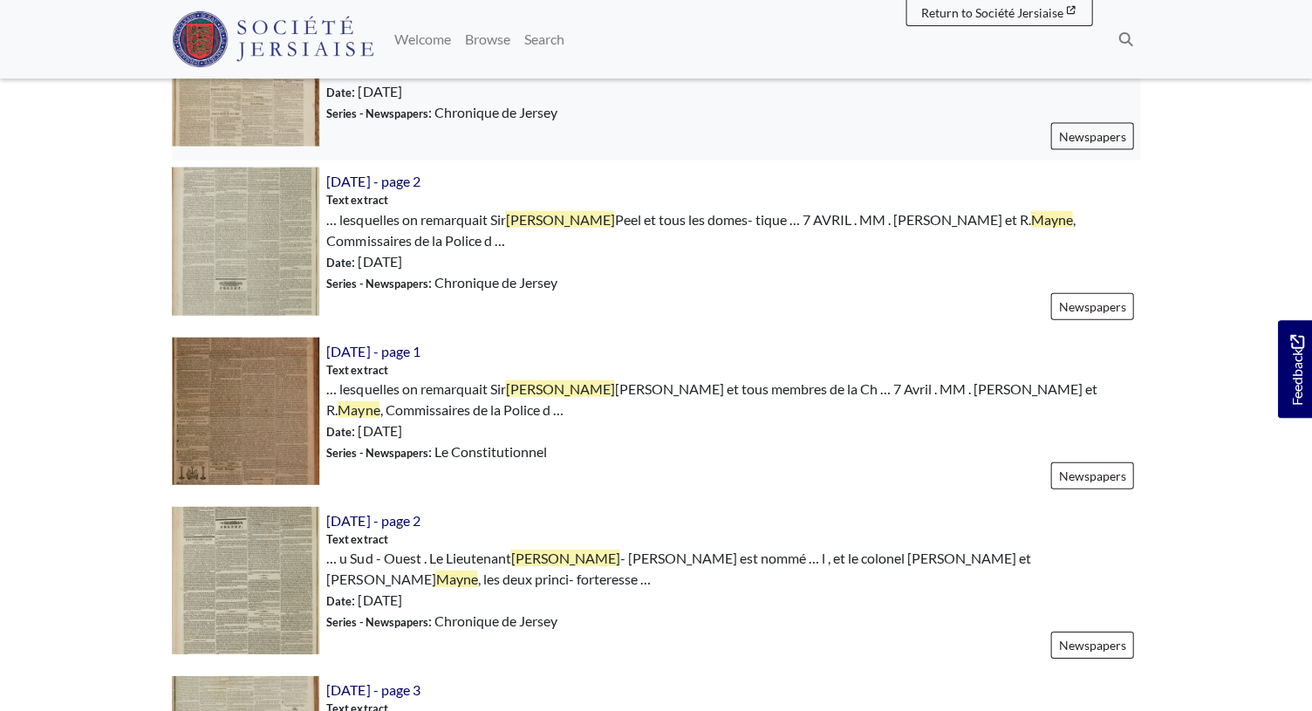
scroll to position [718, 0]
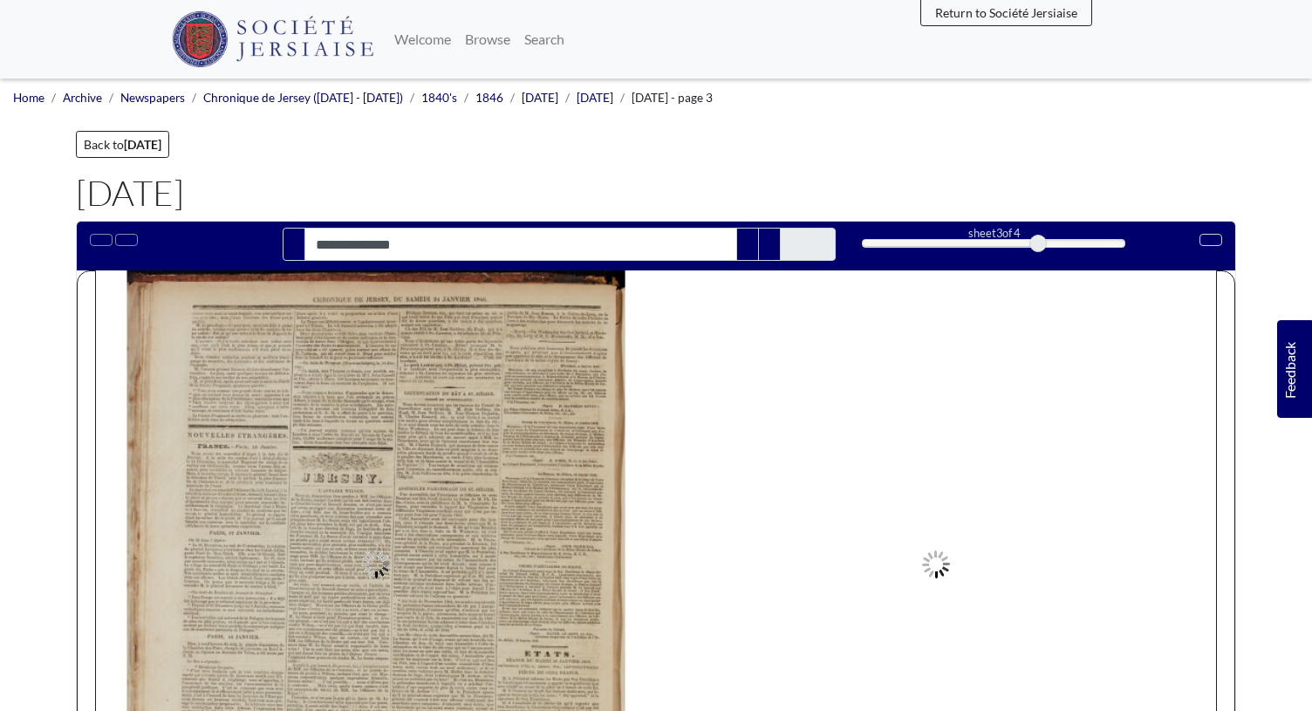
type input "**********"
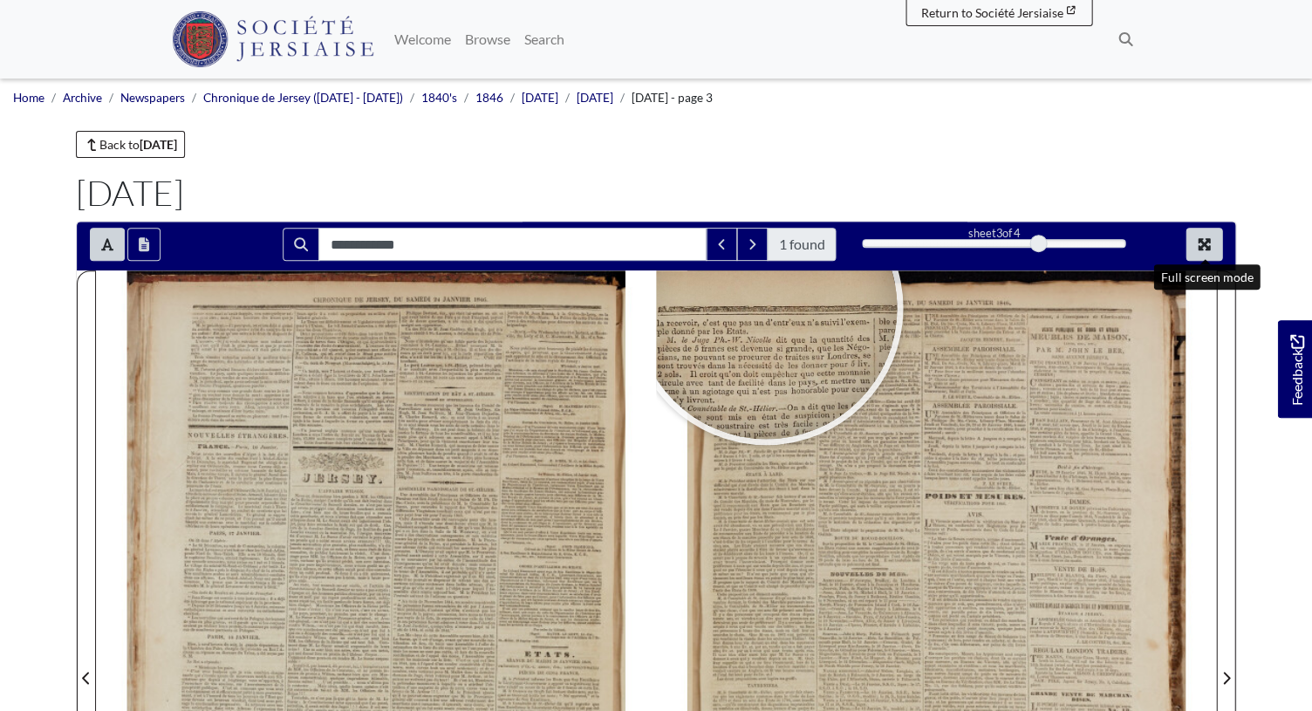
click at [1201, 245] on icon "Full screen mode" at bounding box center [1204, 244] width 14 height 14
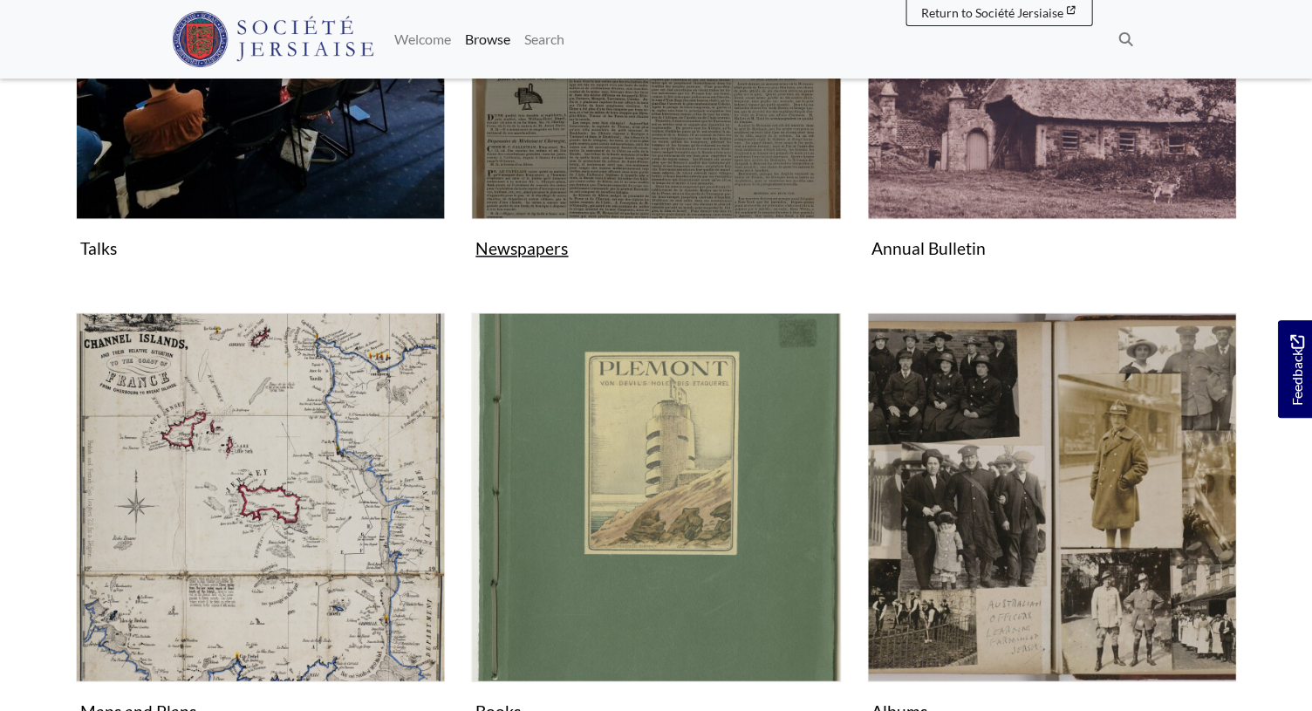
scroll to position [564, 0]
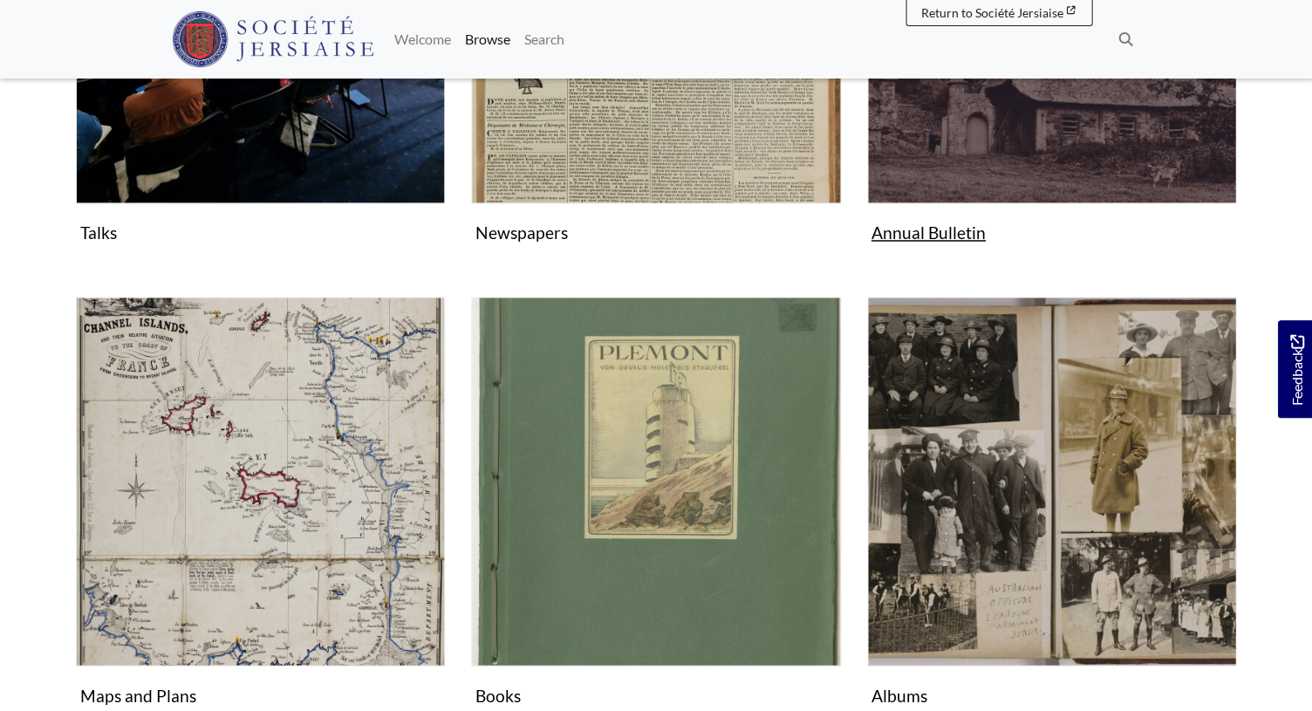
click at [912, 230] on figure "Annual Bulletin Collection" at bounding box center [1051, 41] width 369 height 415
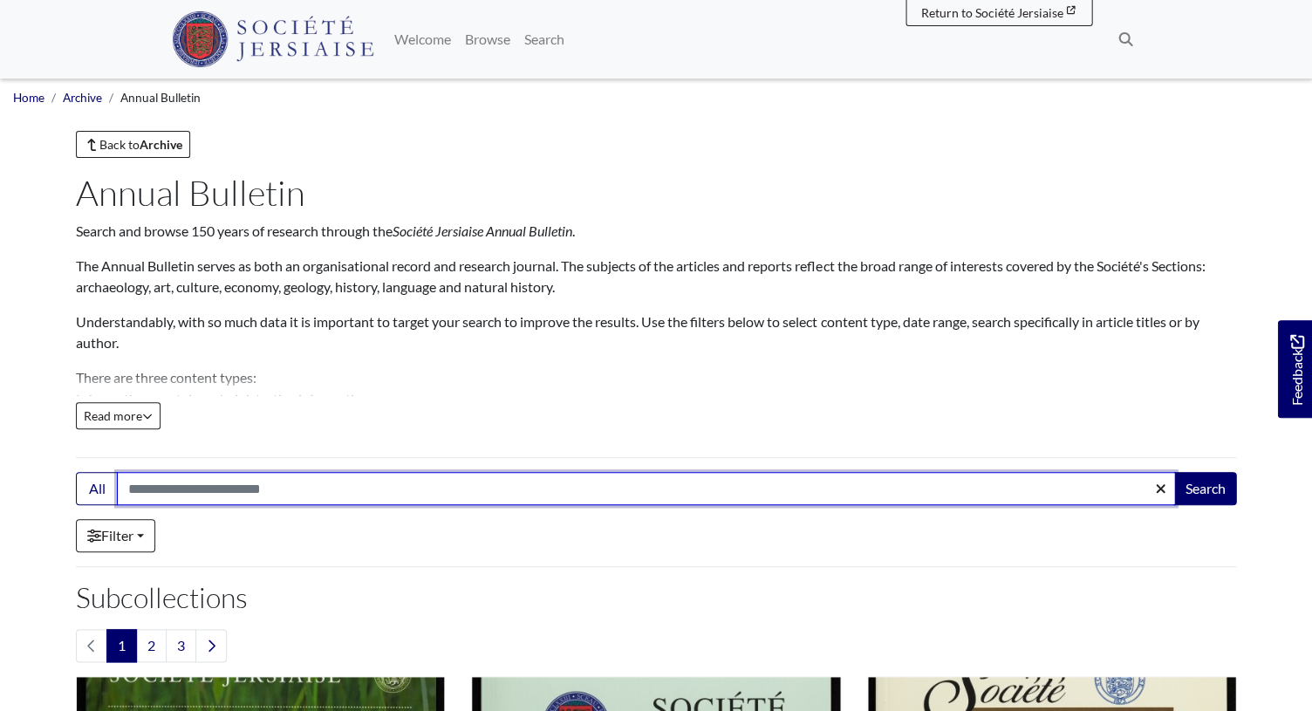
click at [251, 499] on input "Search:" at bounding box center [646, 488] width 1058 height 33
type input "*********"
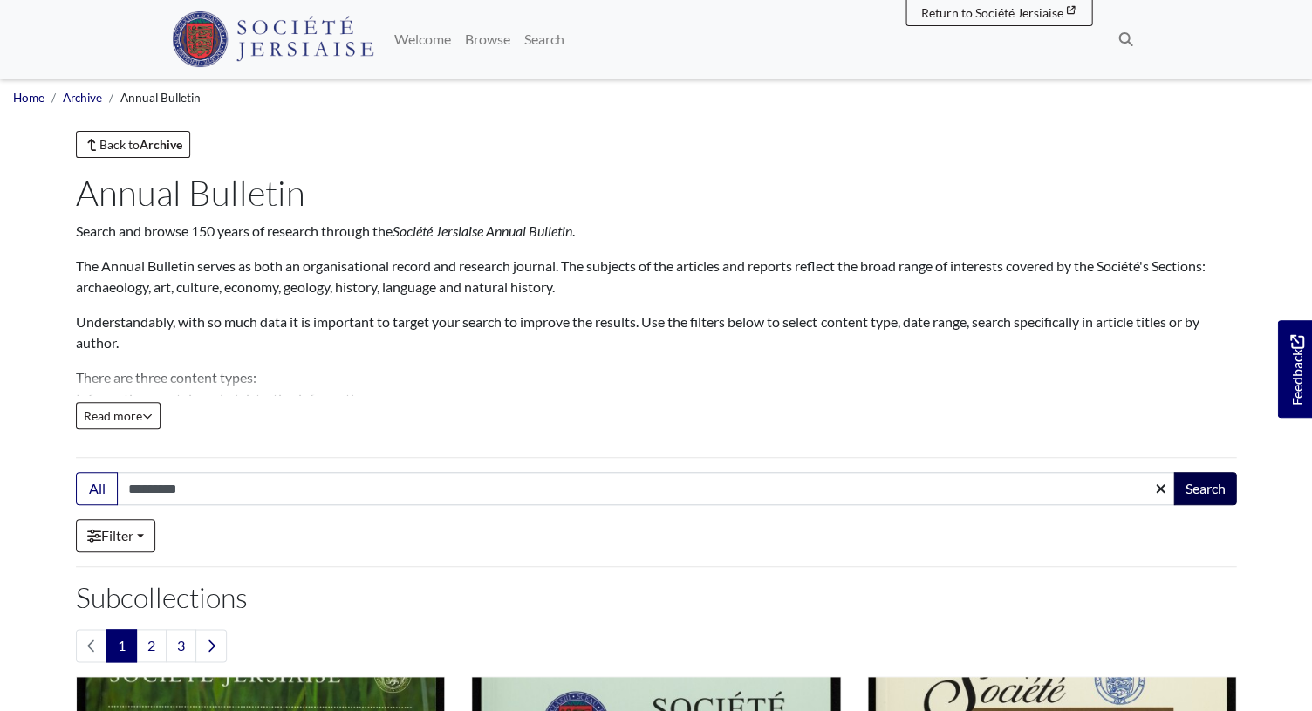
click at [1195, 486] on button "Search" at bounding box center [1204, 488] width 63 height 33
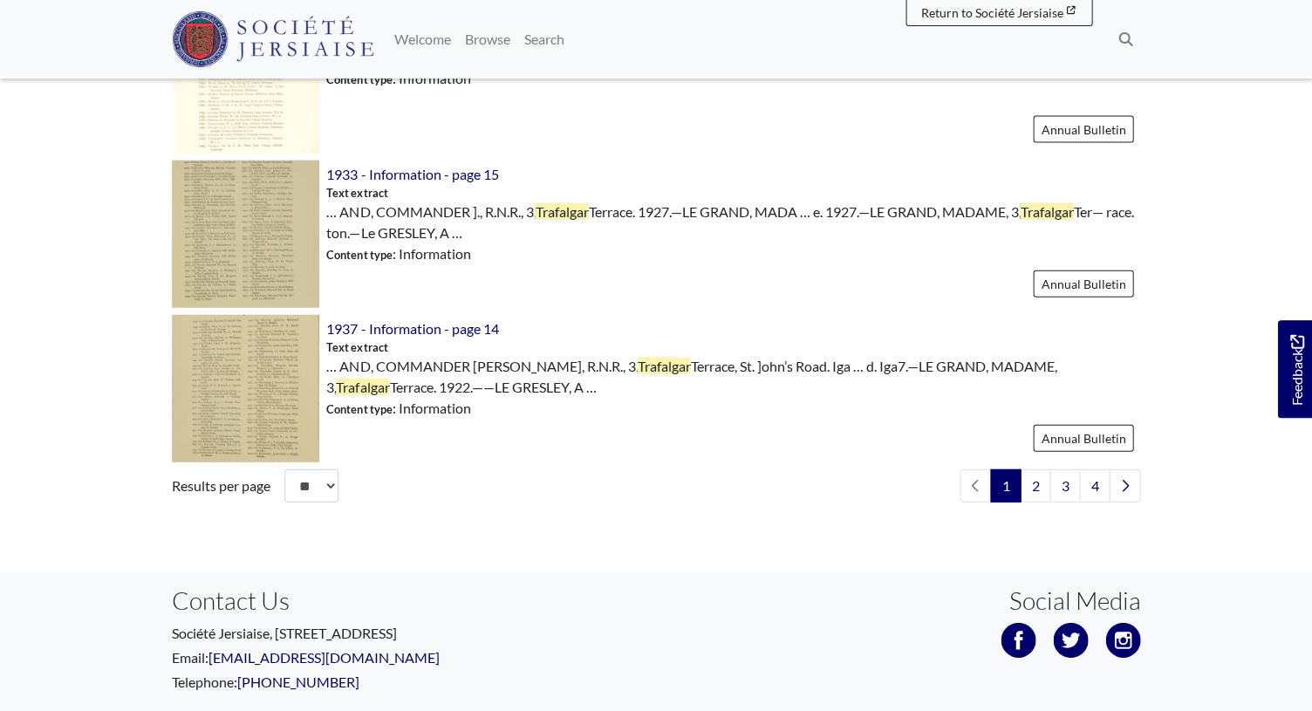
scroll to position [2544, 0]
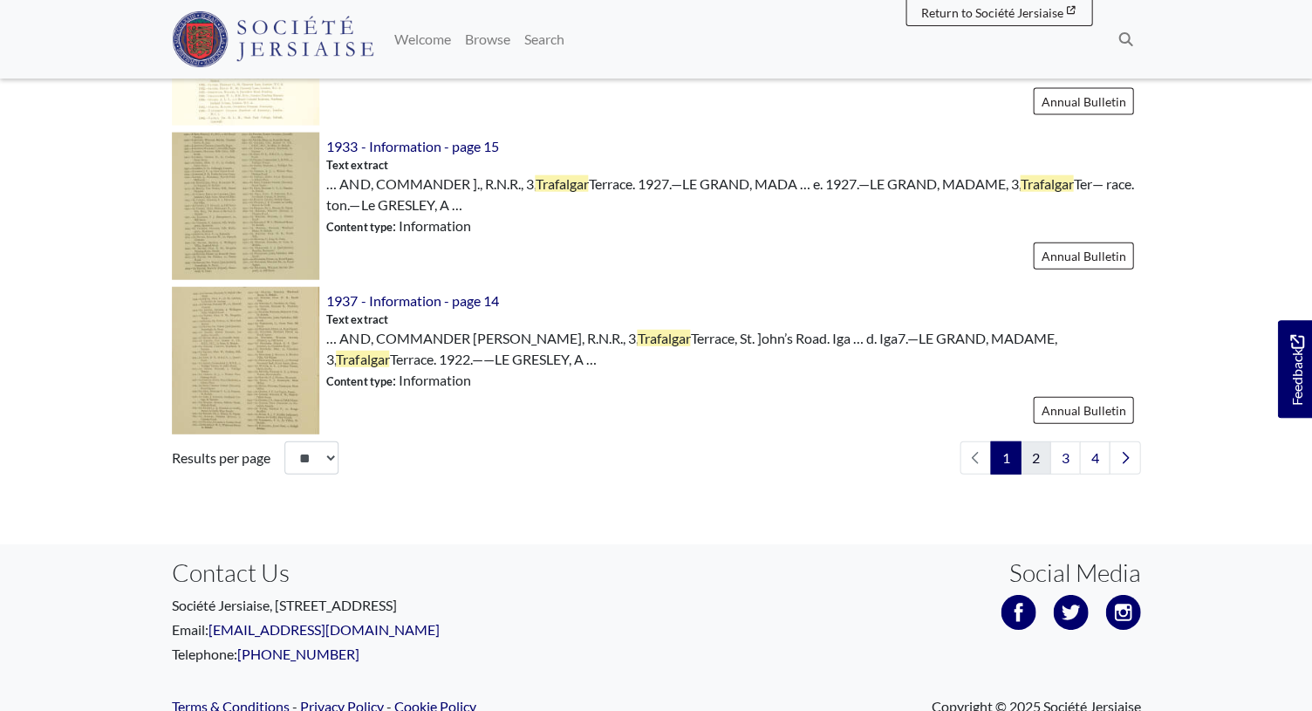
click at [1041, 463] on link "2" at bounding box center [1035, 457] width 31 height 33
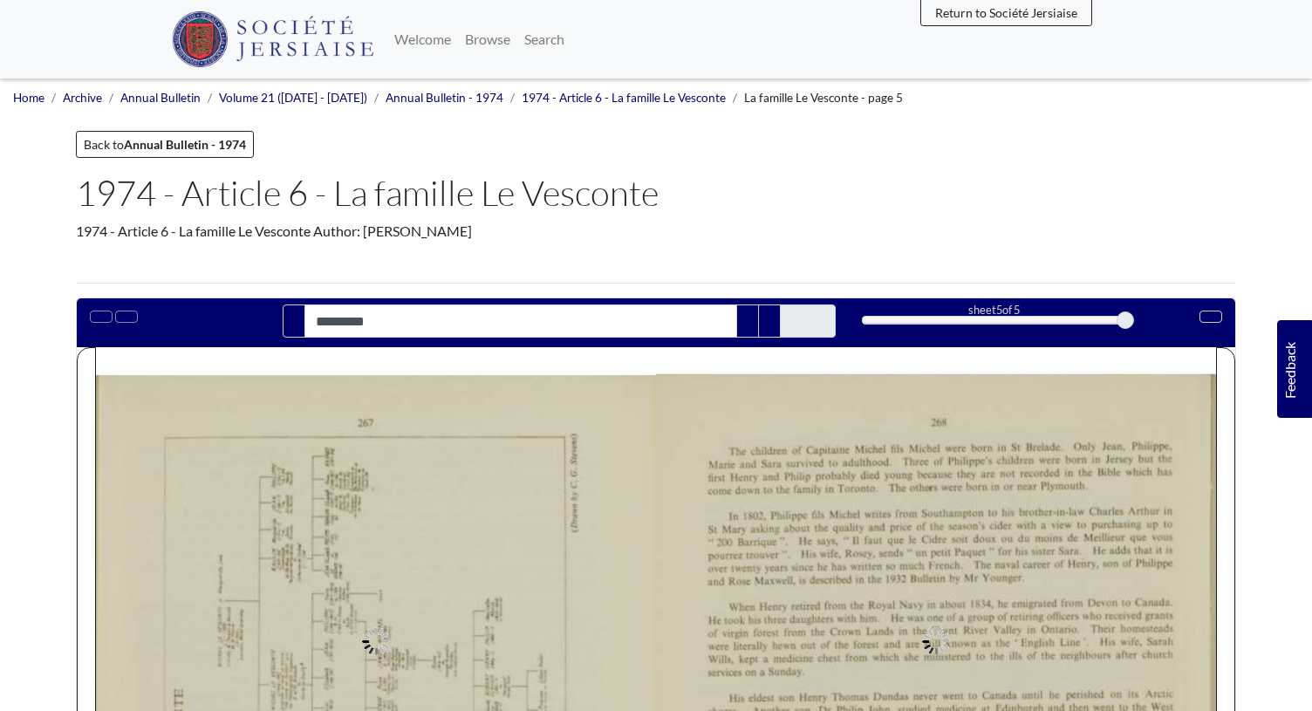
type input "*********"
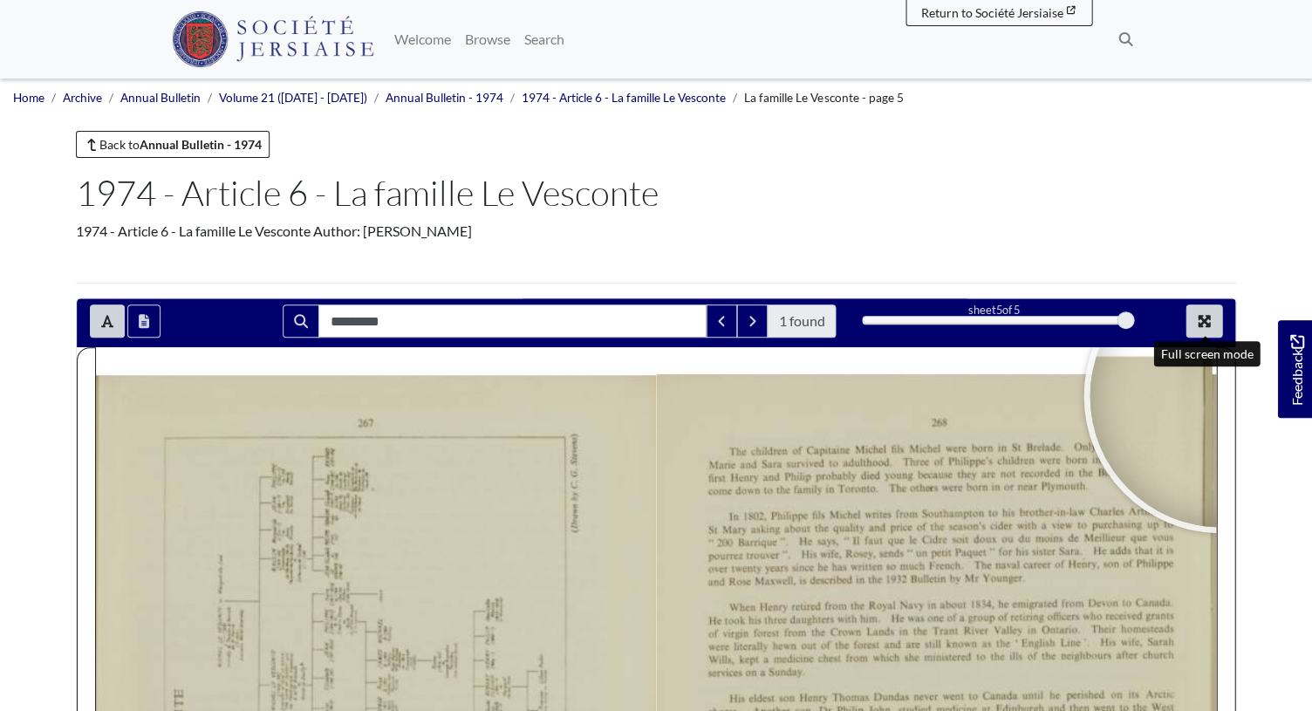
click at [1202, 323] on icon "Full screen mode" at bounding box center [1204, 321] width 12 height 12
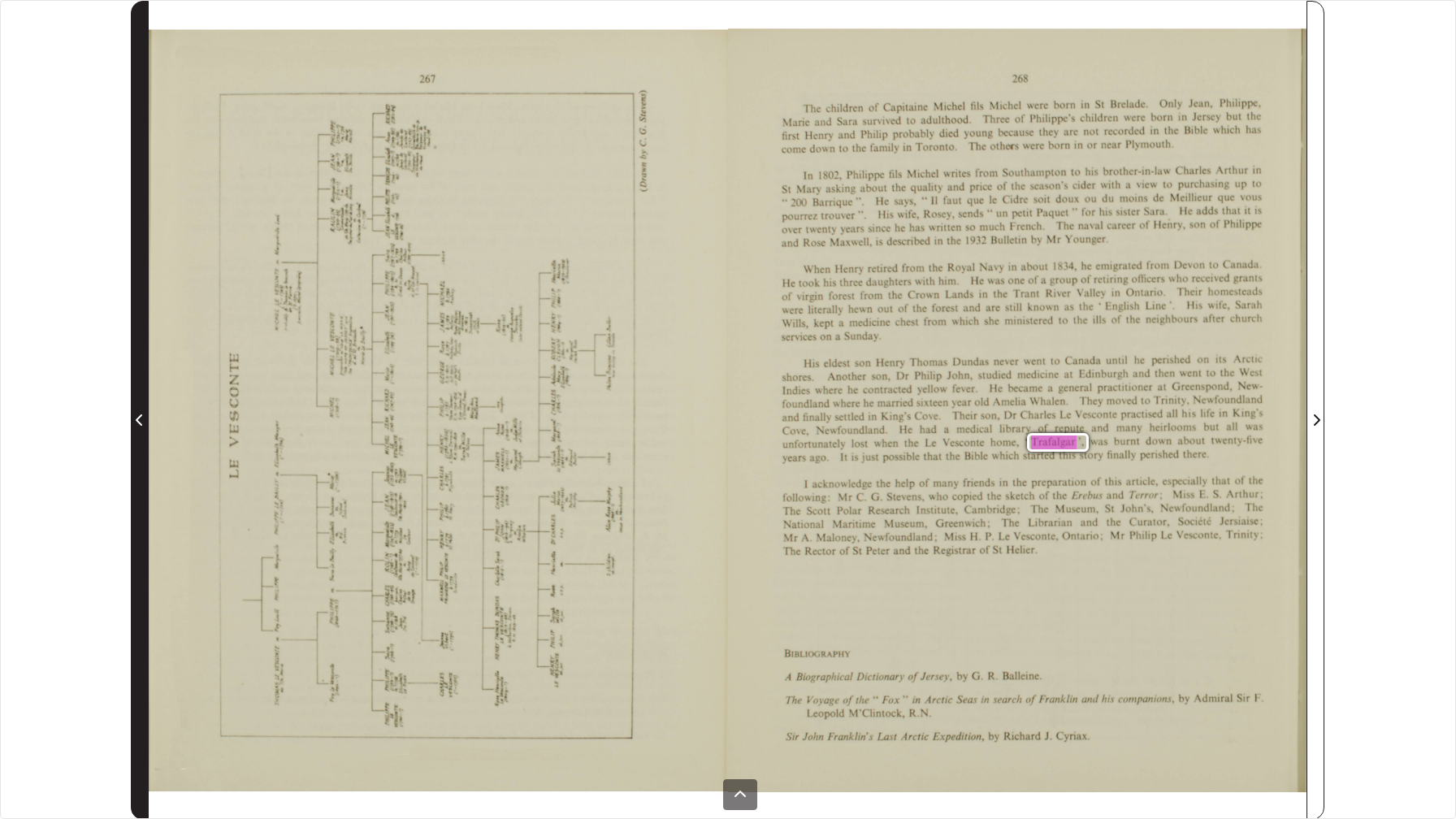
click at [142, 423] on icon "Previous Page" at bounding box center [140, 420] width 8 height 13
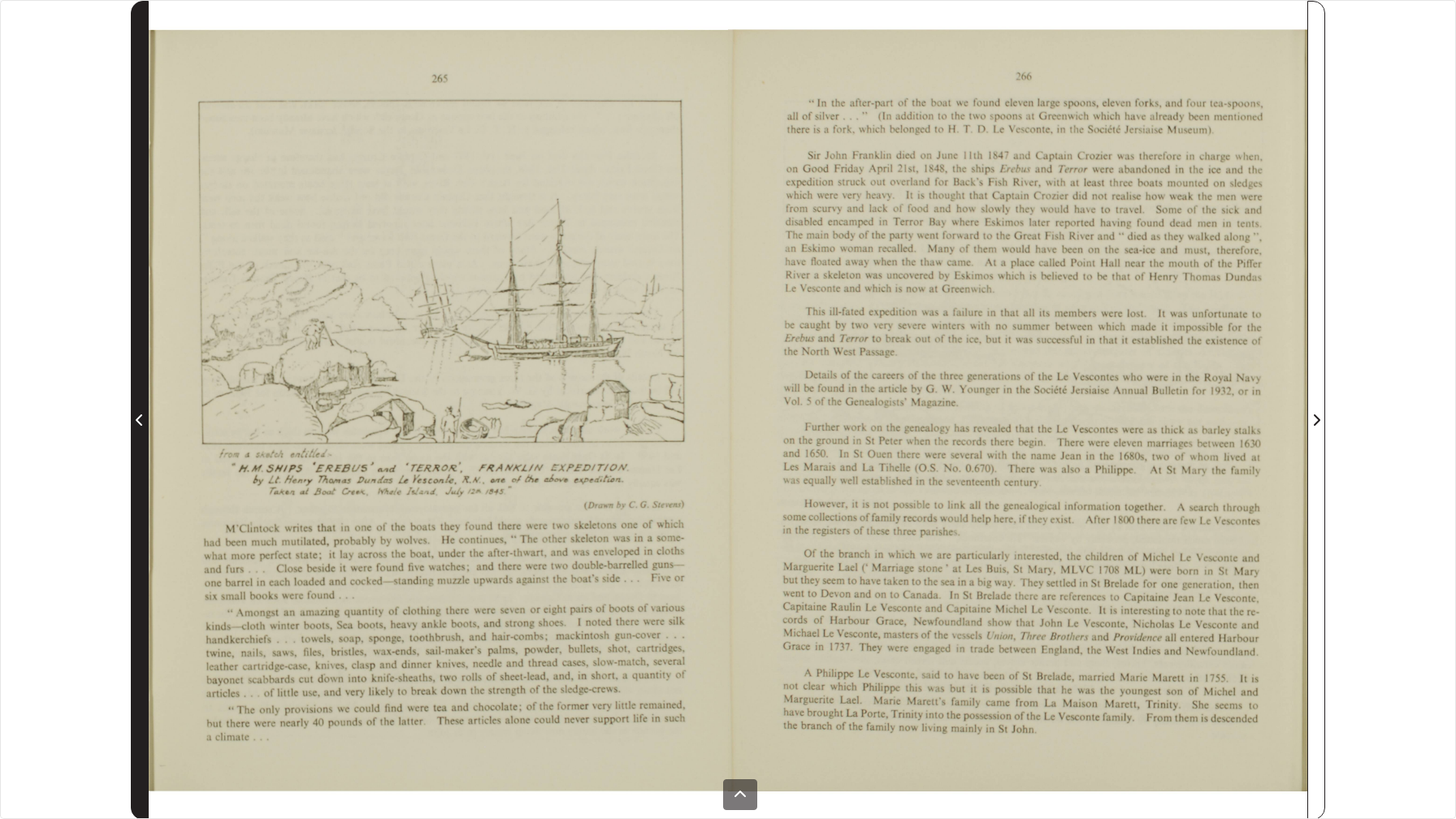
click at [146, 423] on span "Previous Page" at bounding box center [139, 420] width 16 height 20
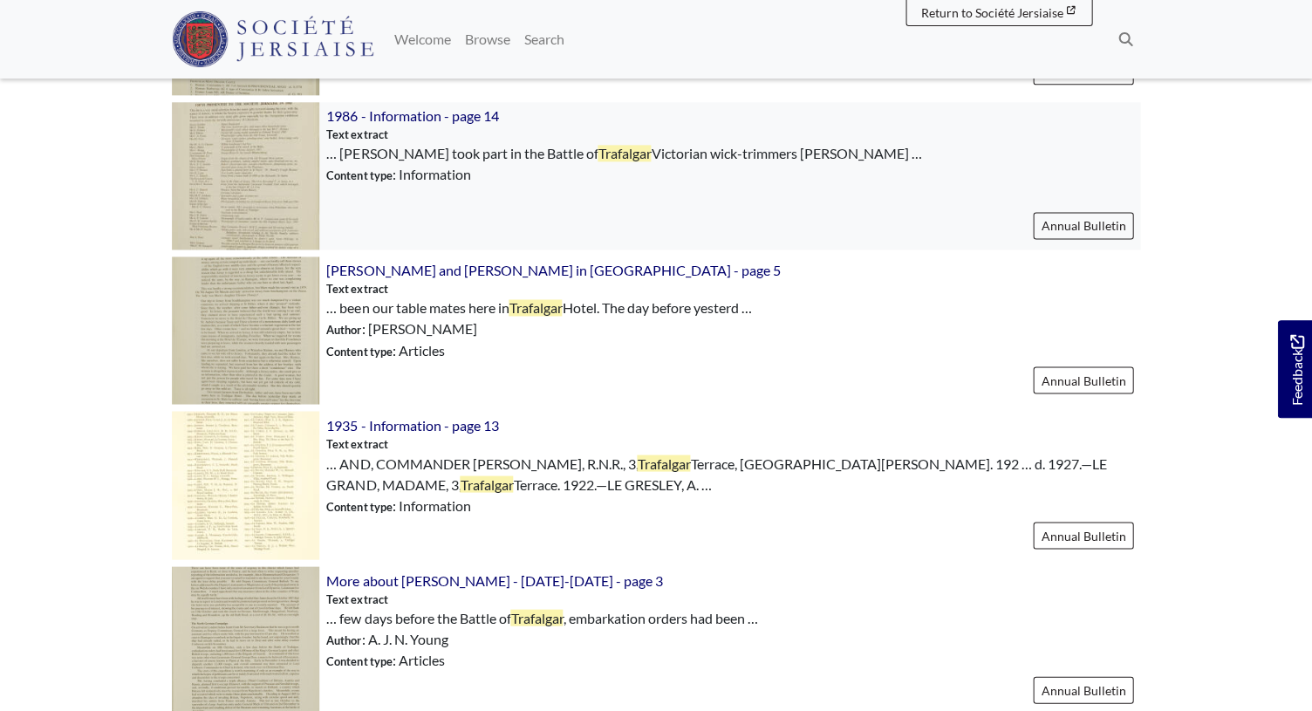
scroll to position [2181, 0]
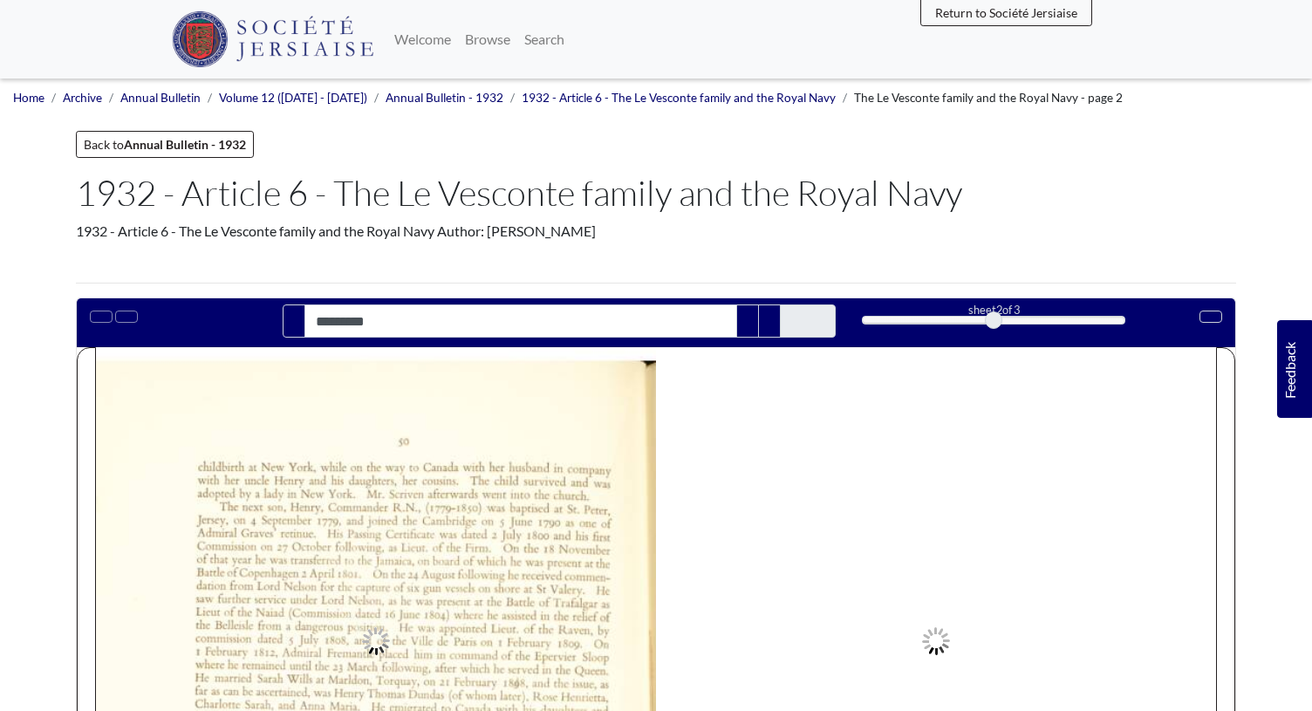
type input "*********"
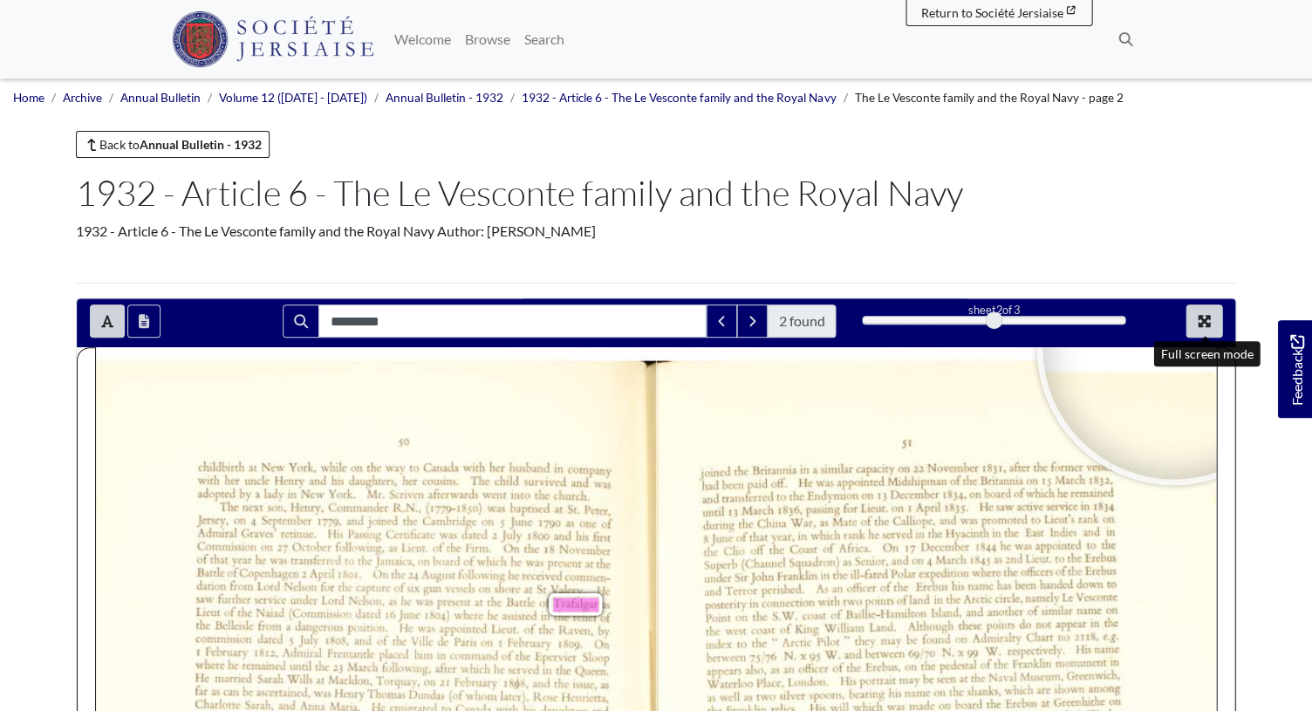
click at [1206, 318] on icon "Full screen mode" at bounding box center [1204, 321] width 14 height 14
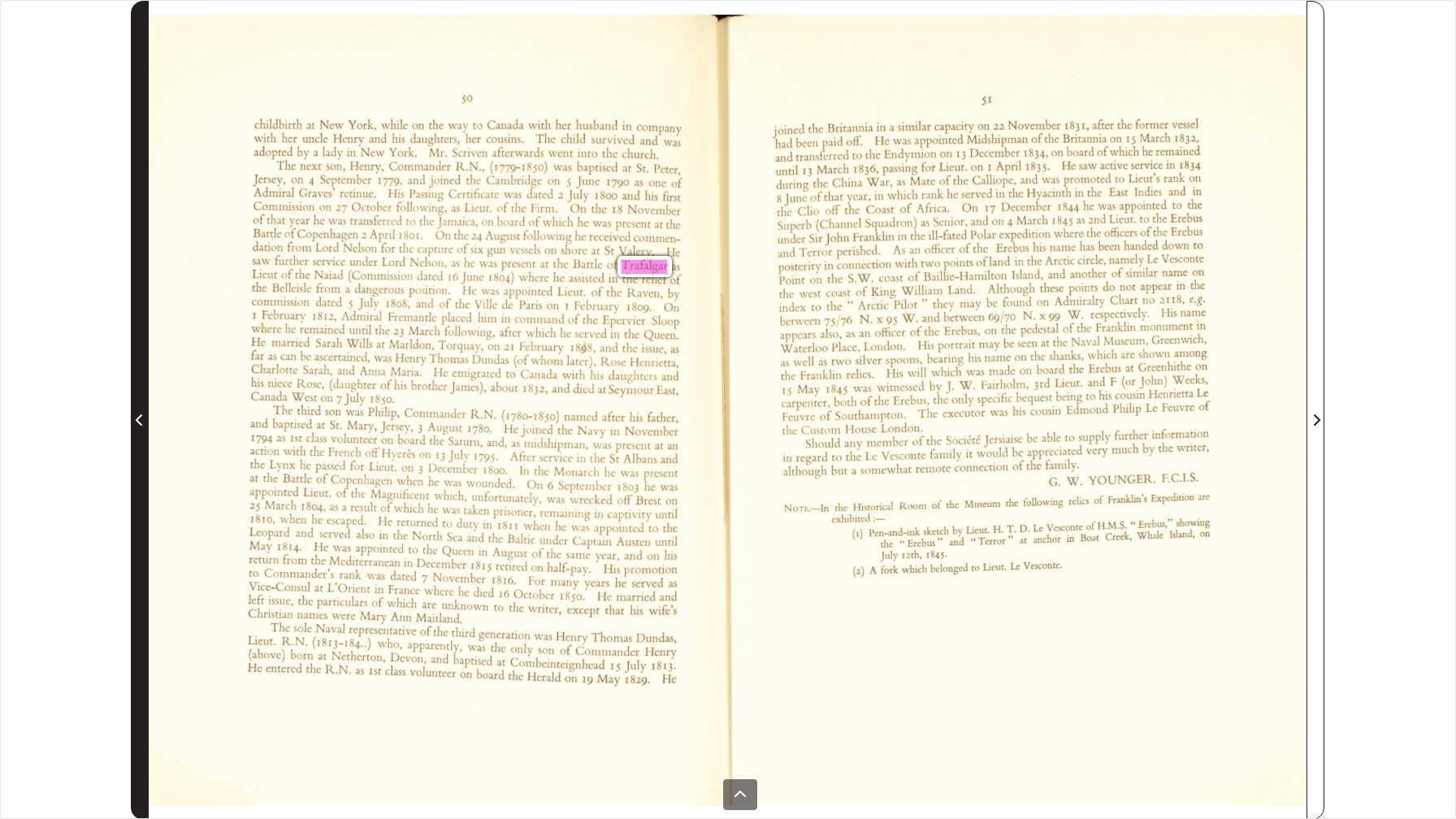
click at [140, 422] on icon "Previous Page" at bounding box center [140, 420] width 8 height 13
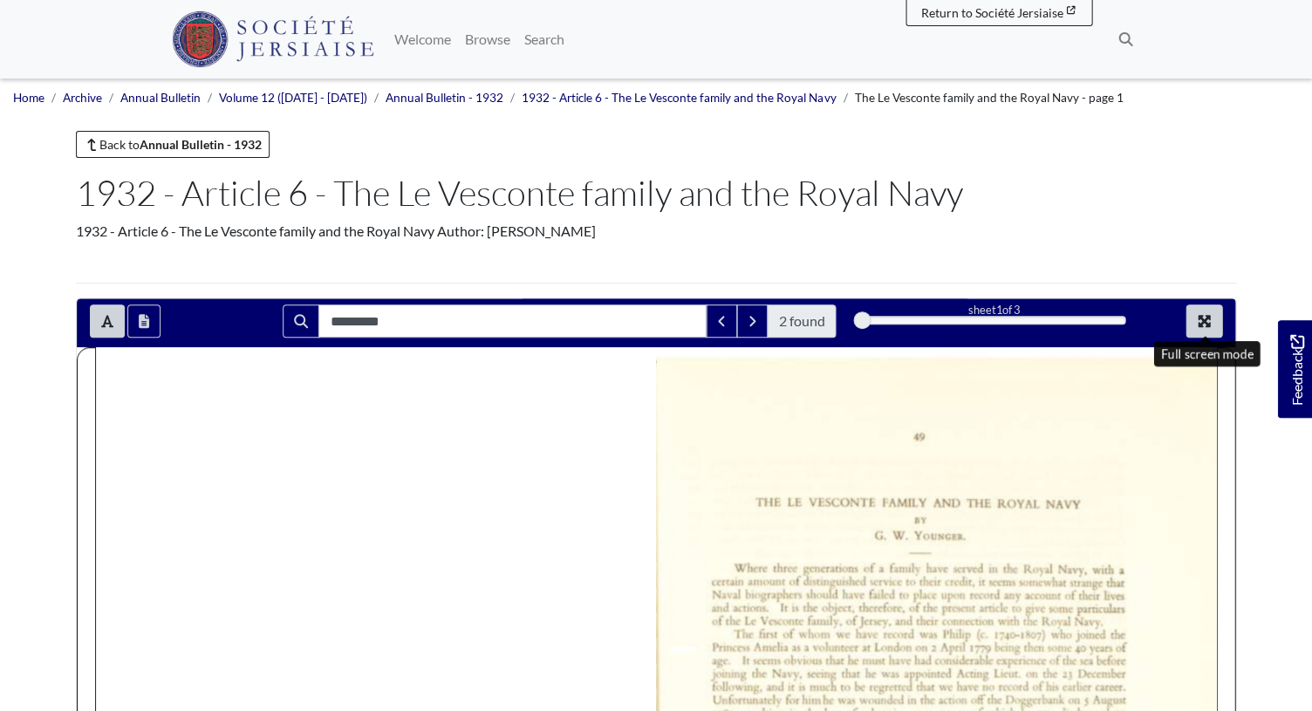
click at [1204, 326] on icon "Full screen mode" at bounding box center [1204, 321] width 14 height 14
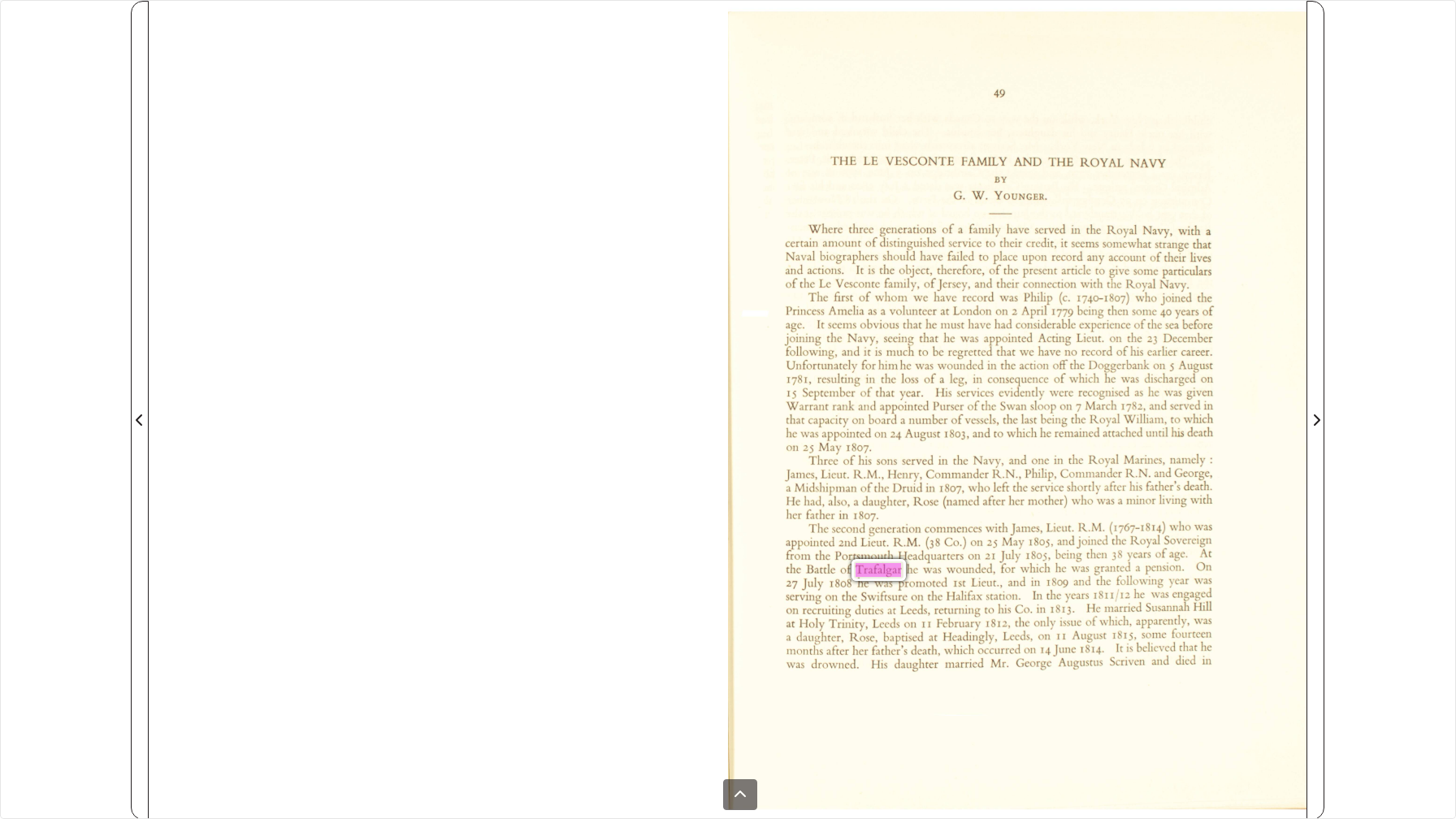
click at [83, 7] on div "********* 2 found sheet 1 of 3 1 * The metadata has moved. You can now access t…" at bounding box center [728, 409] width 1456 height 819
drag, startPoint x: 82, startPoint y: 5, endPoint x: 450, endPoint y: 113, distance: 383.5
click at [450, 113] on div "********* 2 found sheet 1 of 3 1 * The metadata has moved. You can now access t…" at bounding box center [728, 409] width 1456 height 819
drag, startPoint x: 338, startPoint y: 332, endPoint x: 340, endPoint y: 345, distance: 13.2
click at [340, 345] on div "49 THE LE VESCONTE FAMILY AND THE ROYAL NAVY BY [PERSON_NAME]. Where three gene…" at bounding box center [728, 410] width 1158 height 819
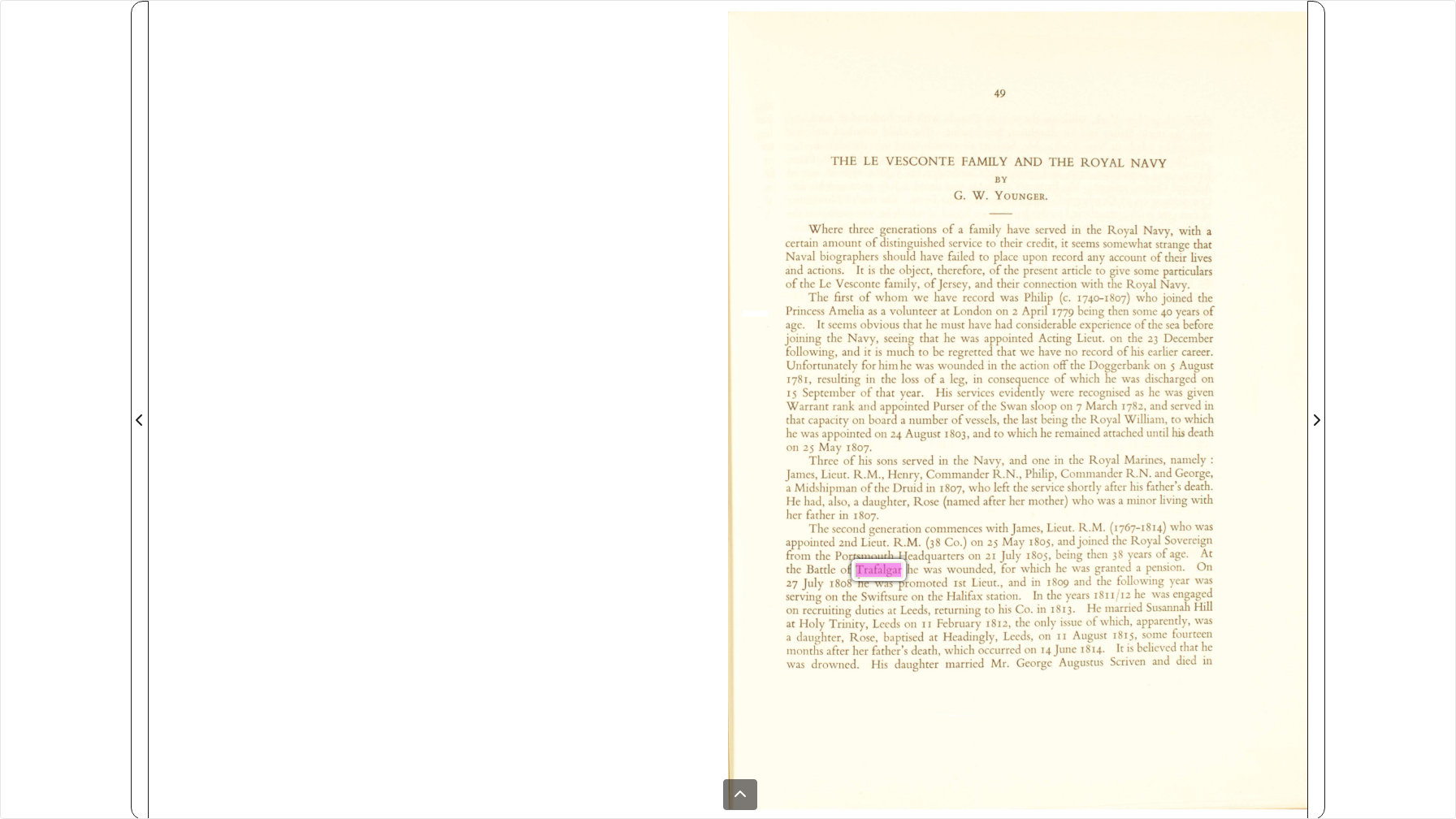
click at [7, 0] on div "********* 2 found sheet 1 of 3 1 * The metadata has moved. You can now access t…" at bounding box center [728, 409] width 1456 height 819
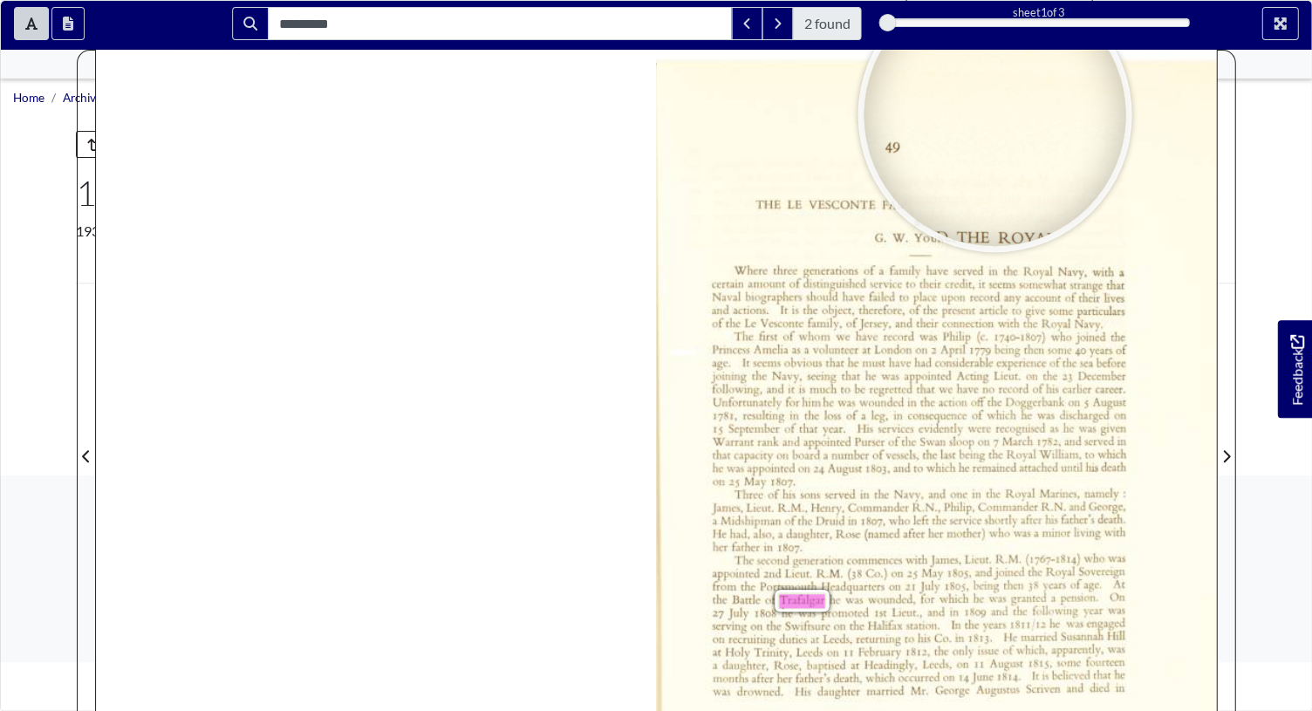
scroll to position [55, 0]
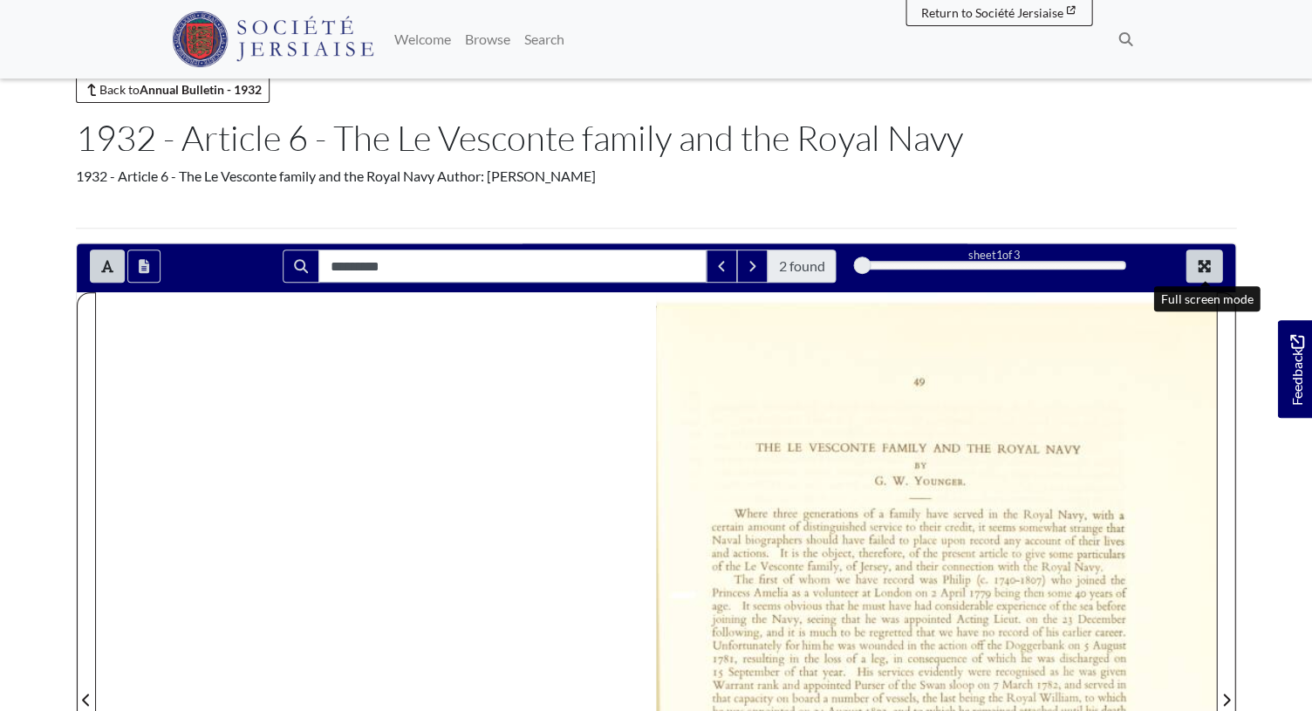
click at [1201, 269] on icon "Full screen mode" at bounding box center [1204, 266] width 12 height 12
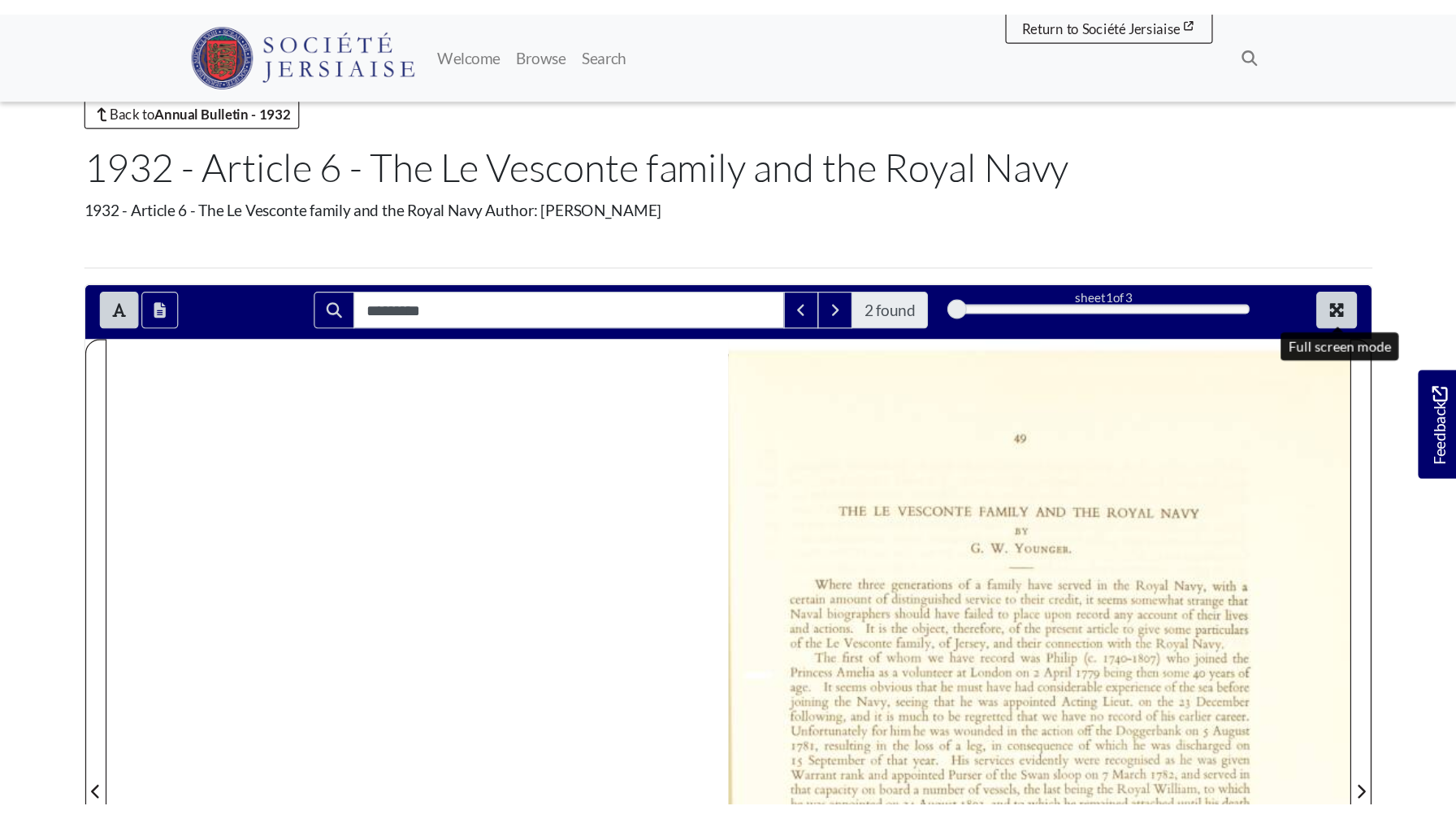
scroll to position [0, 0]
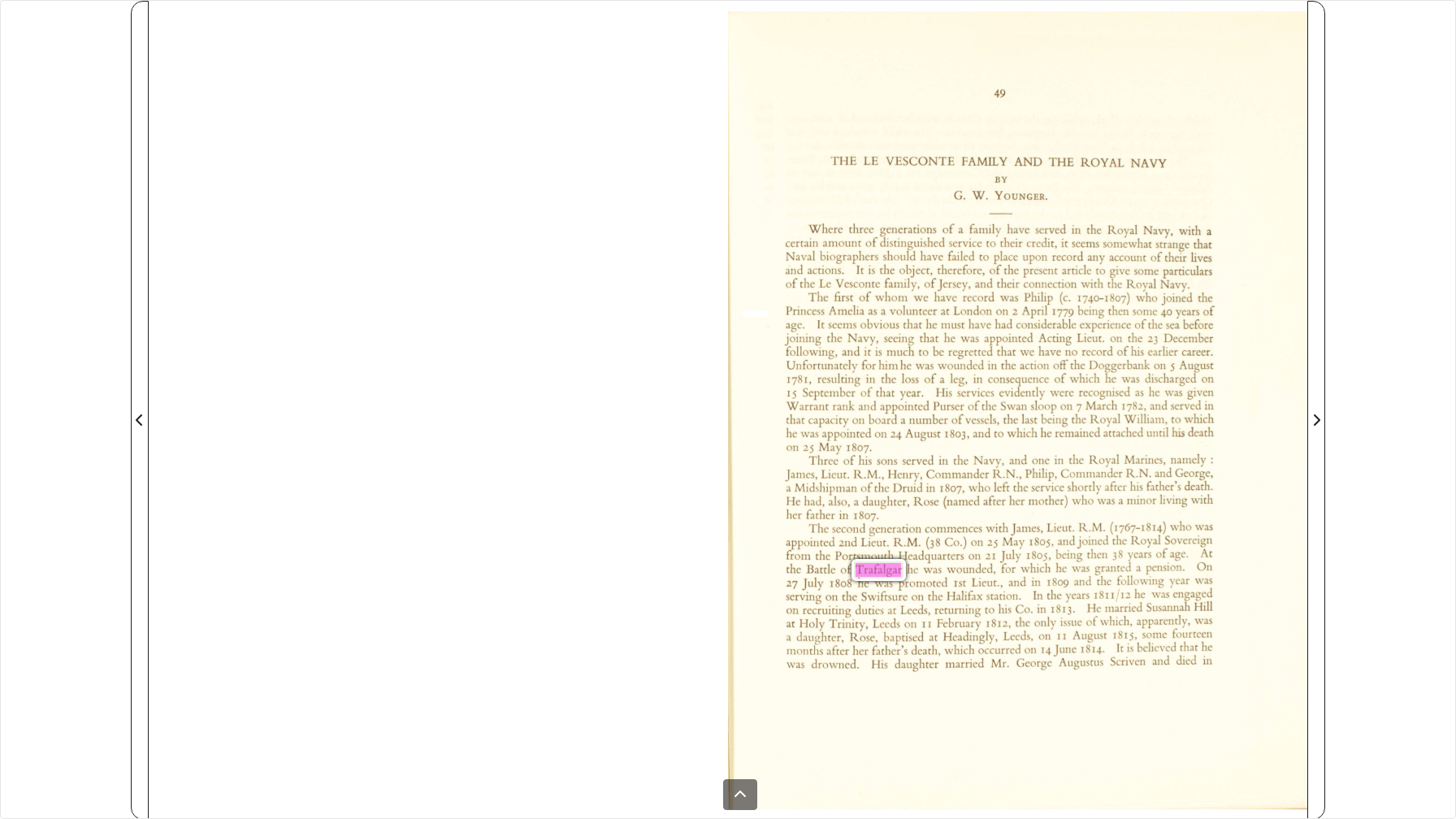
click at [15, 13] on div "********* 2 found sheet 1 of 3 1 * The metadata has moved. You can now access t…" at bounding box center [728, 409] width 1456 height 819
click at [16, 5] on div "********* 2 found sheet 1 of 3 1 * The metadata has moved. You can now access t…" at bounding box center [728, 409] width 1456 height 819
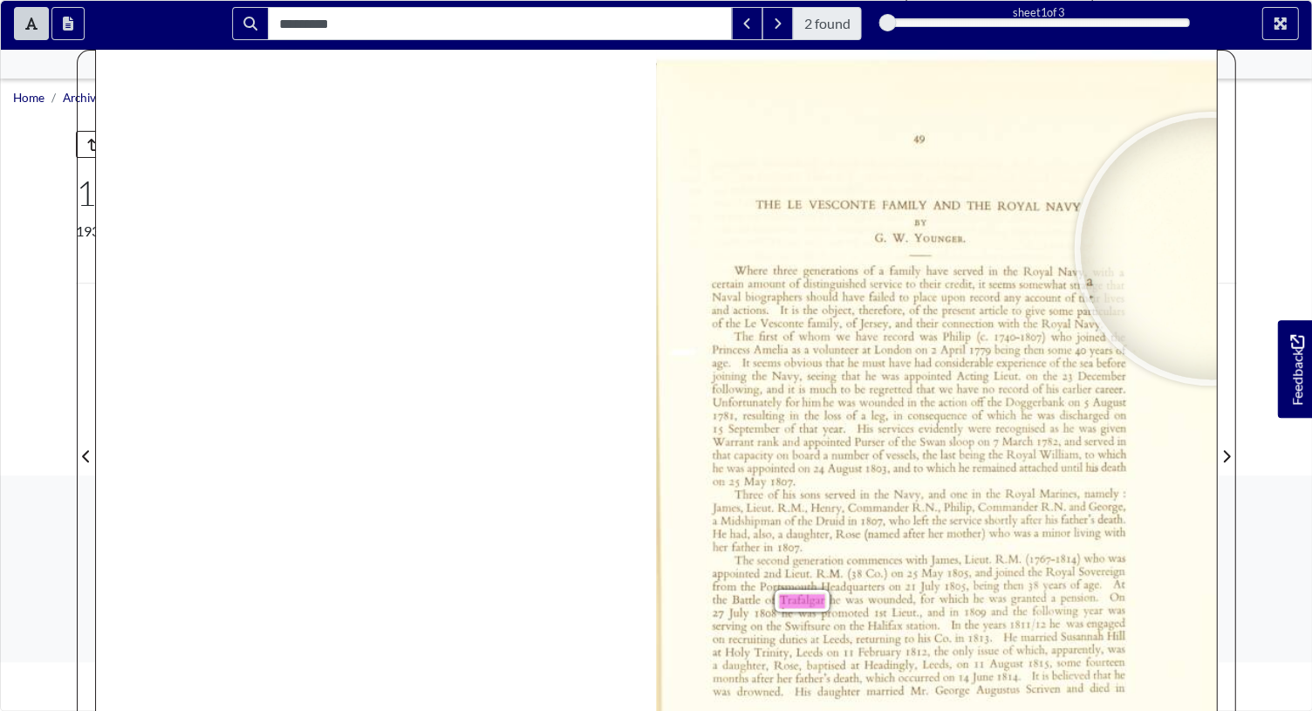
scroll to position [69, 0]
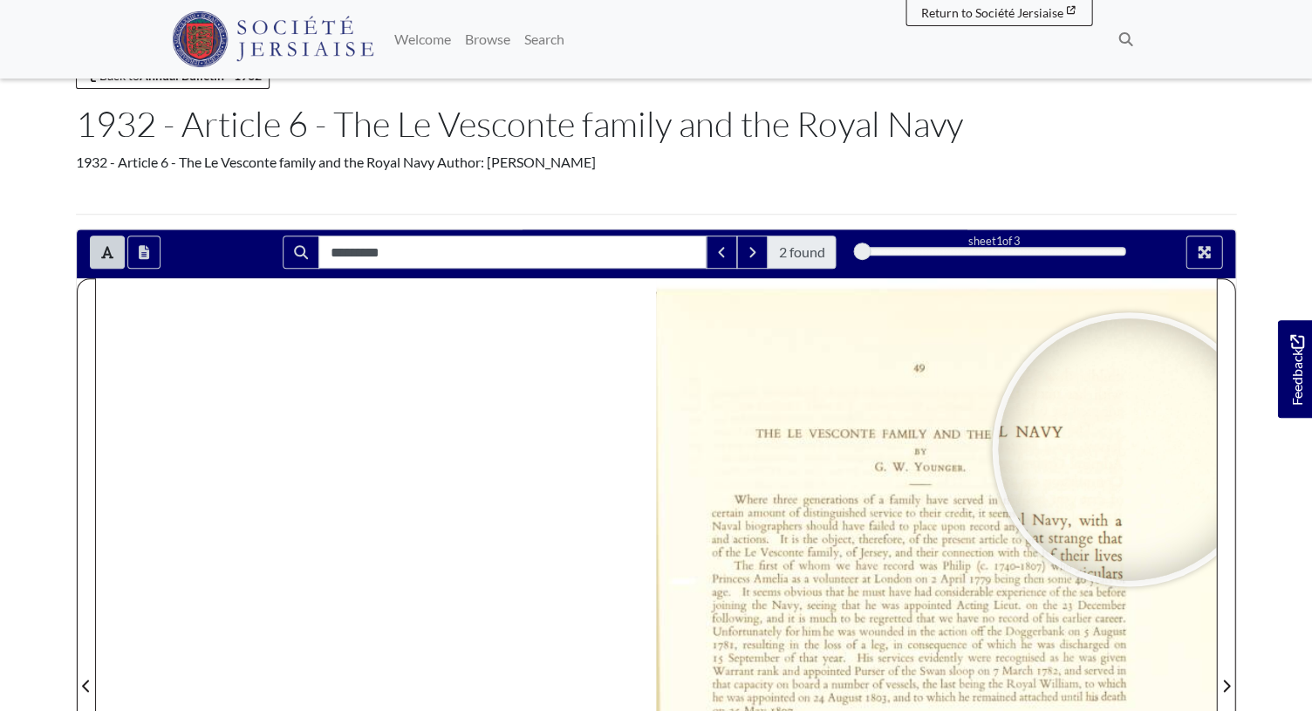
drag, startPoint x: 1129, startPoint y: 447, endPoint x: 1129, endPoint y: 419, distance: 27.9
click at [1129, 419] on div at bounding box center [1129, 449] width 262 height 262
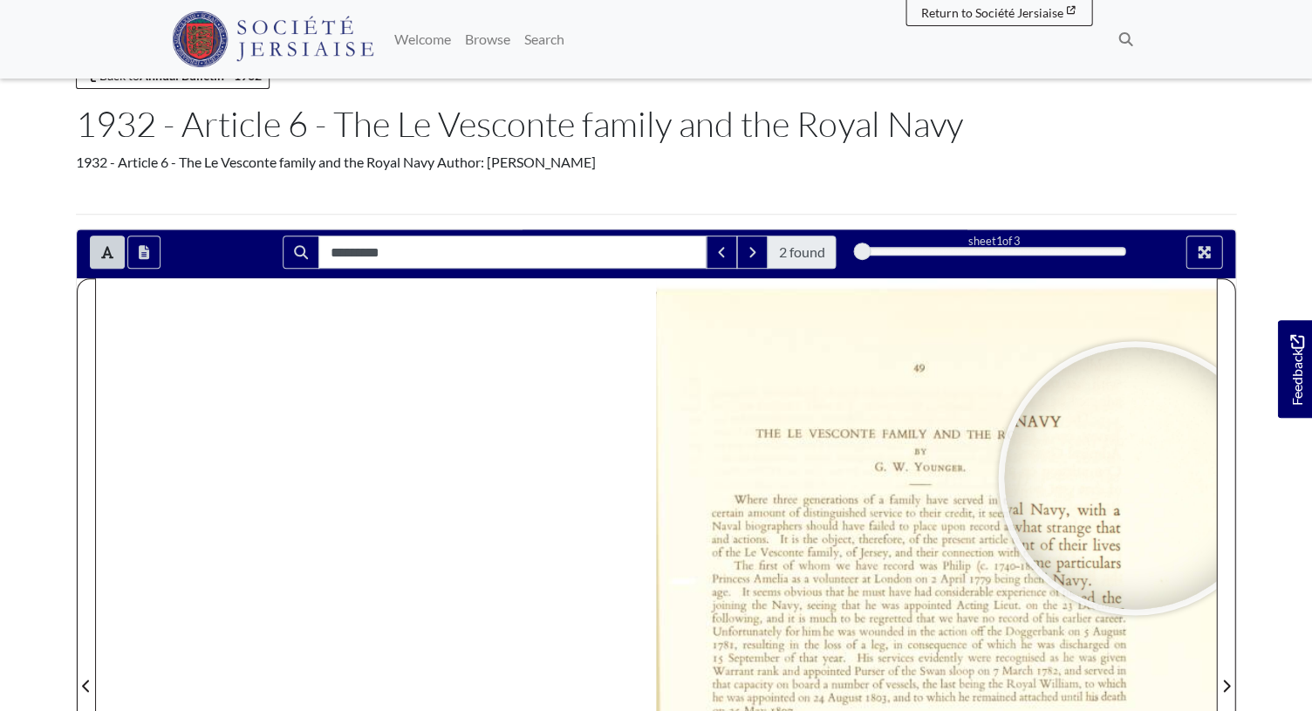
drag, startPoint x: 1134, startPoint y: 492, endPoint x: 1138, endPoint y: 435, distance: 56.8
click at [1139, 433] on div at bounding box center [1135, 478] width 262 height 262
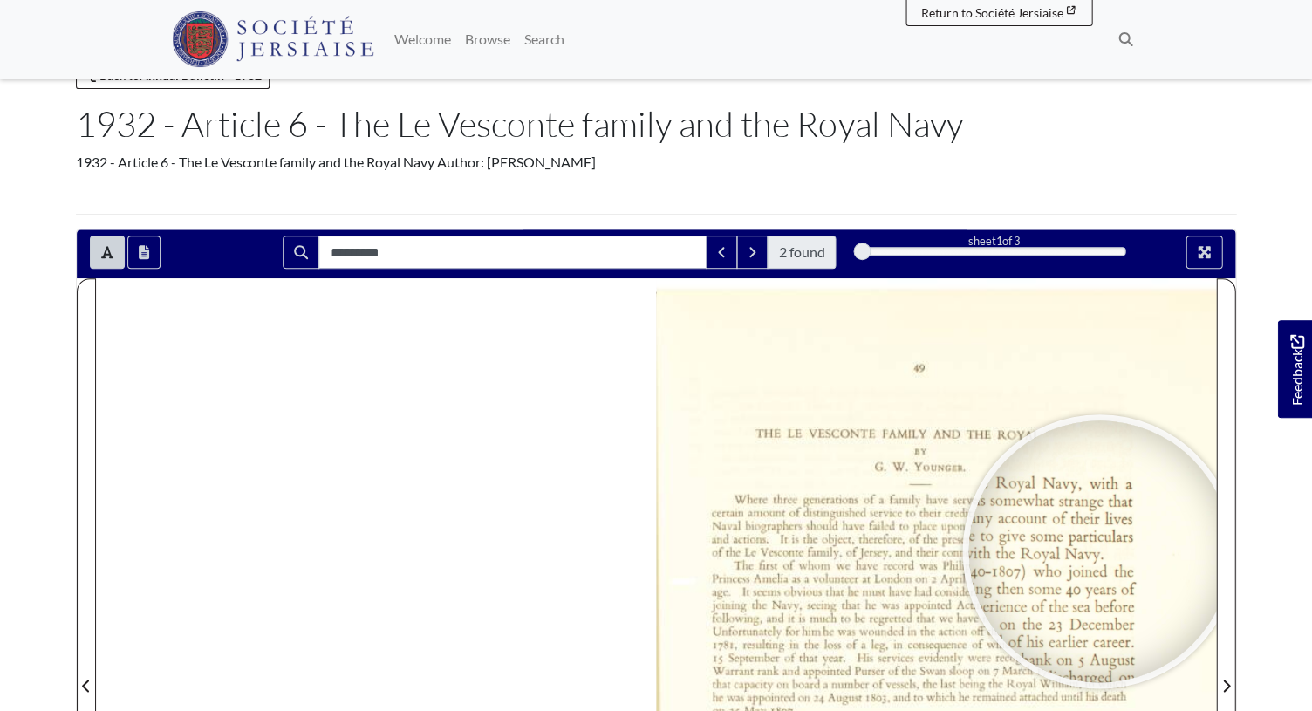
drag, startPoint x: 1099, startPoint y: 550, endPoint x: 1070, endPoint y: 534, distance: 32.8
click at [1098, 522] on div at bounding box center [1099, 551] width 262 height 262
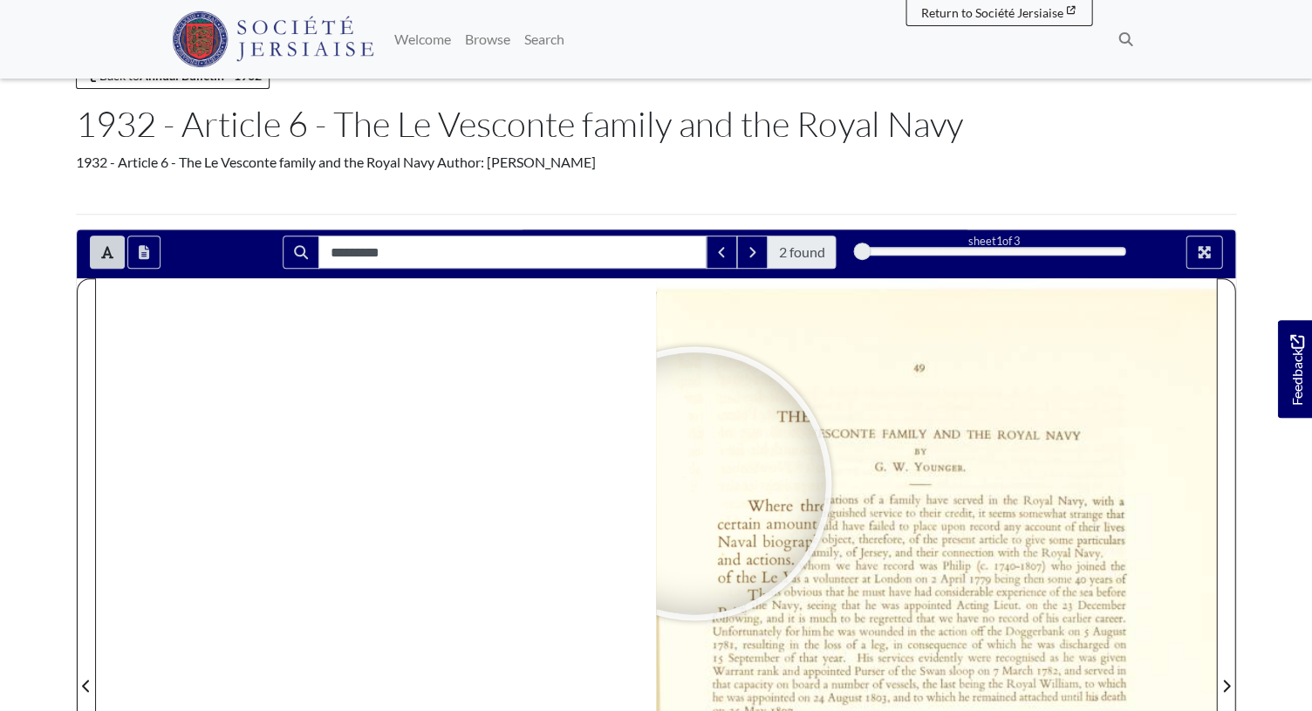
drag, startPoint x: 647, startPoint y: 617, endPoint x: 701, endPoint y: 432, distance: 192.7
click at [705, 424] on div "49 THE LE VESCONTE FAMILY AND THE ROYAL NAVY BY [PERSON_NAME]. Where three gene…" at bounding box center [656, 674] width 1120 height 792
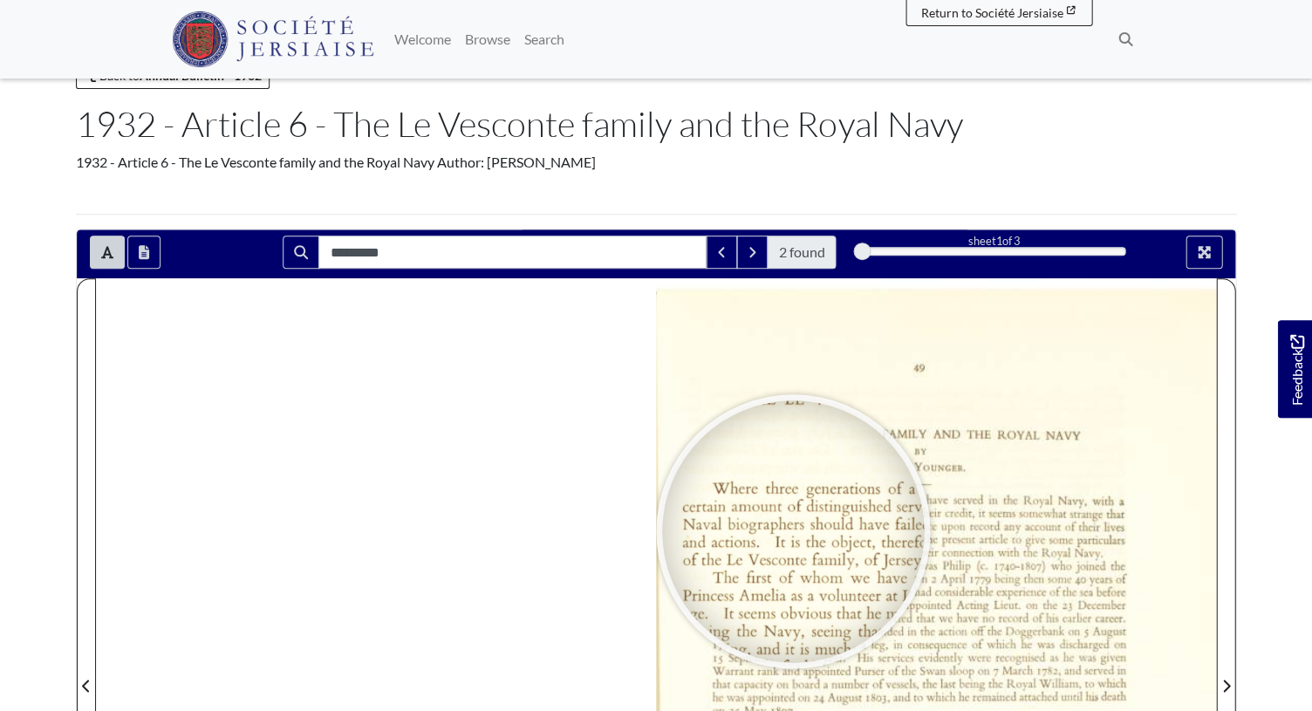
drag, startPoint x: 769, startPoint y: 652, endPoint x: 795, endPoint y: 522, distance: 132.6
click at [793, 523] on div at bounding box center [793, 531] width 262 height 262
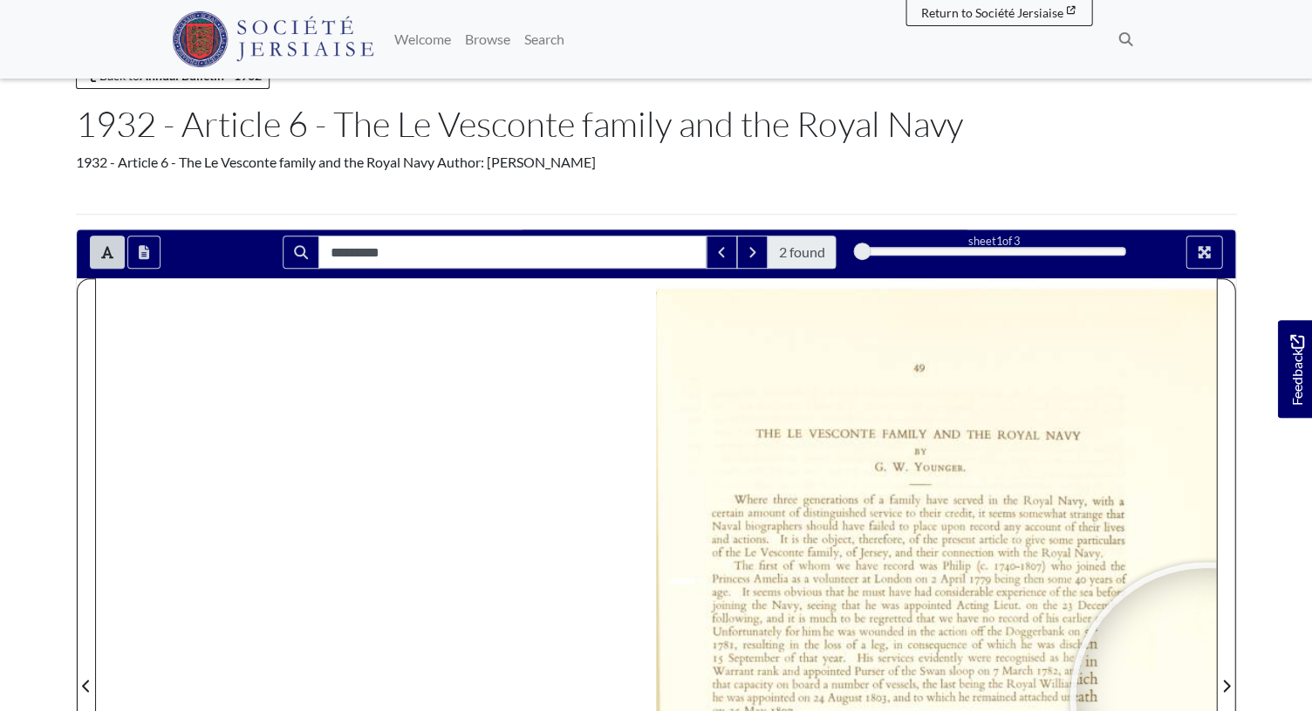
click at [1207, 697] on div at bounding box center [1207, 699] width 262 height 262
click at [1206, 697] on div at bounding box center [1206, 699] width 262 height 262
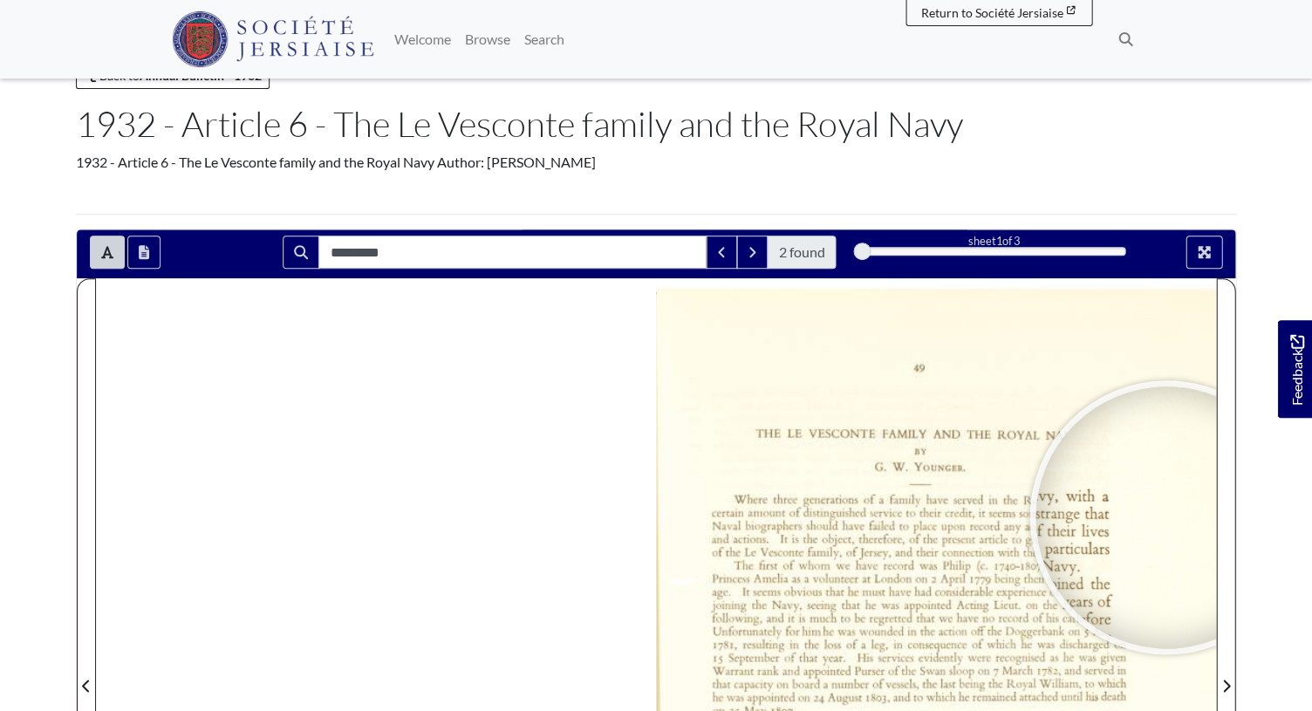
drag, startPoint x: 1195, startPoint y: 684, endPoint x: 1174, endPoint y: 503, distance: 182.7
click at [1166, 516] on div at bounding box center [1167, 517] width 262 height 262
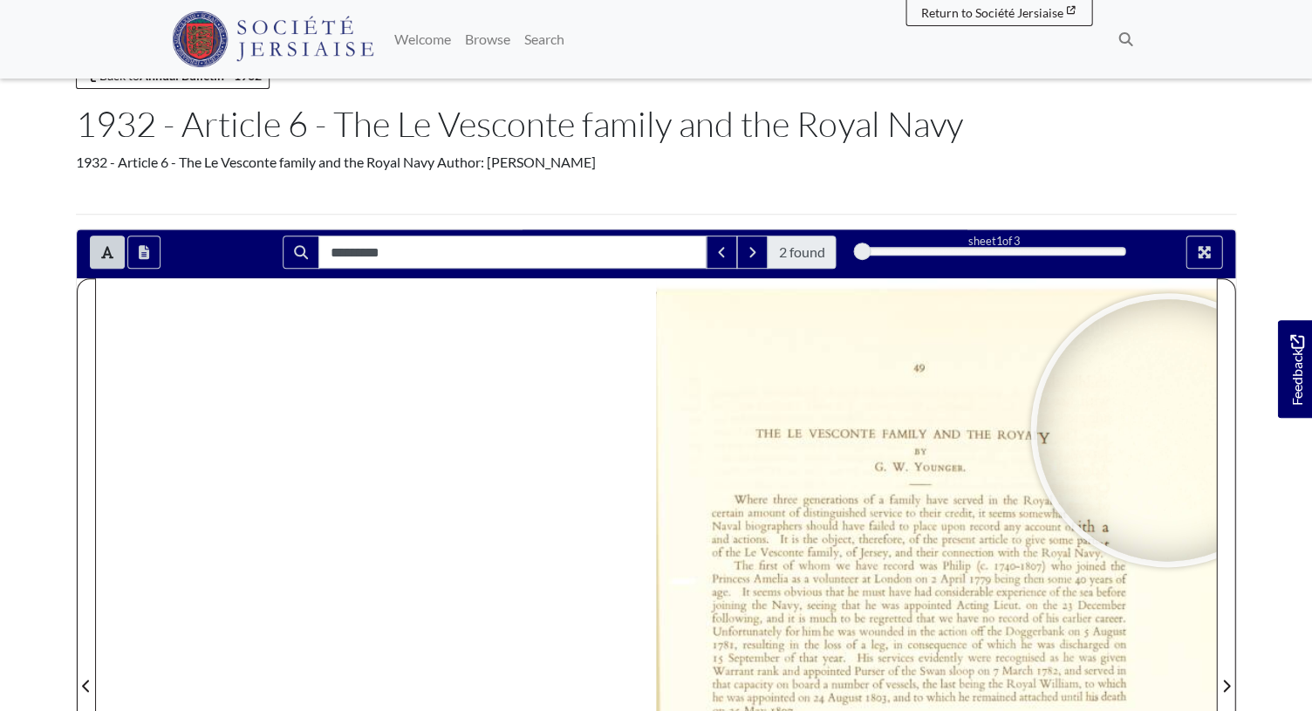
drag, startPoint x: 1174, startPoint y: 503, endPoint x: 1167, endPoint y: 428, distance: 74.5
click at [1167, 428] on div at bounding box center [1167, 430] width 262 height 262
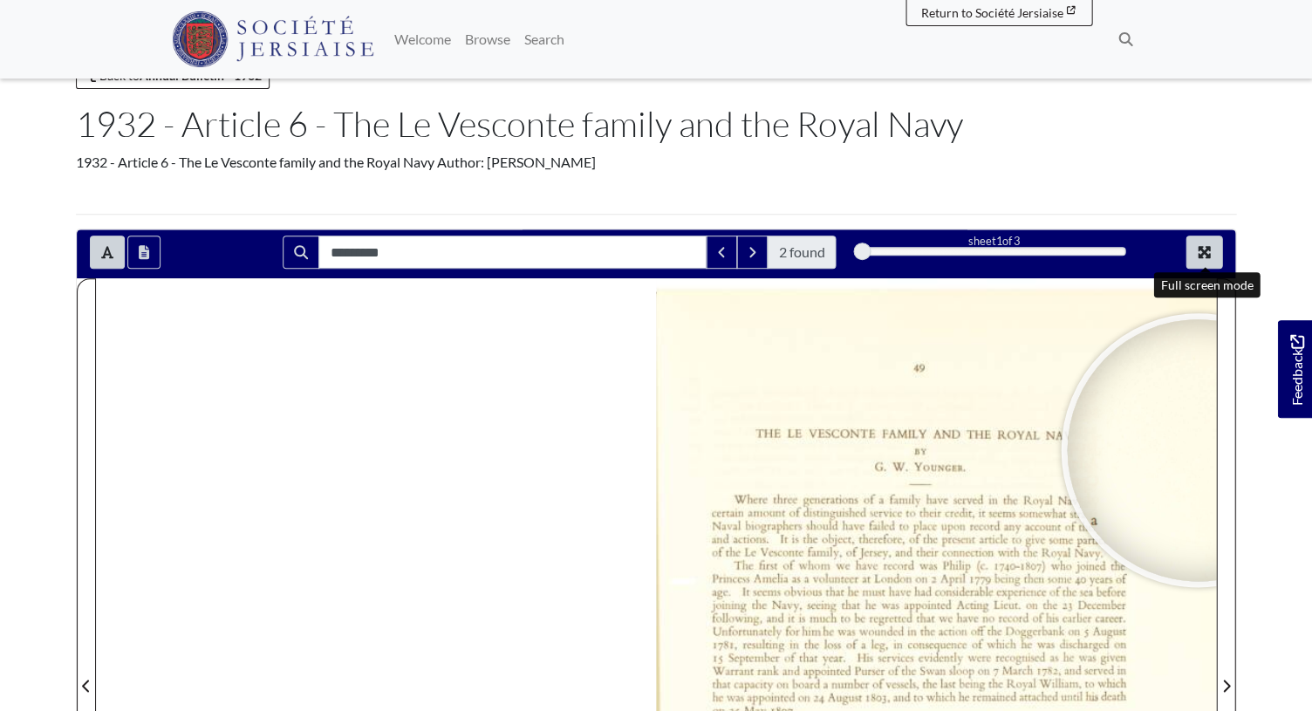
click at [1214, 254] on button "Full screen mode" at bounding box center [1204, 252] width 37 height 33
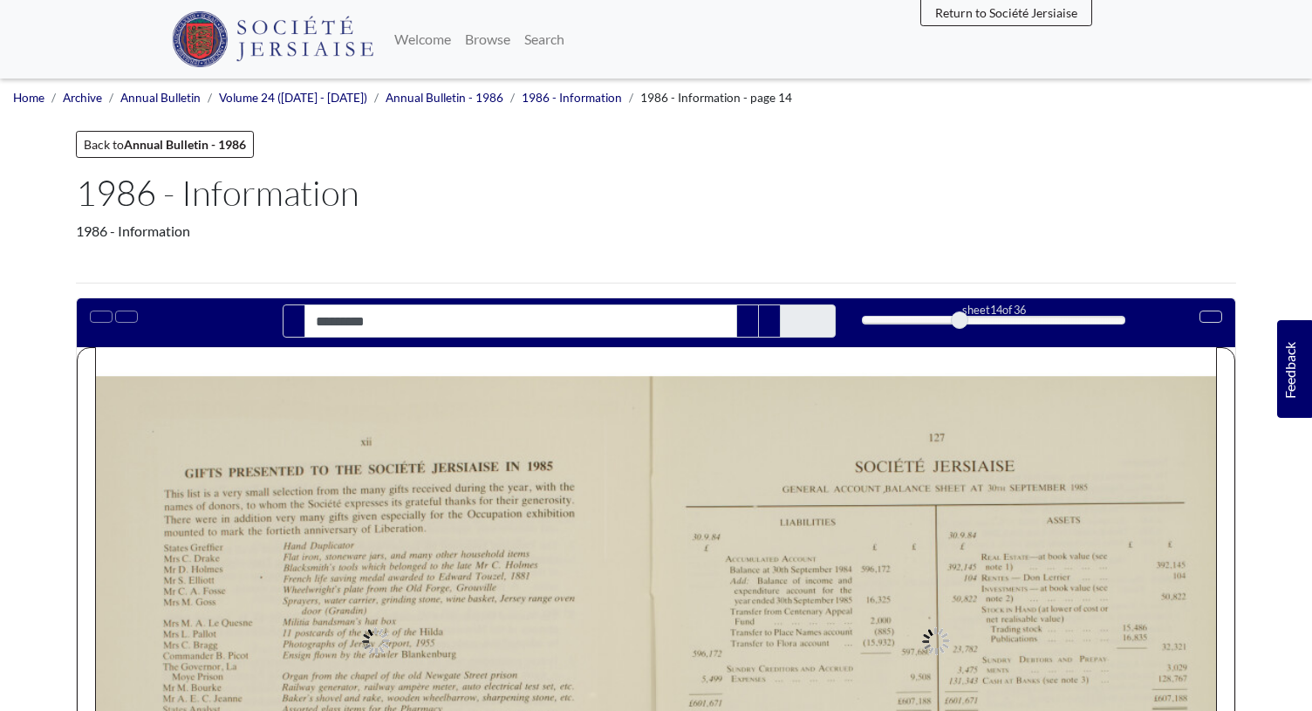
type input "*********"
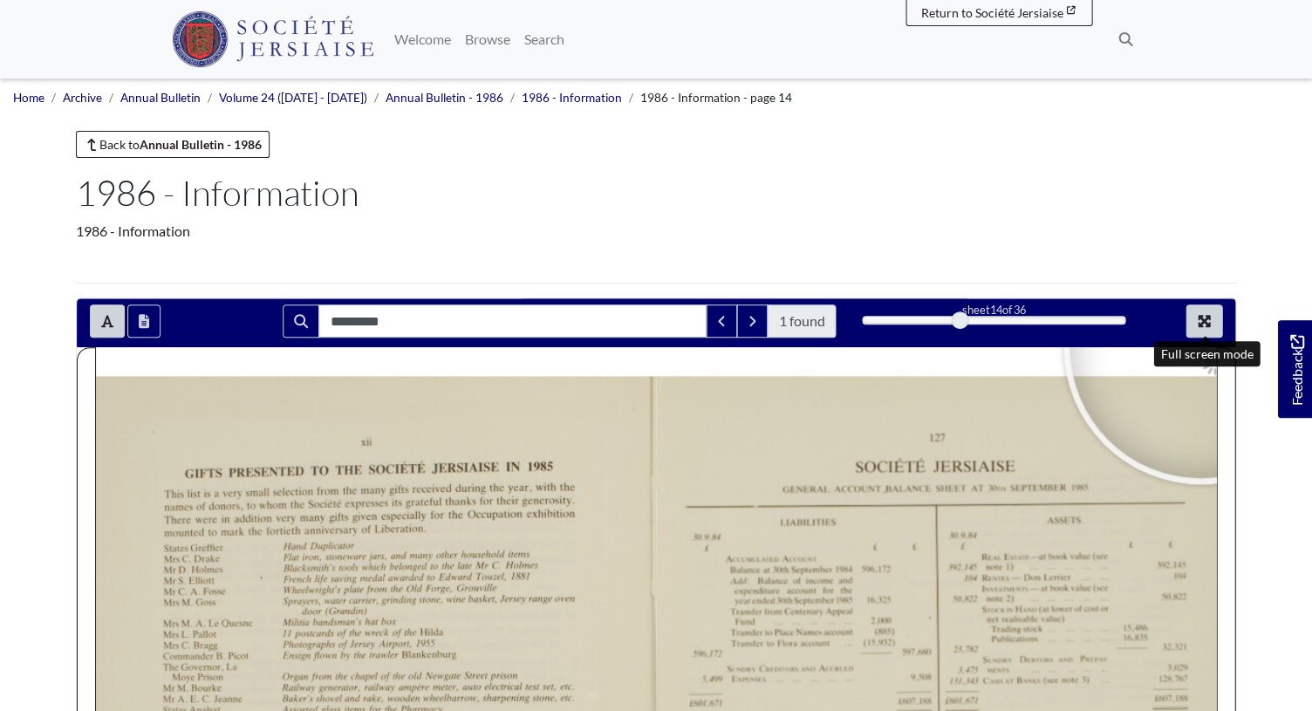
click at [1206, 322] on icon "Full screen mode" at bounding box center [1204, 321] width 12 height 12
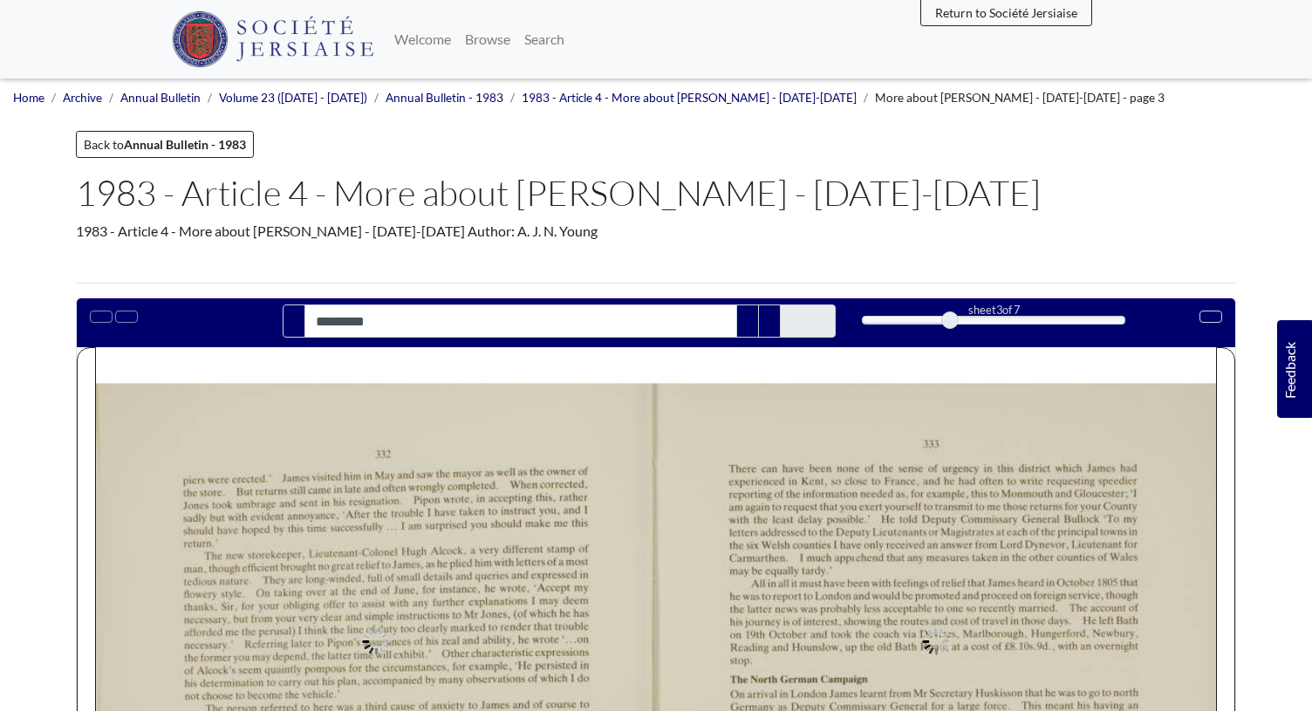
type input "*********"
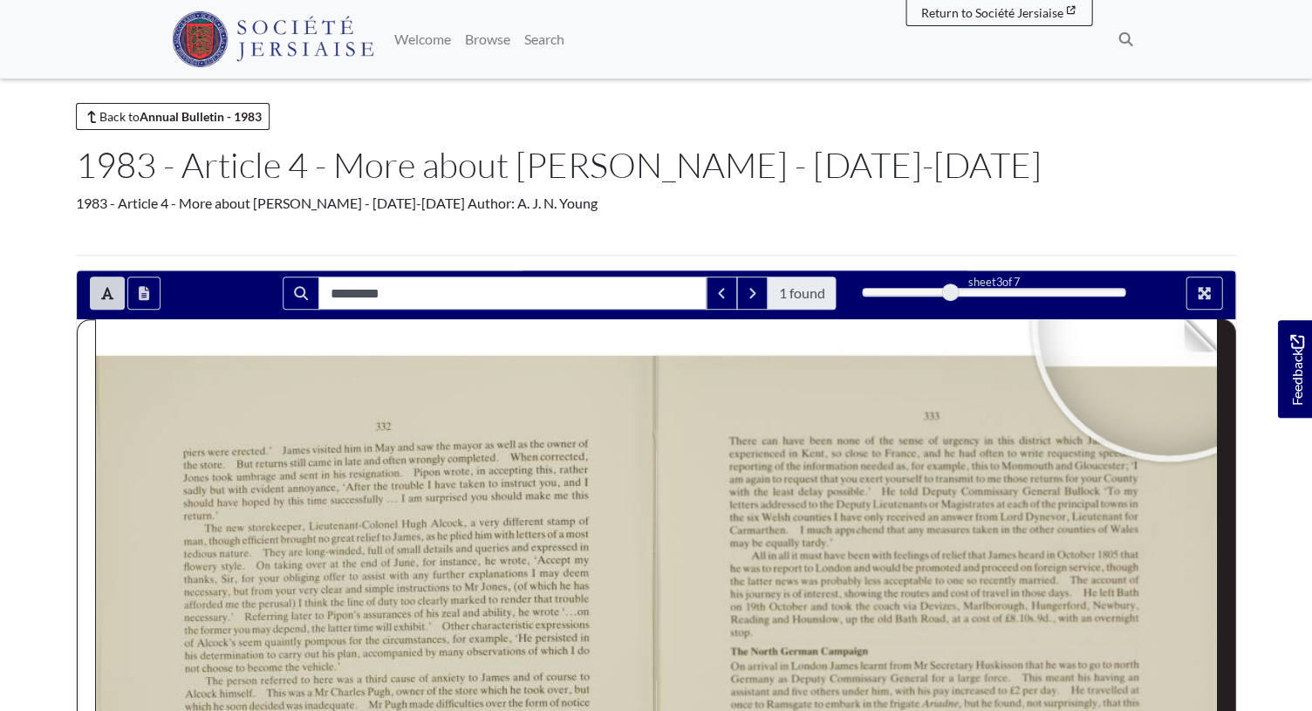
scroll to position [35, 0]
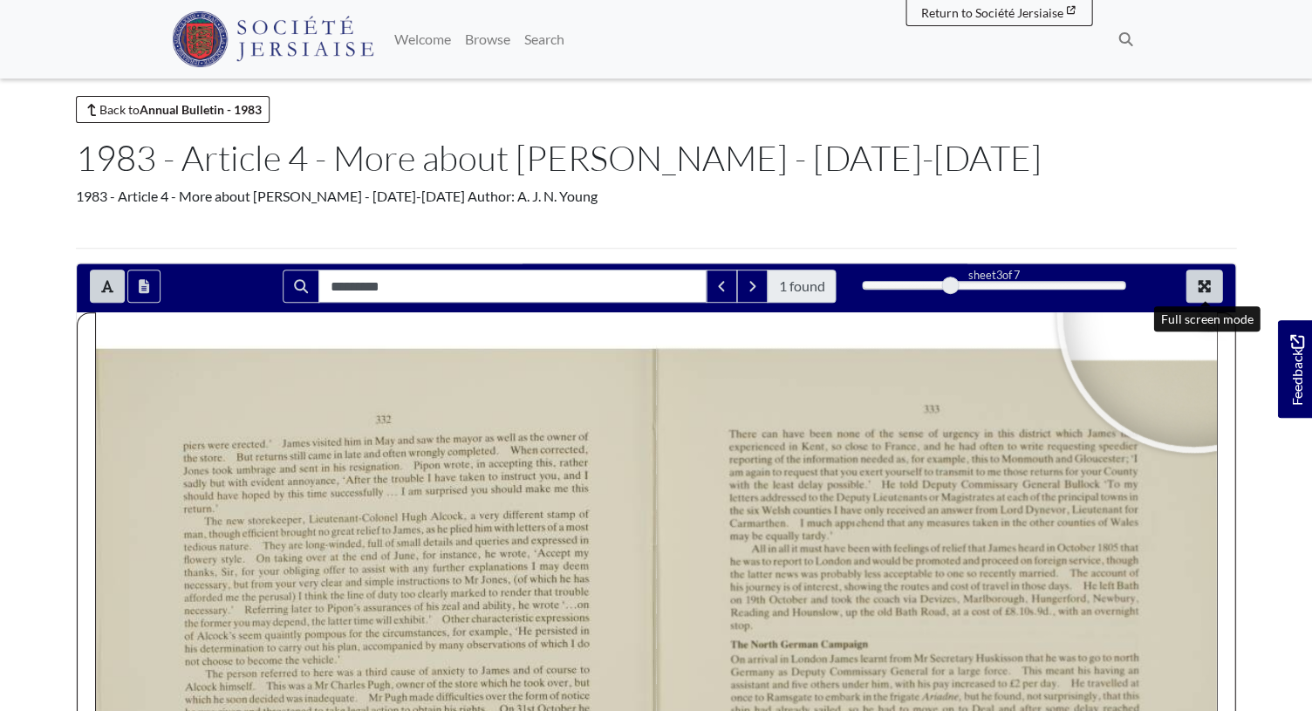
click at [1207, 278] on button "Full screen mode" at bounding box center [1204, 286] width 37 height 33
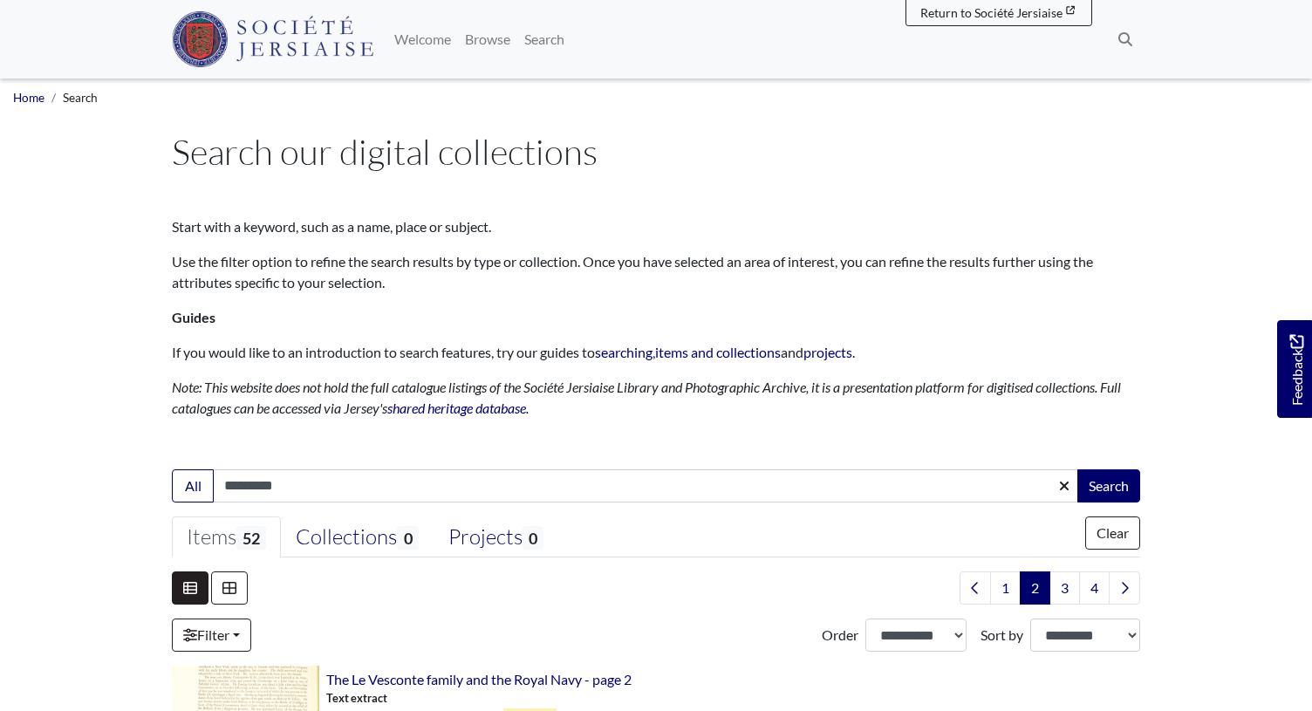
scroll to position [2182, 0]
